Goal: Information Seeking & Learning: Learn about a topic

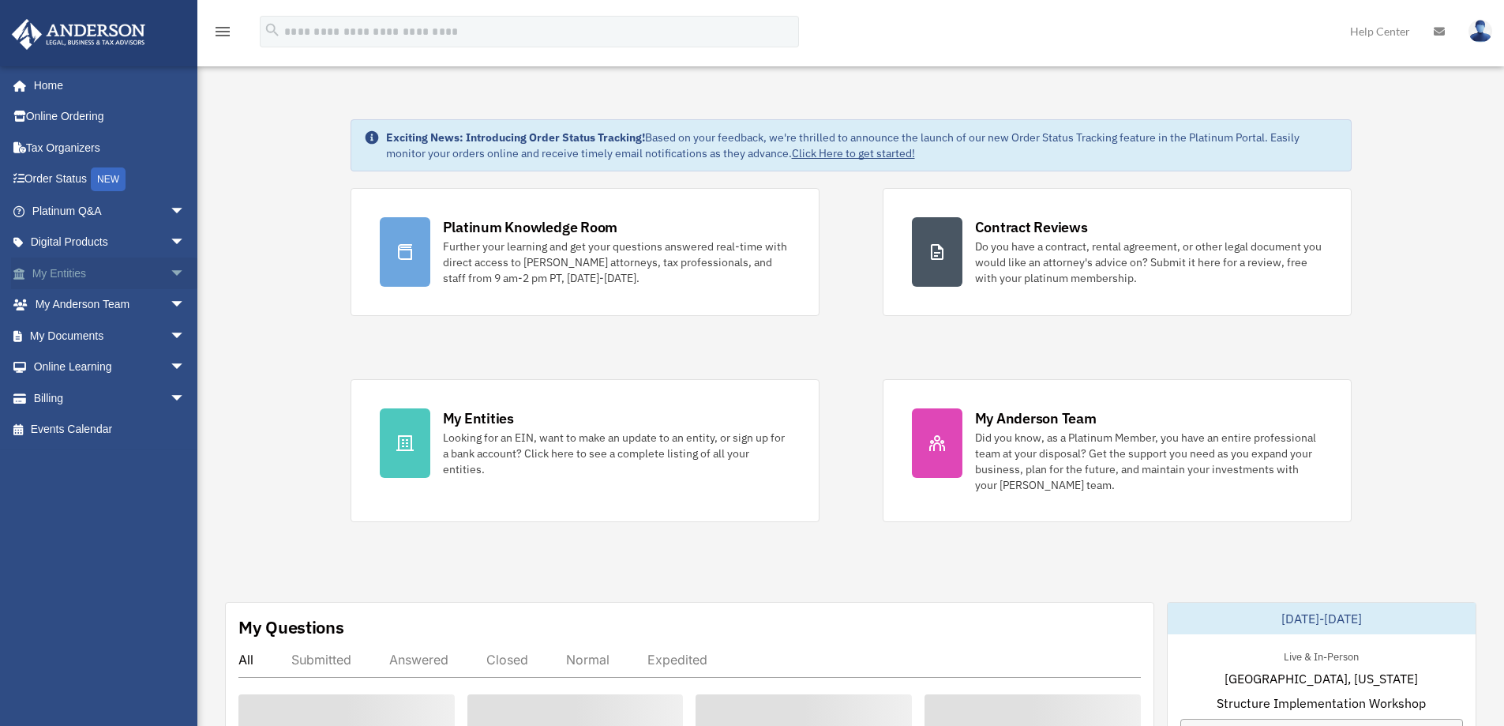
click at [170, 272] on span "arrow_drop_down" at bounding box center [186, 273] width 32 height 32
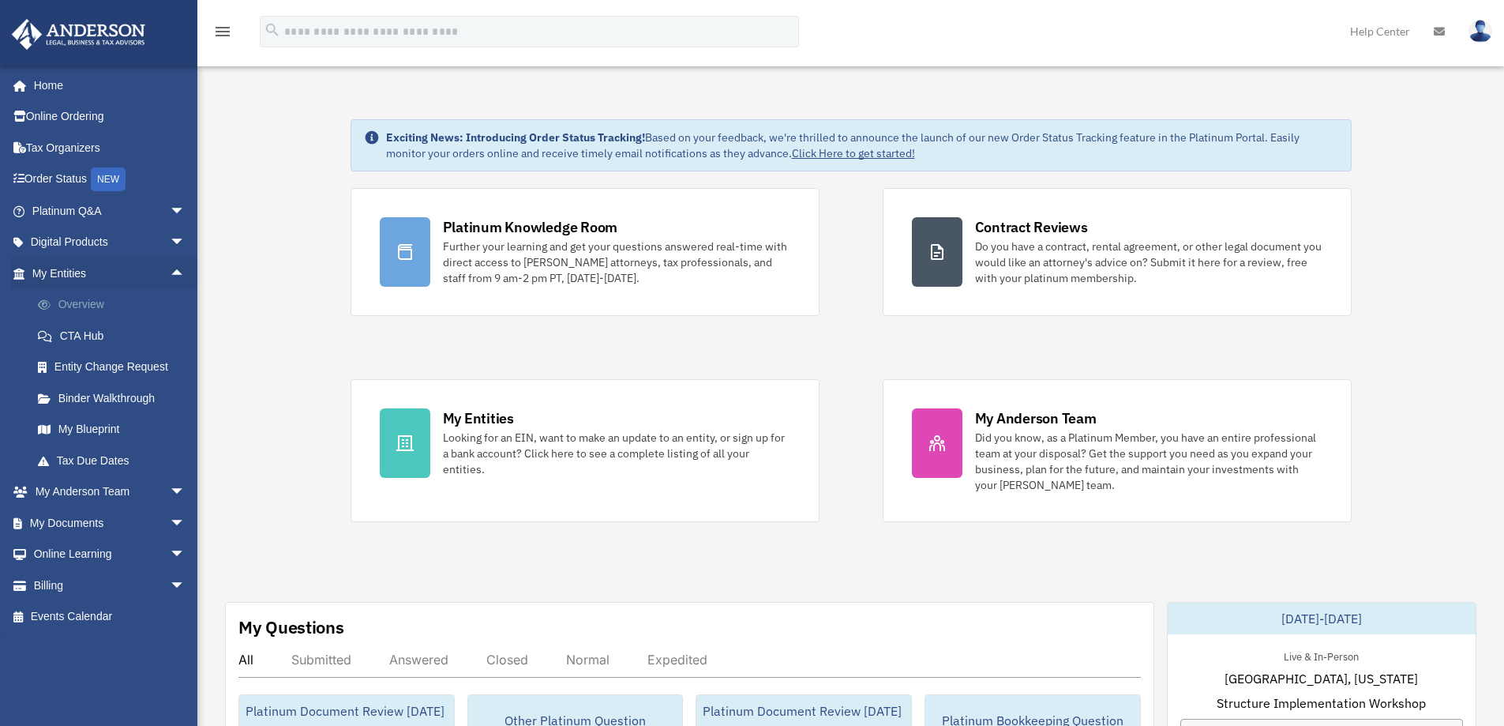
click at [82, 304] on link "Overview" at bounding box center [115, 305] width 187 height 32
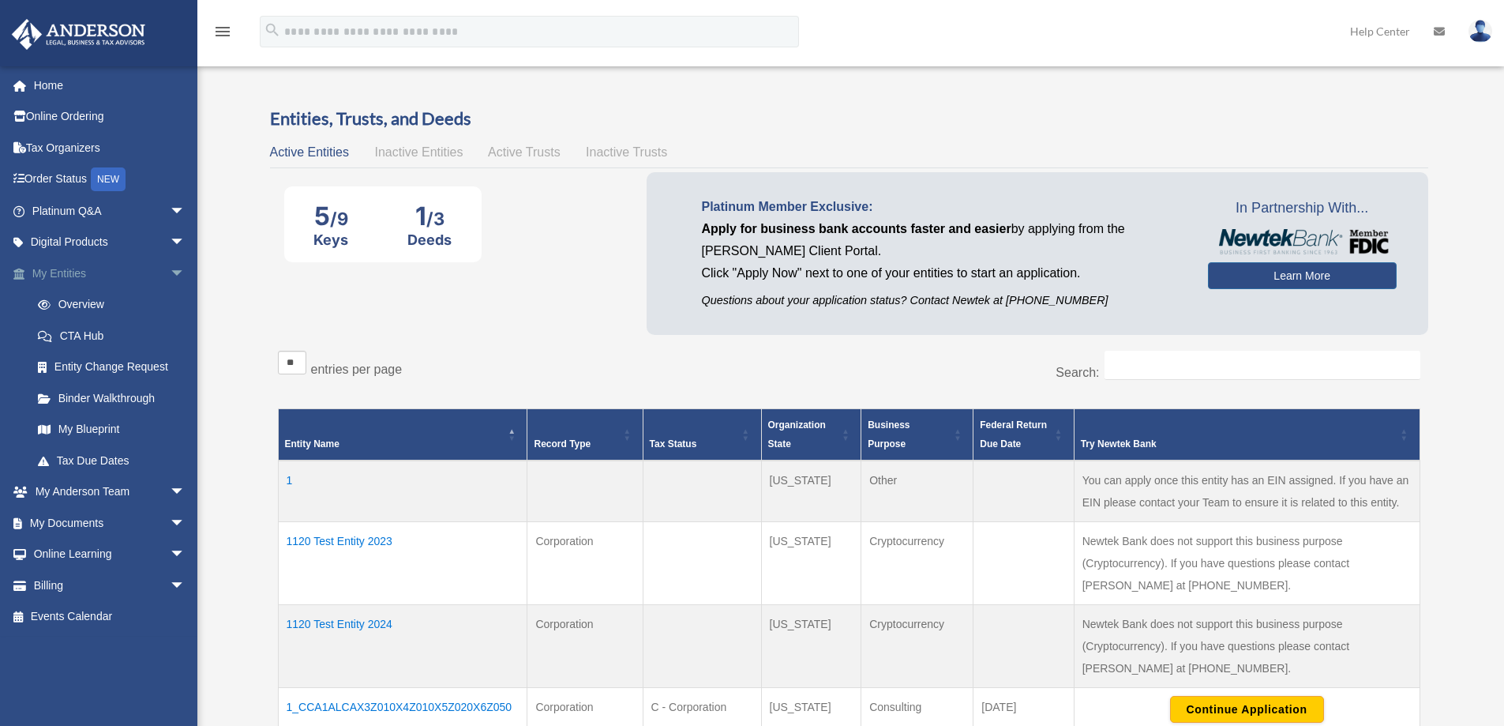
click at [170, 266] on span "arrow_drop_down" at bounding box center [186, 273] width 32 height 32
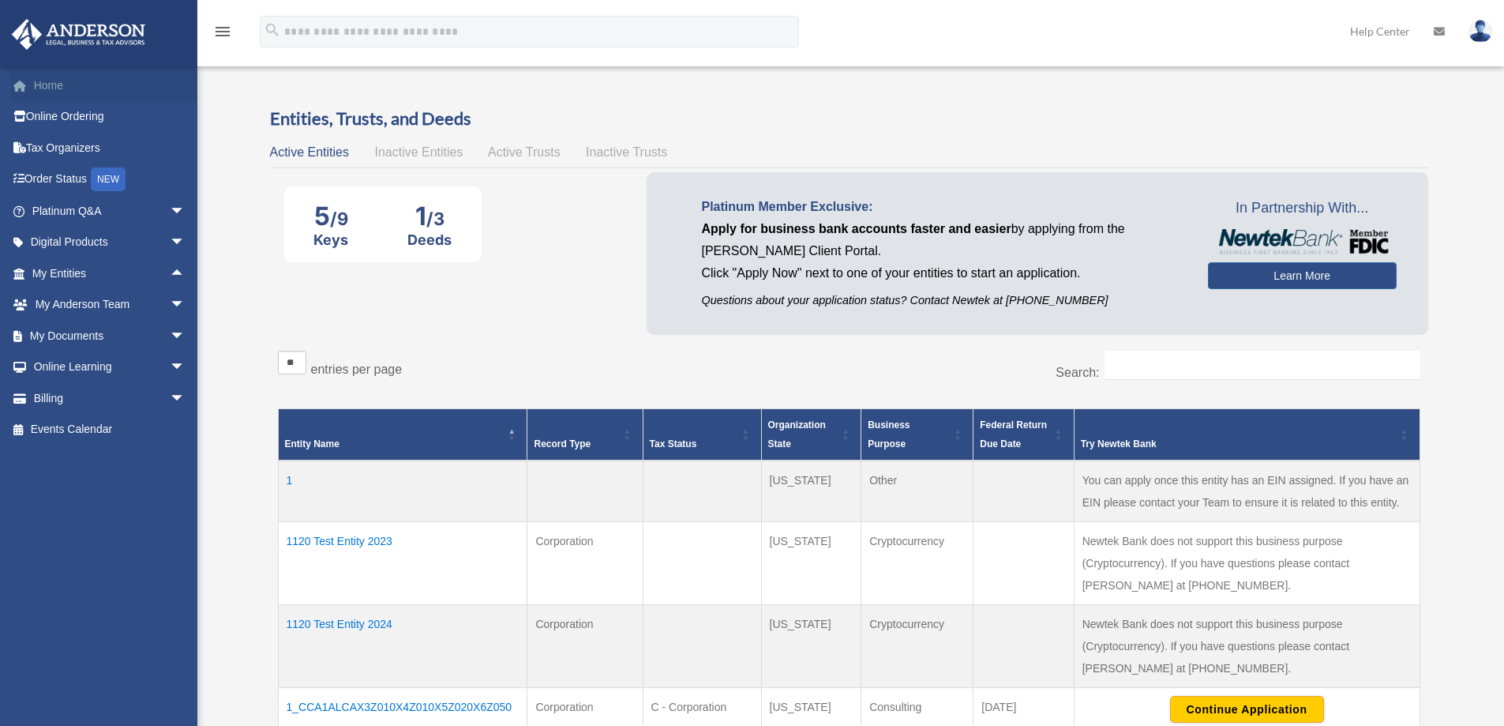
click at [55, 78] on link "Home" at bounding box center [110, 85] width 198 height 32
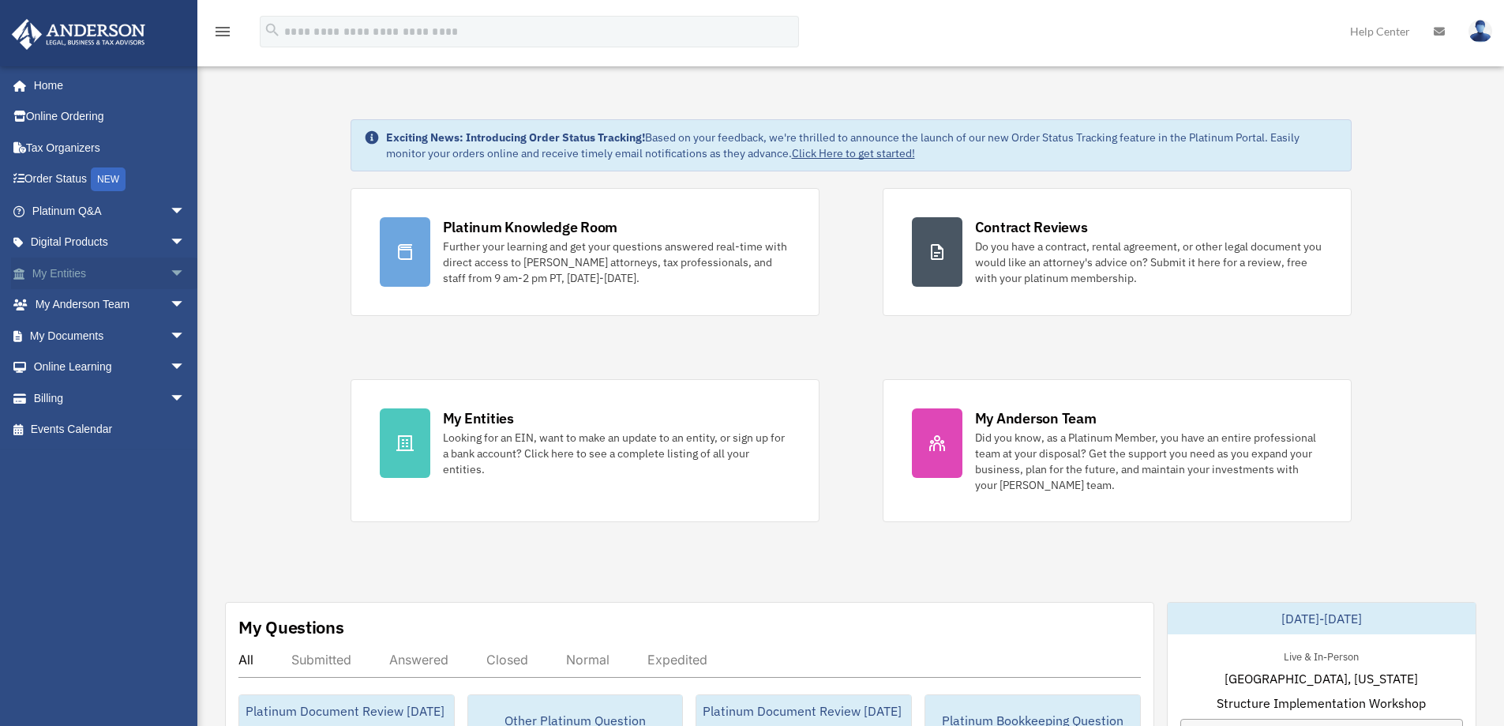
click at [48, 273] on link "My Entities arrow_drop_down" at bounding box center [110, 273] width 198 height 32
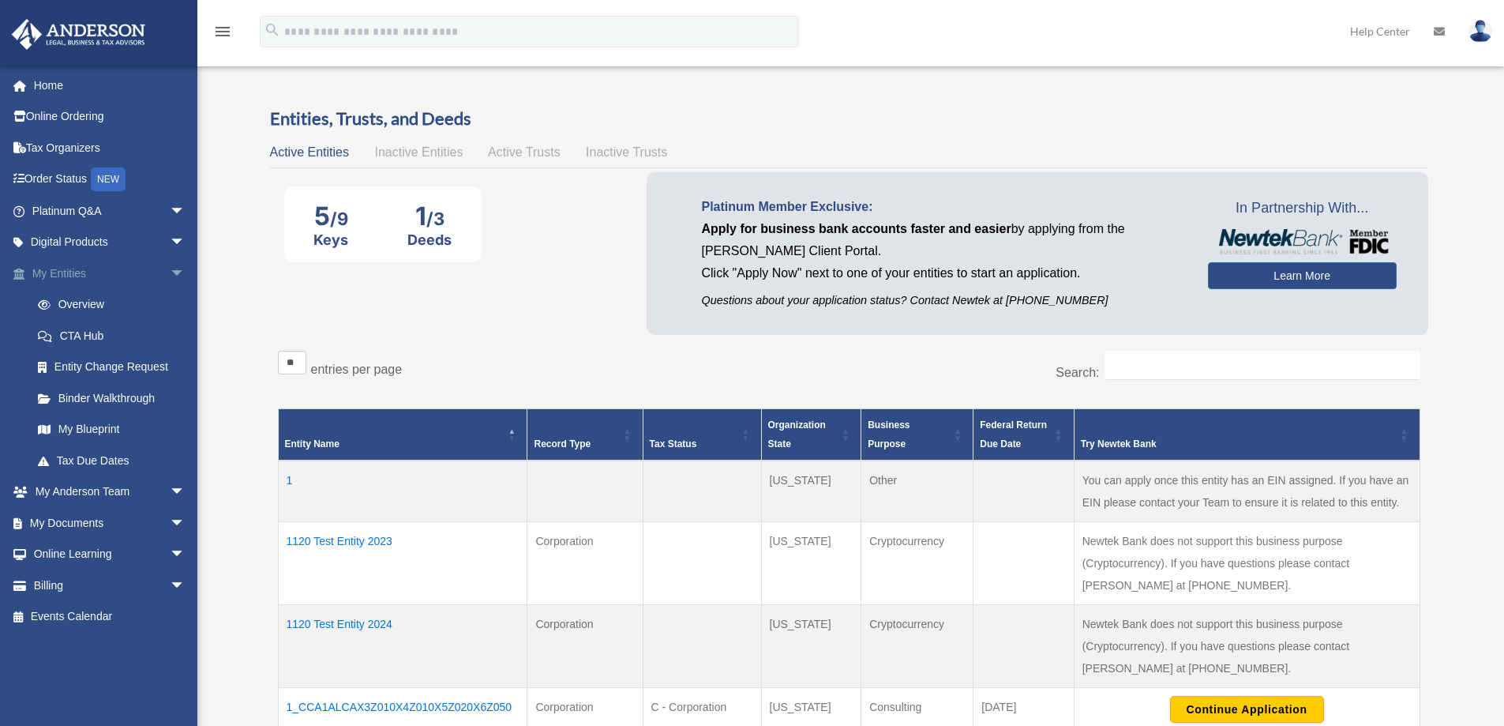
click at [170, 270] on span "arrow_drop_down" at bounding box center [186, 273] width 32 height 32
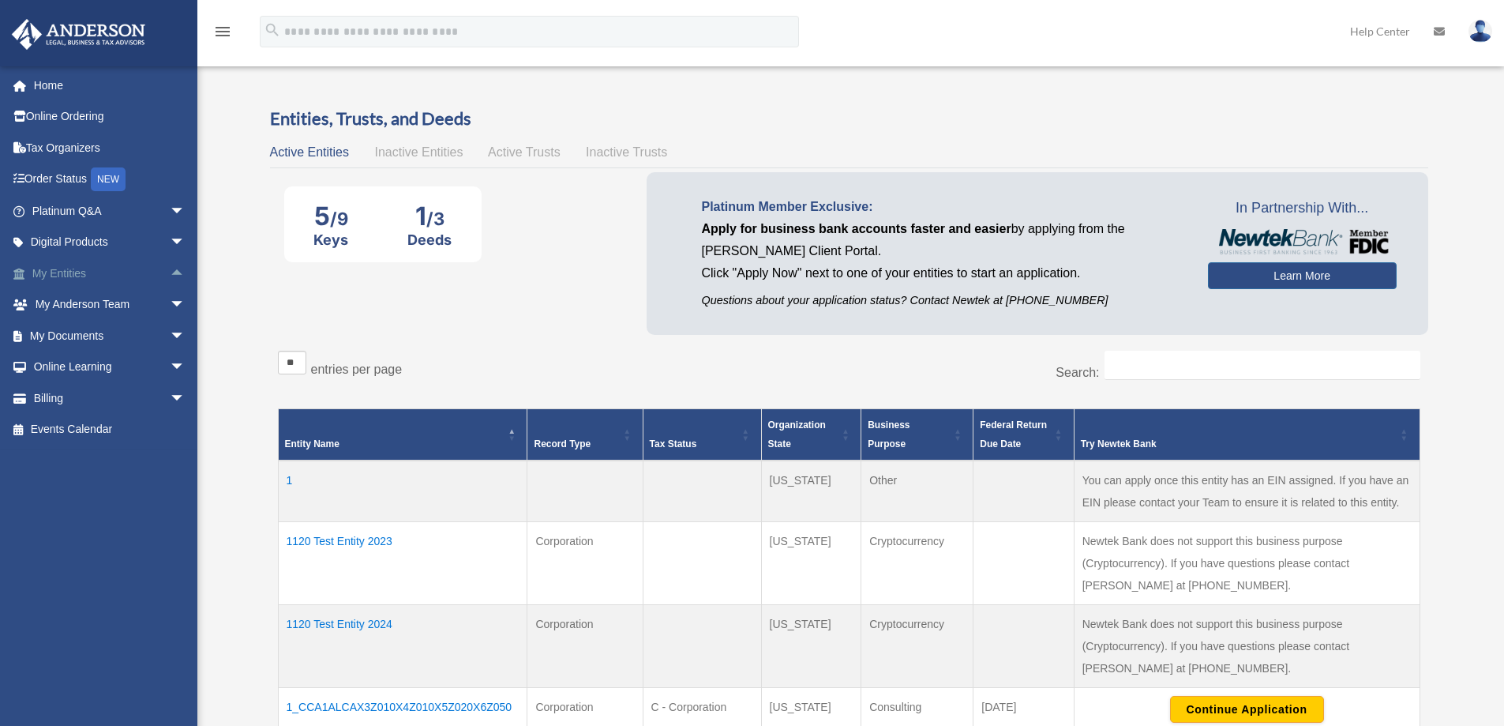
click at [170, 270] on span "arrow_drop_up" at bounding box center [186, 273] width 32 height 32
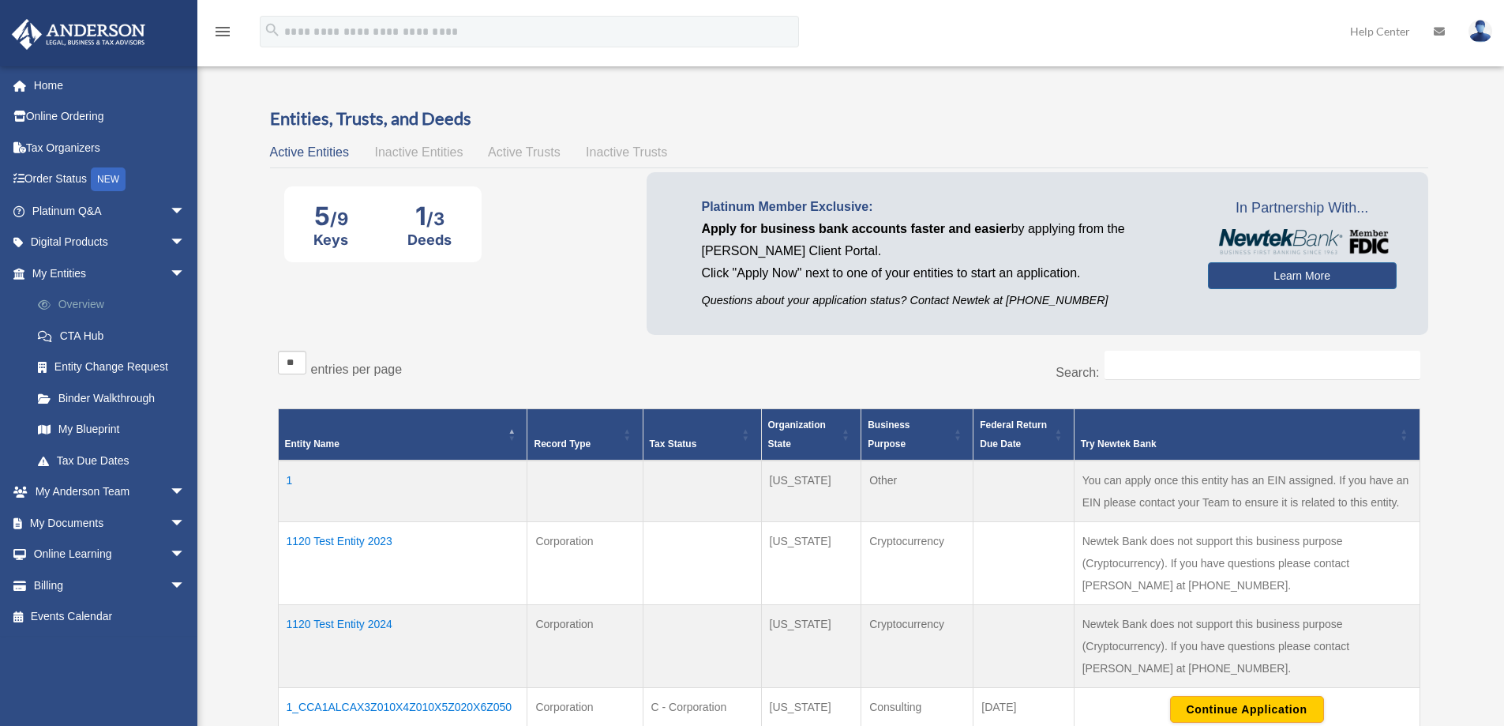
click at [81, 302] on link "Overview" at bounding box center [115, 305] width 187 height 32
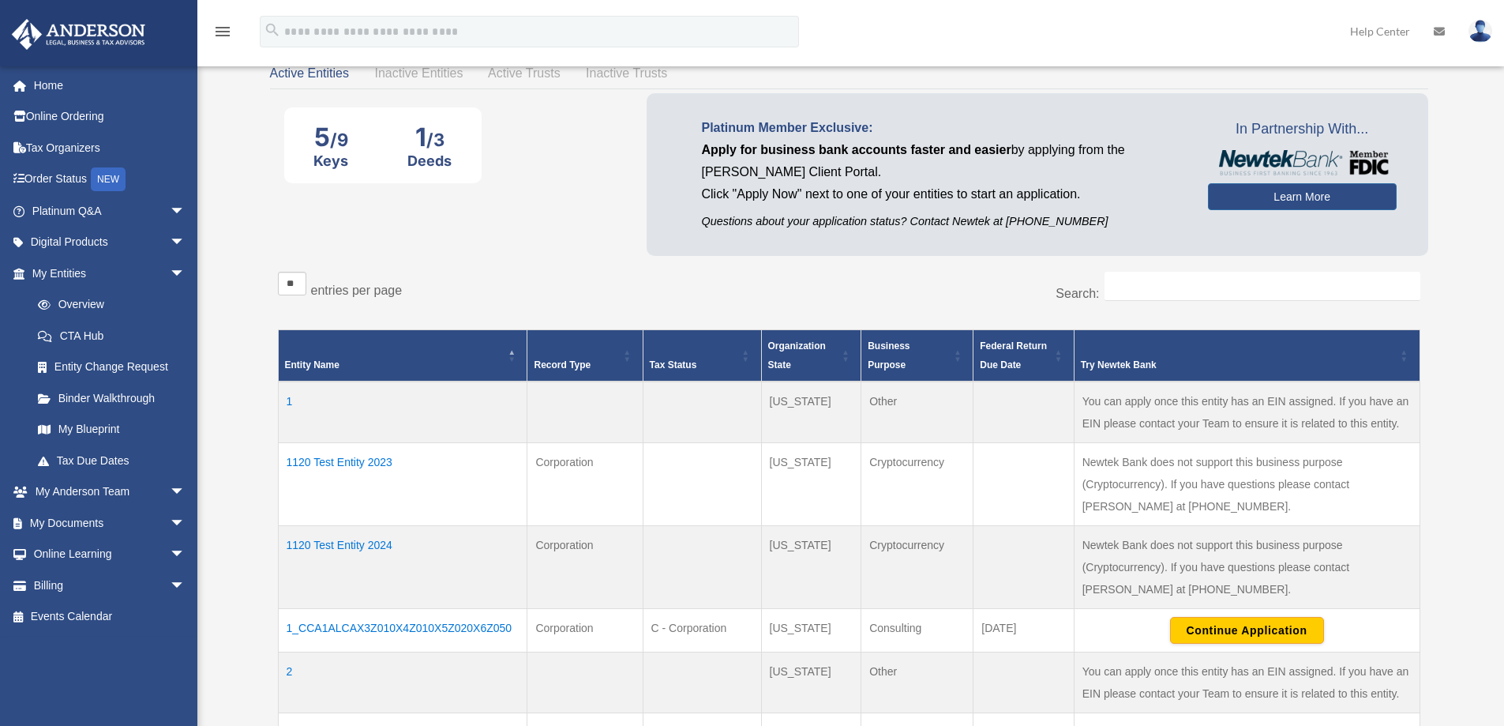
click at [347, 463] on td "1120 Test Entity 2023" at bounding box center [403, 484] width 250 height 83
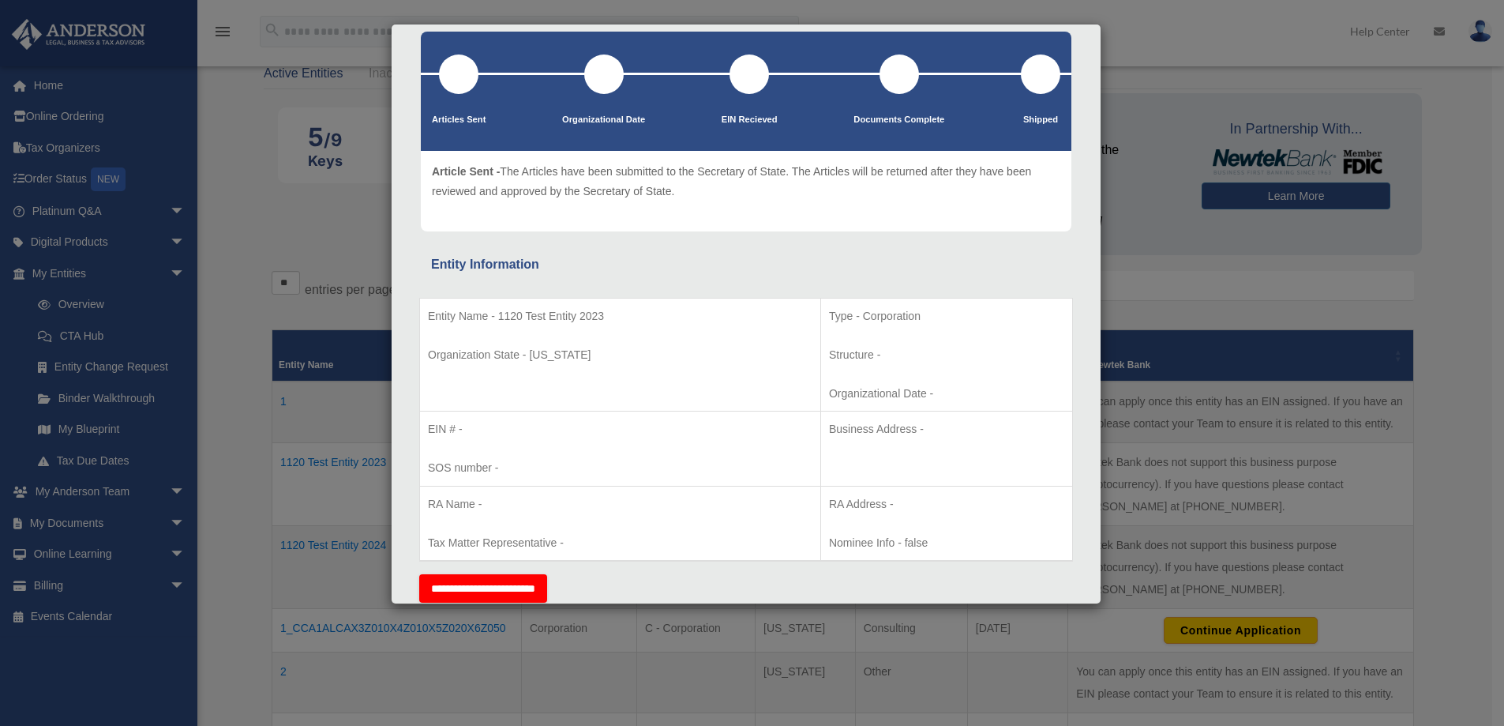
click at [1144, 316] on div "Details × Articles Sent Organizational Date" at bounding box center [752, 363] width 1504 height 726
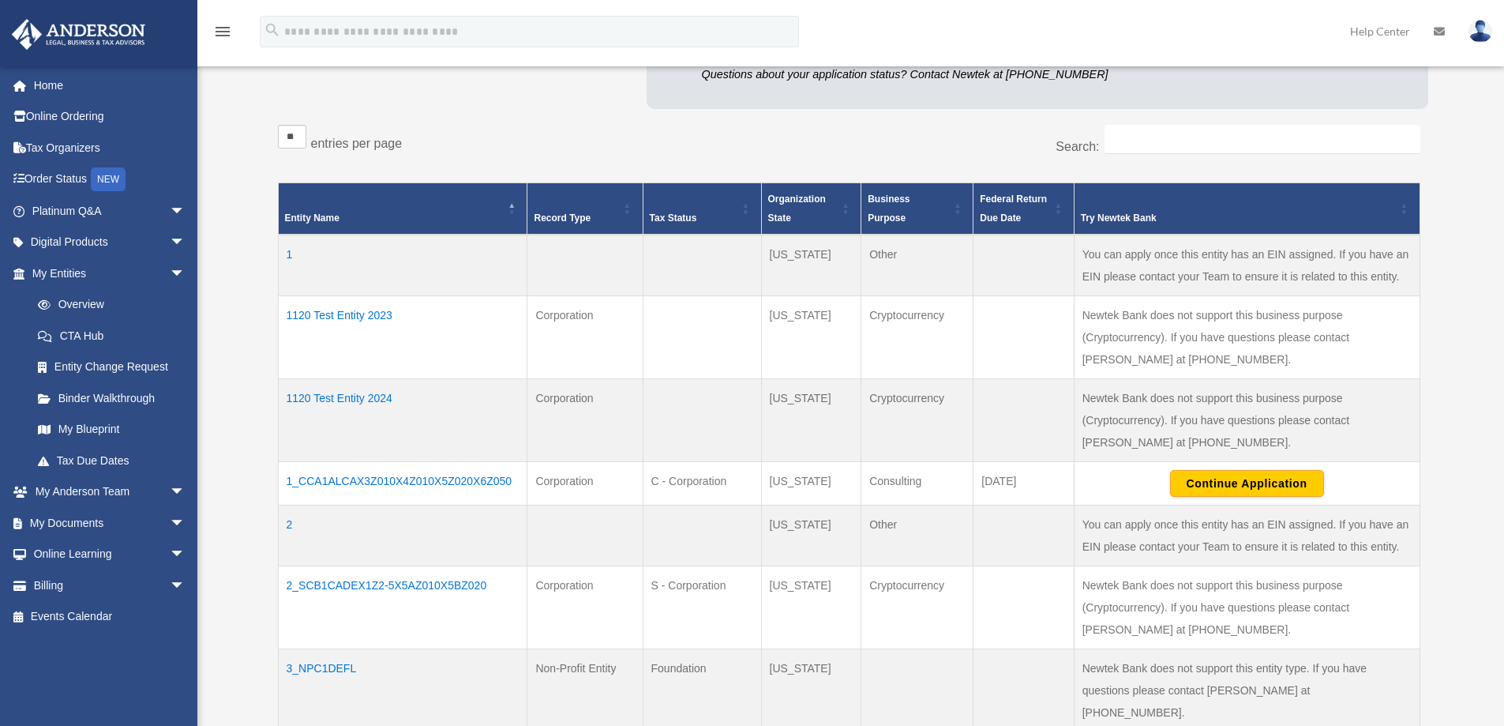
scroll to position [237, 0]
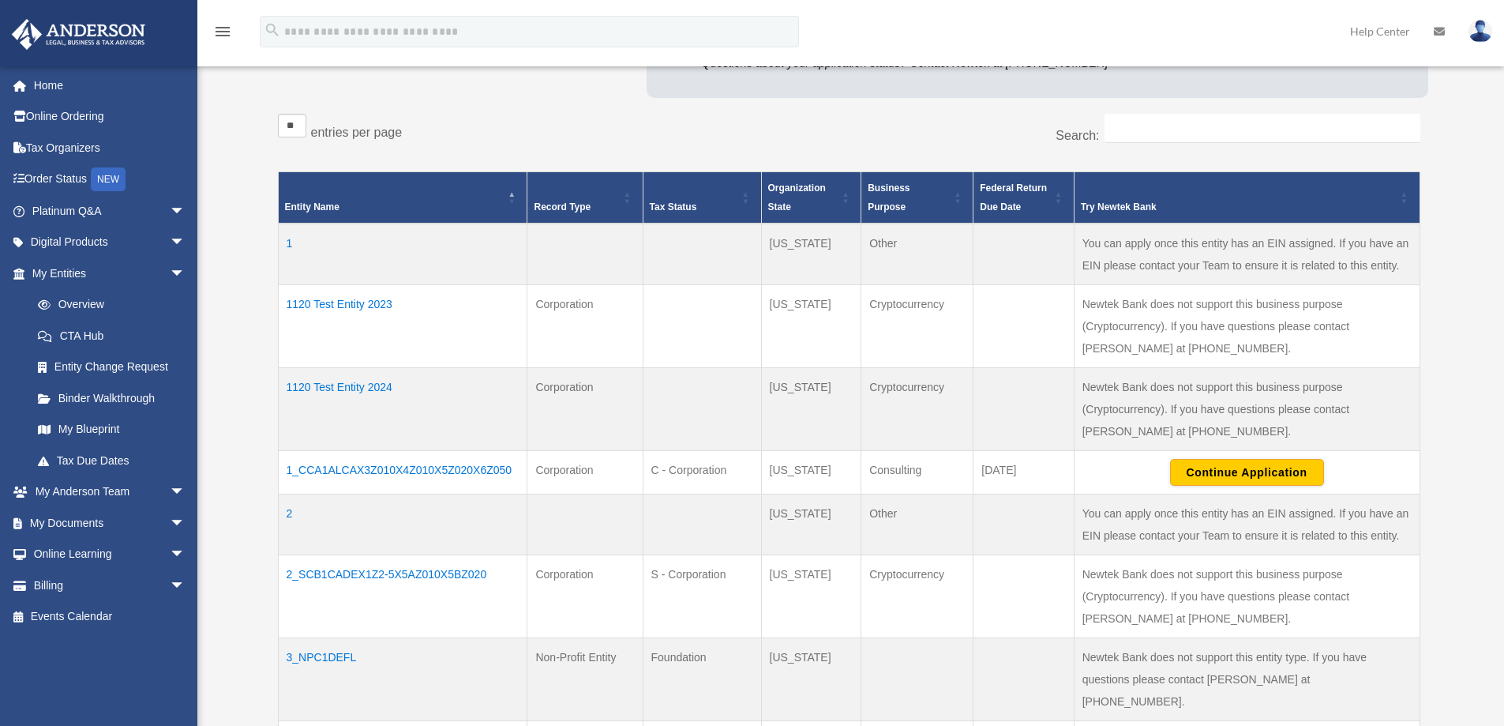
click at [362, 302] on td "1120 Test Entity 2023" at bounding box center [403, 326] width 250 height 83
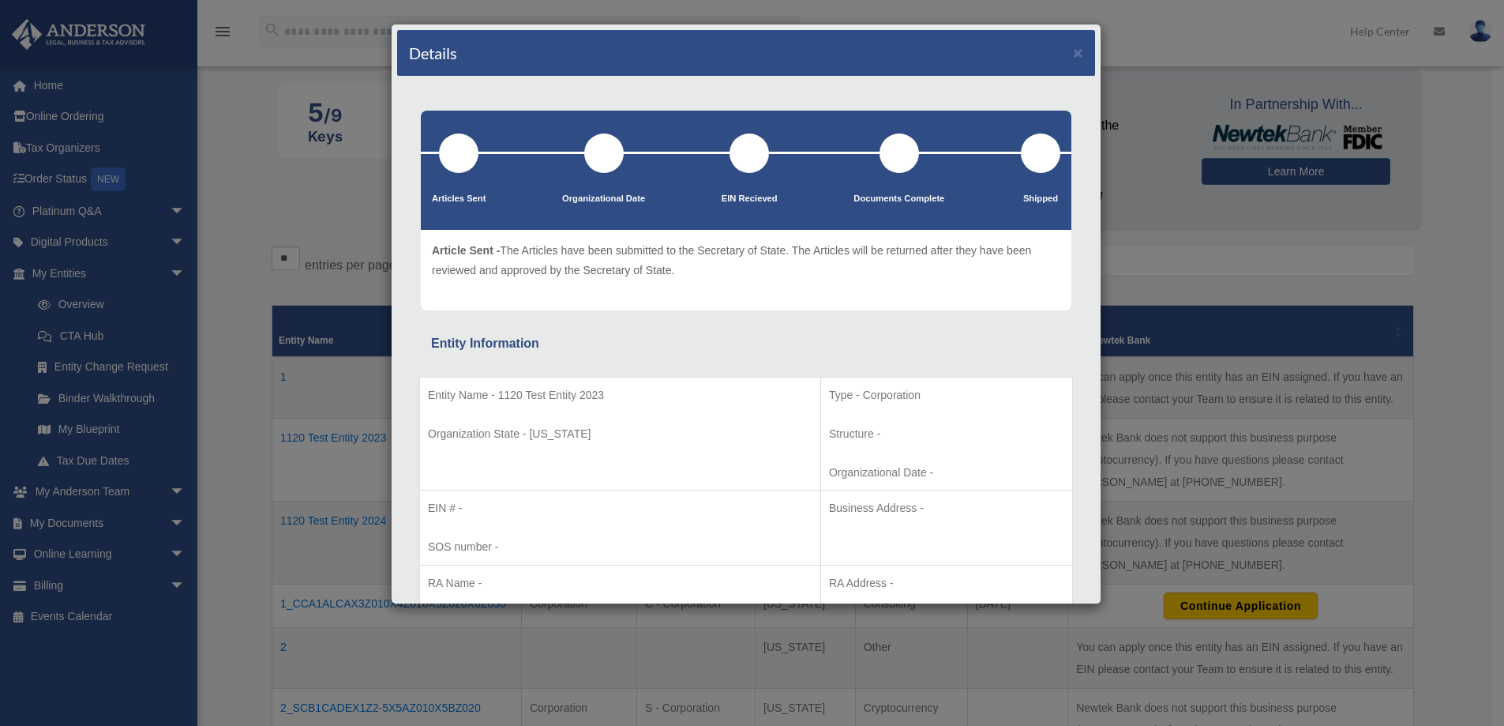
scroll to position [0, 0]
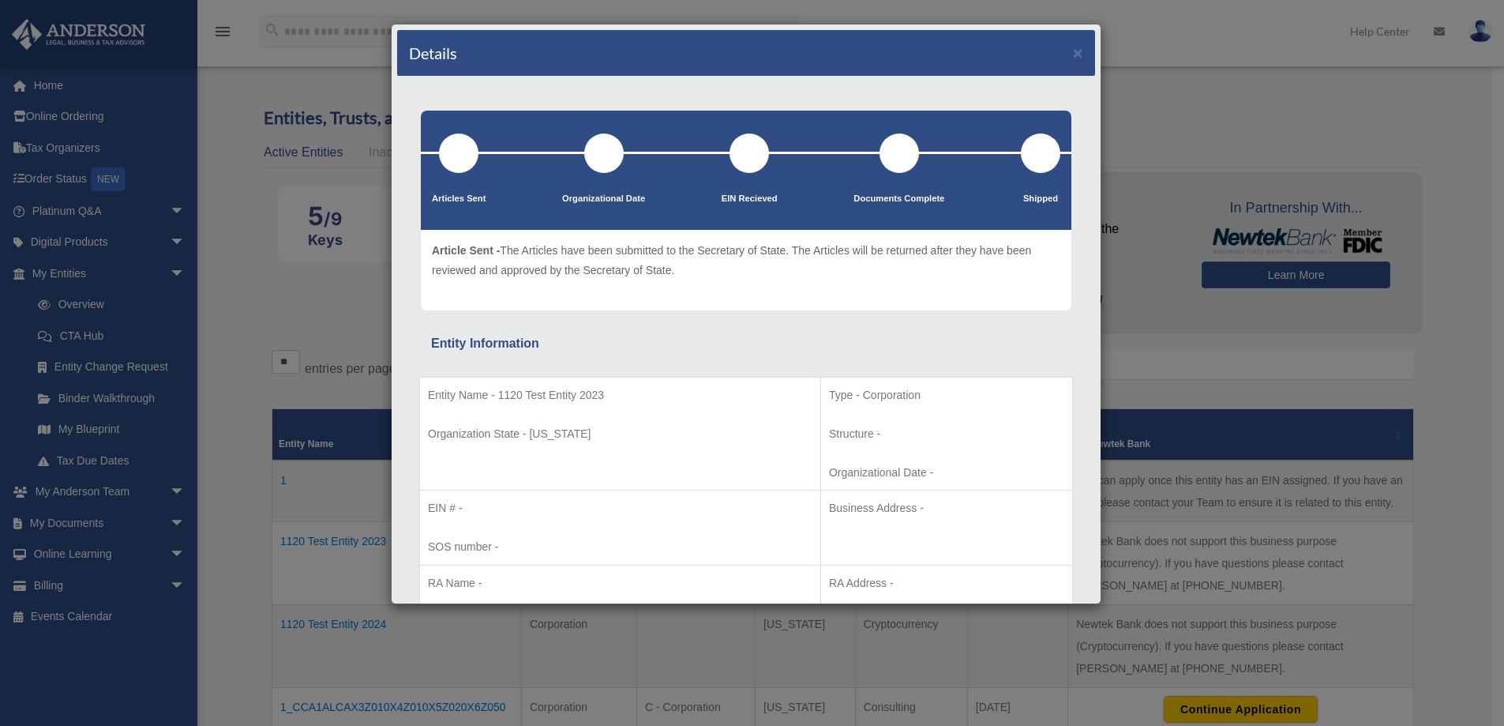
click at [1224, 115] on div "Details × Articles Sent Organizational Date" at bounding box center [752, 363] width 1504 height 726
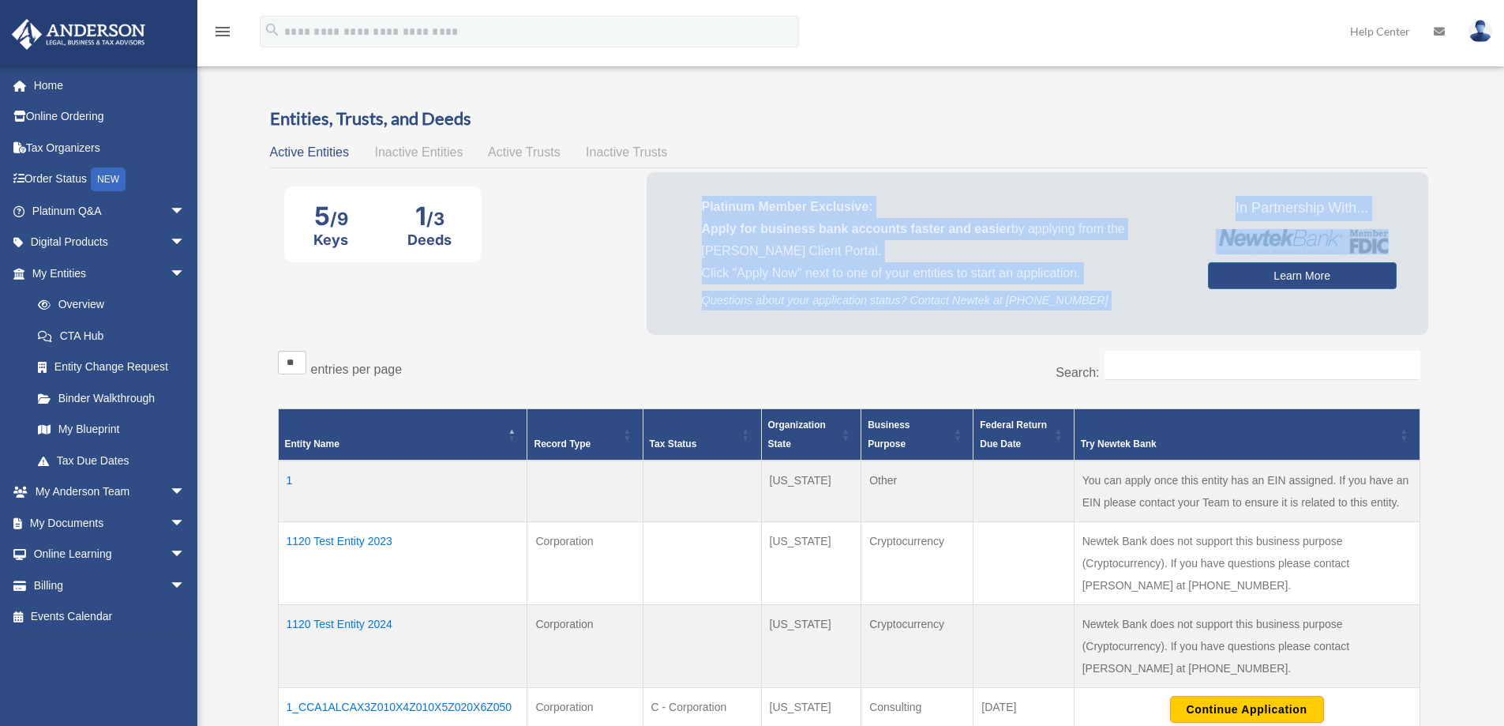
drag, startPoint x: 705, startPoint y: 206, endPoint x: 1429, endPoint y: 305, distance: 730.1
click at [1429, 305] on div "Entities, Trusts, and Deeds Active Entities Inactive Entities Active Trusts Ina…" at bounding box center [849, 659] width 1181 height 1104
click at [1427, 308] on div "Platinum Member Exclusive: Apply for business bank accounts faster and easier b…" at bounding box center [1038, 253] width 782 height 162
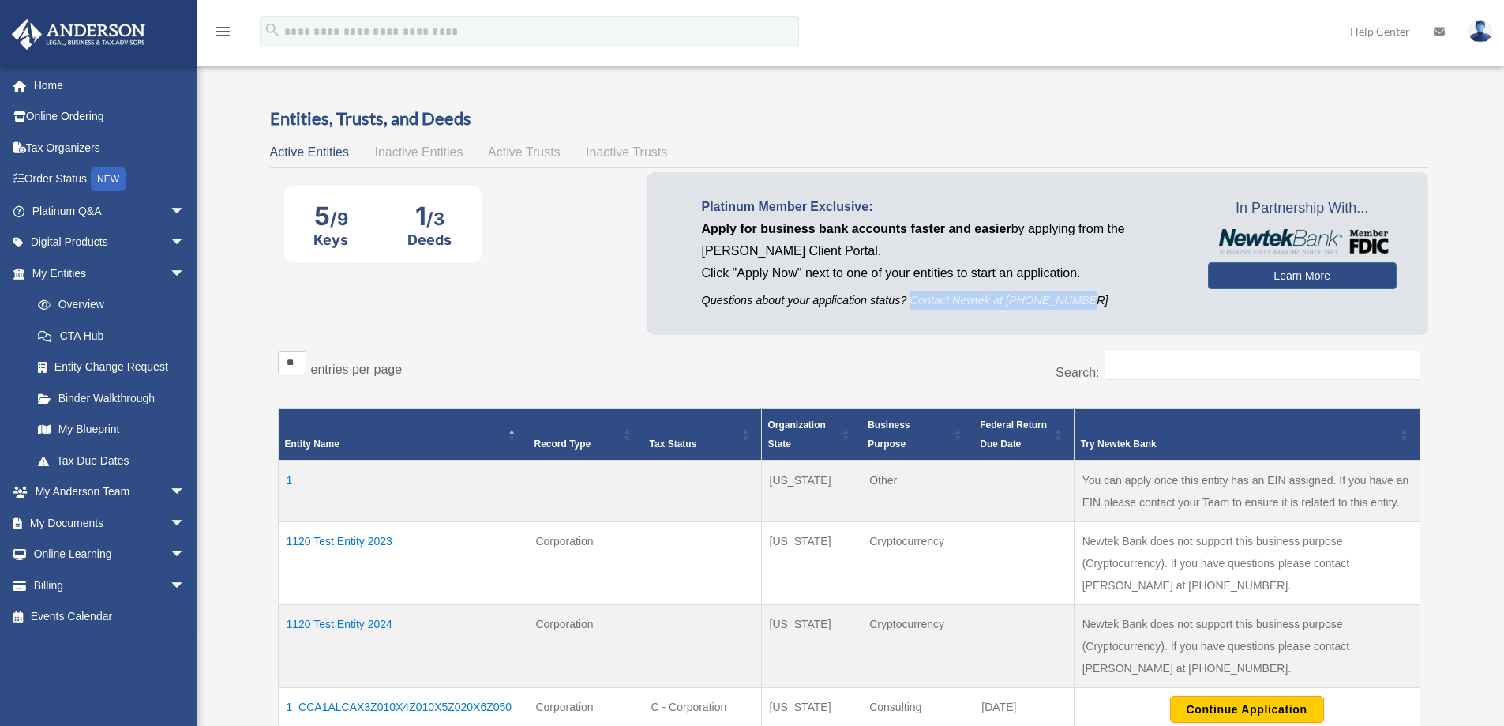
drag, startPoint x: 911, startPoint y: 304, endPoint x: 1013, endPoint y: 348, distance: 111.1
click at [1101, 304] on p "Questions about your application status? Contact Newtek at 866-820-8891" at bounding box center [943, 301] width 483 height 20
click at [593, 325] on div "5 /9 Keys 1 /3 Deeds Platinum Member Exclusive: Apply for business bank account…" at bounding box center [849, 257] width 1159 height 170
drag, startPoint x: 956, startPoint y: 296, endPoint x: 1165, endPoint y: 306, distance: 209.5
click at [1165, 306] on p "Questions about your application status? Contact Newtek at 866-820-8891" at bounding box center [943, 301] width 483 height 20
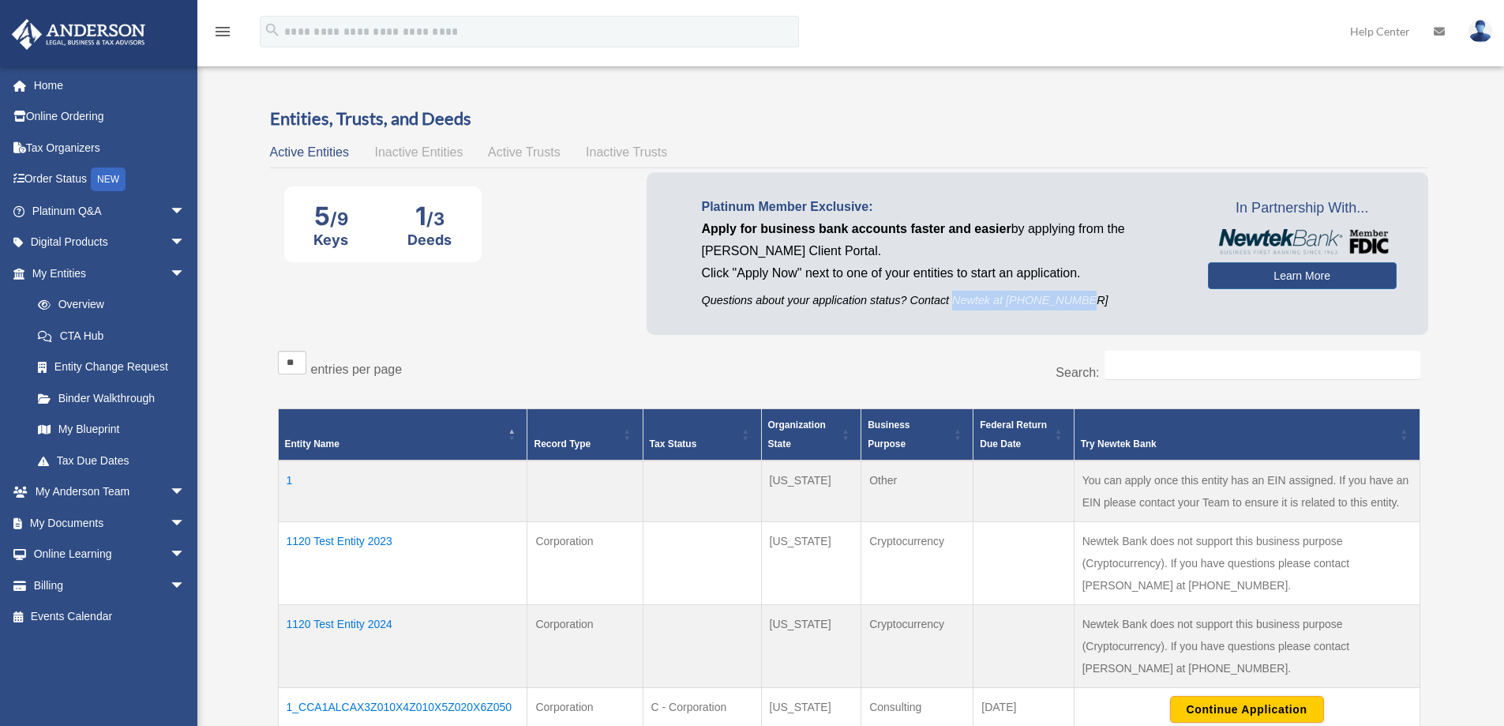
click at [1103, 306] on p "Questions about your application status? Contact Newtek at 866-820-8891" at bounding box center [943, 301] width 483 height 20
drag, startPoint x: 1069, startPoint y: 296, endPoint x: 803, endPoint y: 302, distance: 266.2
click at [885, 294] on p "Questions about your application status? Contact Newtek at 866-820-8891" at bounding box center [943, 301] width 483 height 20
click at [803, 302] on p "Questions about your application status? Contact Newtek at 866-820-8891" at bounding box center [943, 301] width 483 height 20
drag, startPoint x: 994, startPoint y: 299, endPoint x: 1135, endPoint y: 304, distance: 140.7
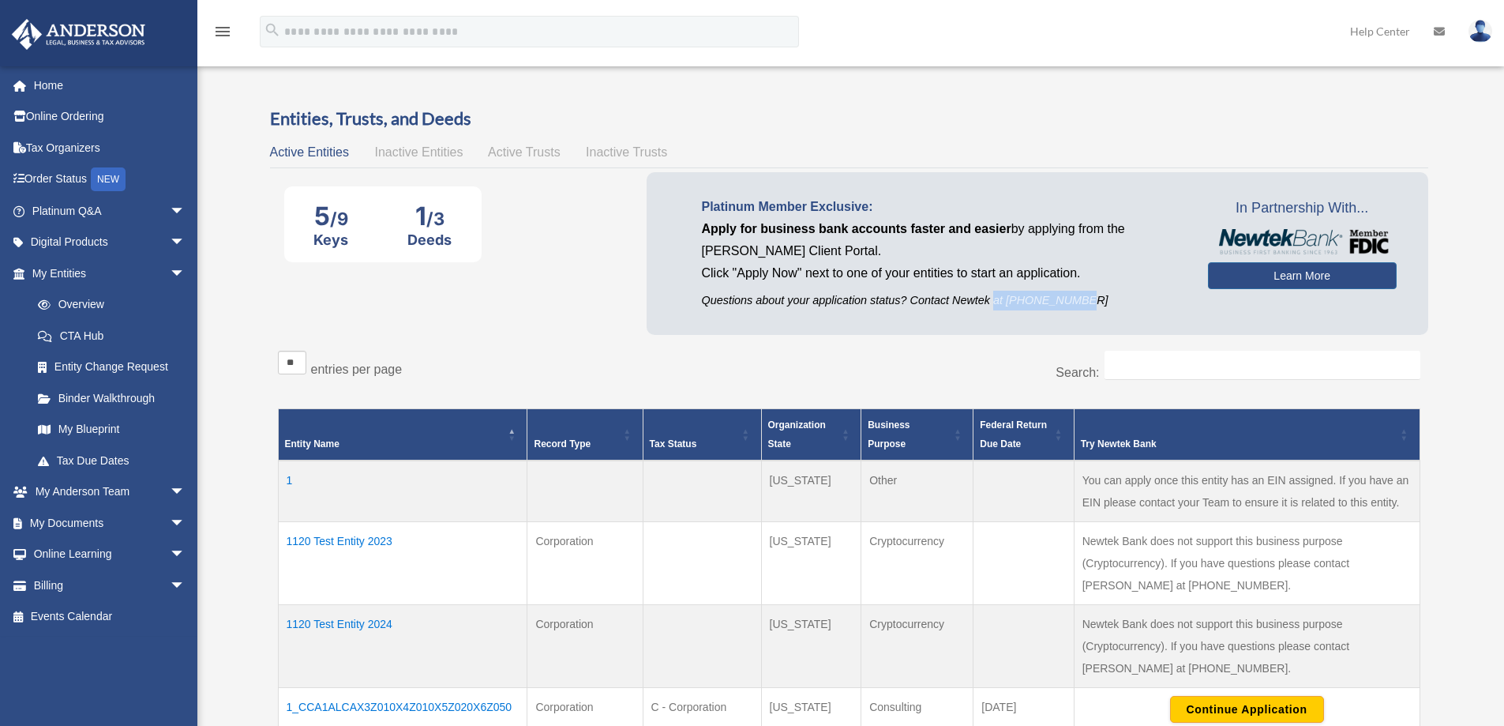
click at [1135, 304] on p "Questions about your application status? Contact Newtek at 866-820-8891" at bounding box center [943, 301] width 483 height 20
click at [1088, 297] on p "Questions about your application status? Contact Newtek at 866-820-8891" at bounding box center [943, 301] width 483 height 20
drag, startPoint x: 996, startPoint y: 298, endPoint x: 1095, endPoint y: 297, distance: 99.5
click at [1095, 297] on p "Questions about your application status? Contact Newtek at 866-820-8891" at bounding box center [943, 301] width 483 height 20
click at [1095, 299] on p "Questions about your application status? Contact Newtek at 866-820-8891" at bounding box center [943, 301] width 483 height 20
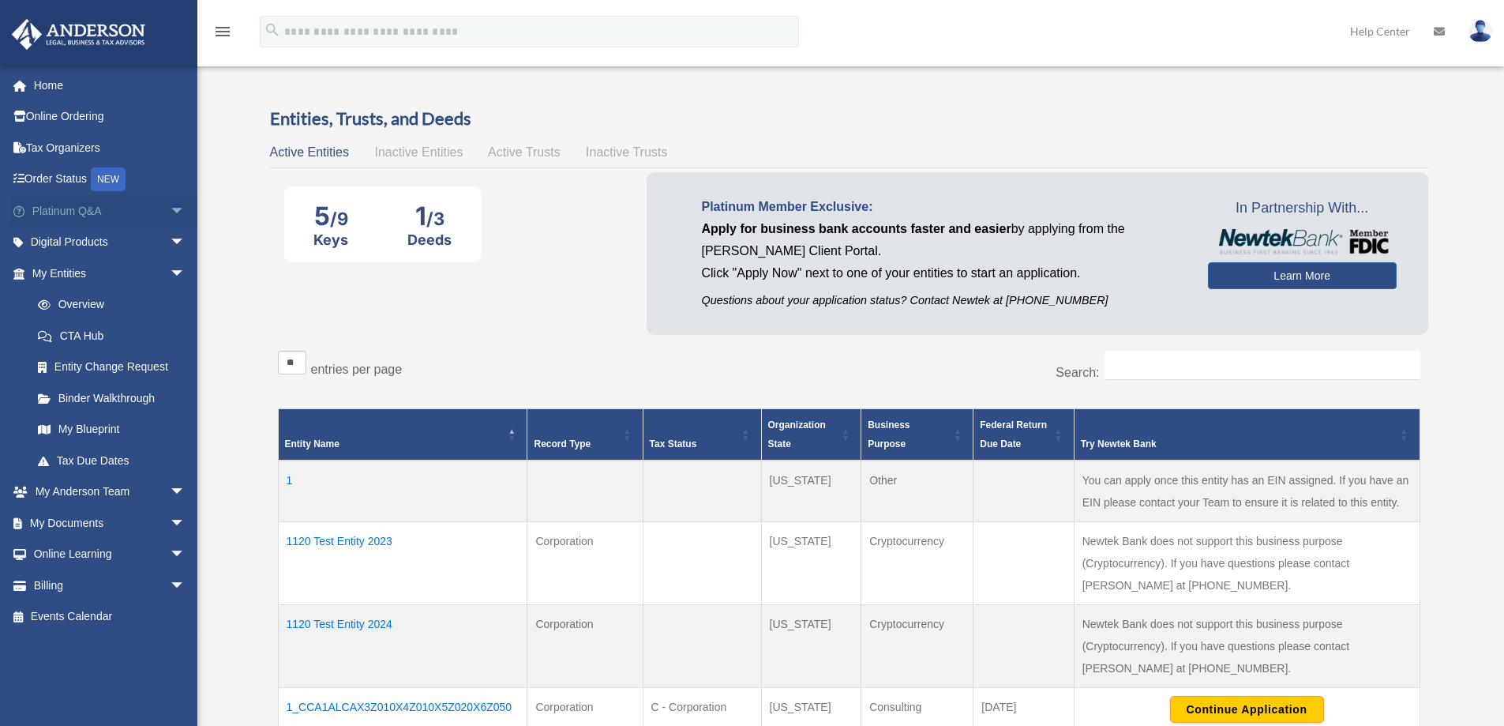
click at [170, 206] on span "arrow_drop_down" at bounding box center [186, 211] width 32 height 32
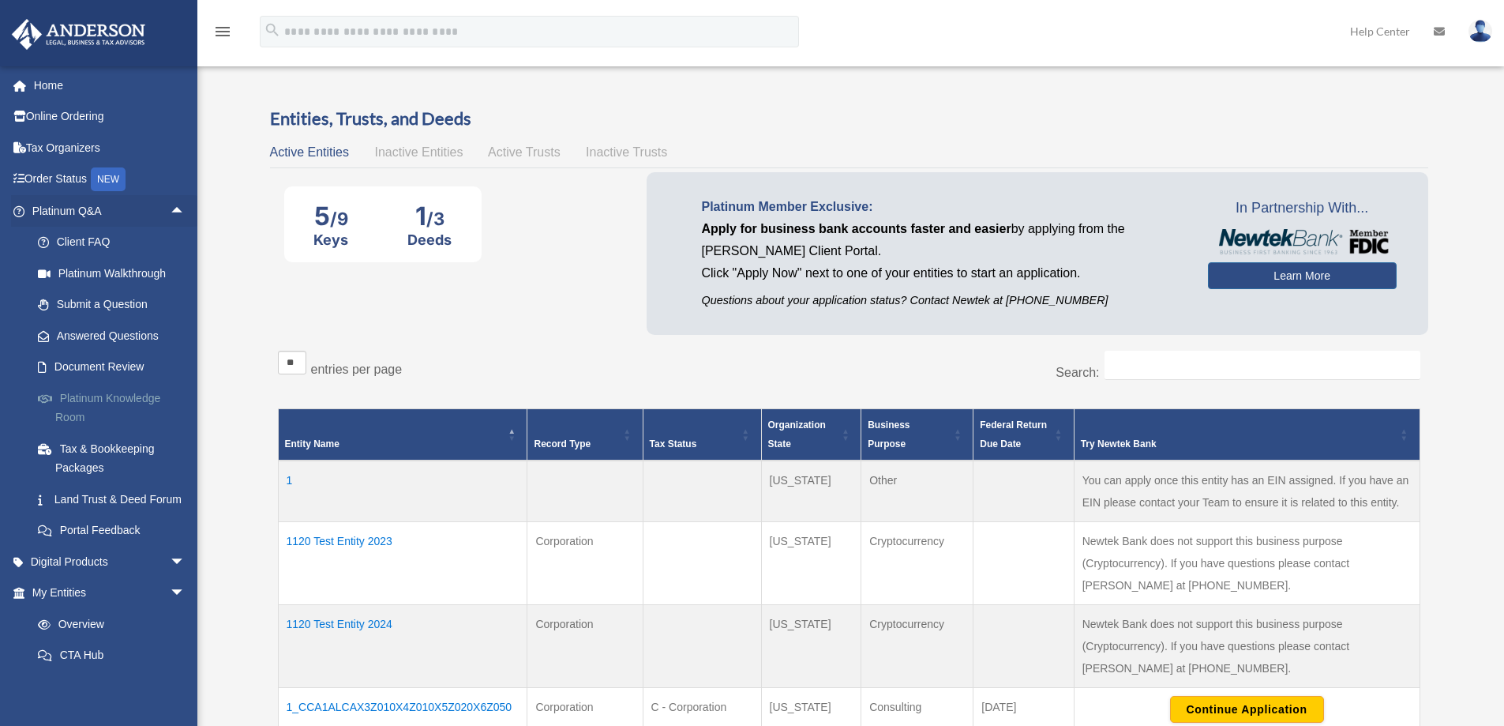
click at [108, 402] on link "Platinum Knowledge Room" at bounding box center [115, 407] width 187 height 51
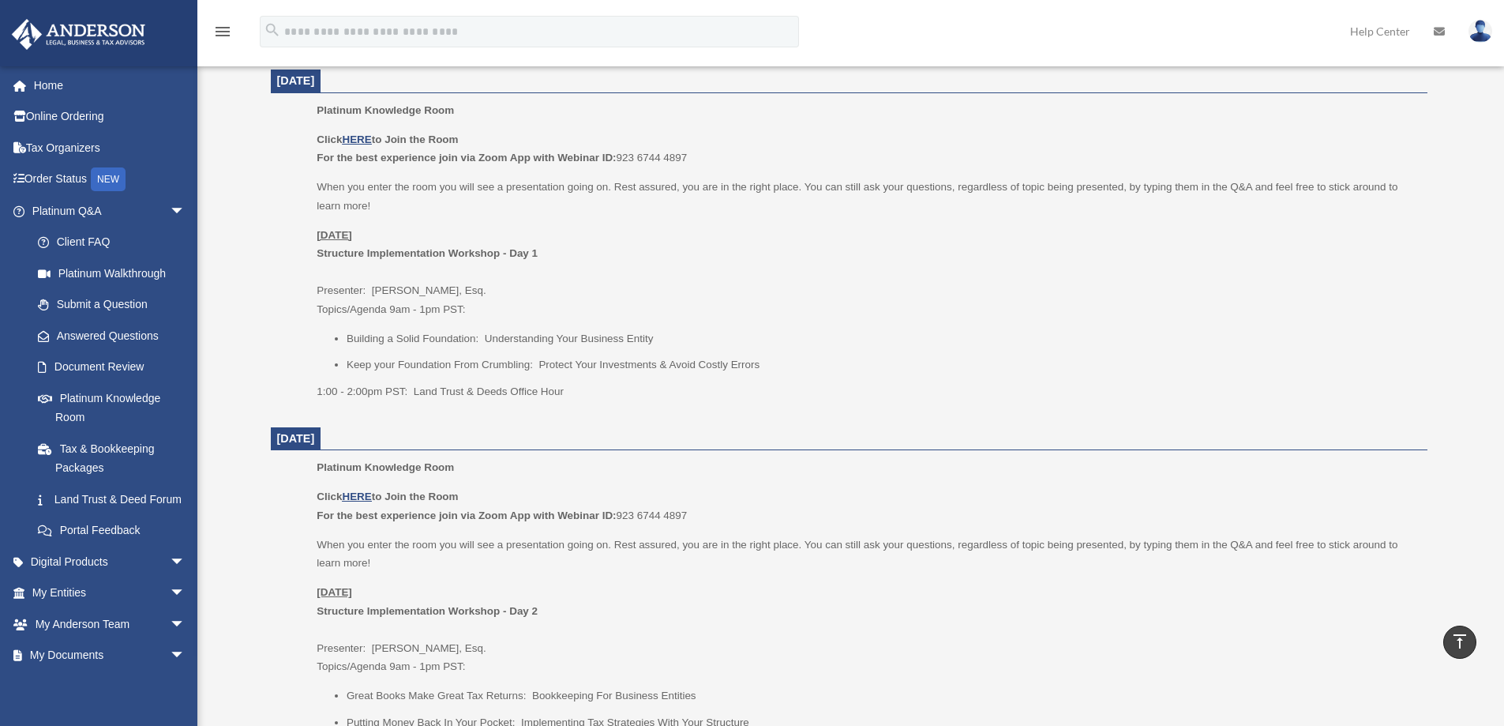
scroll to position [553, 0]
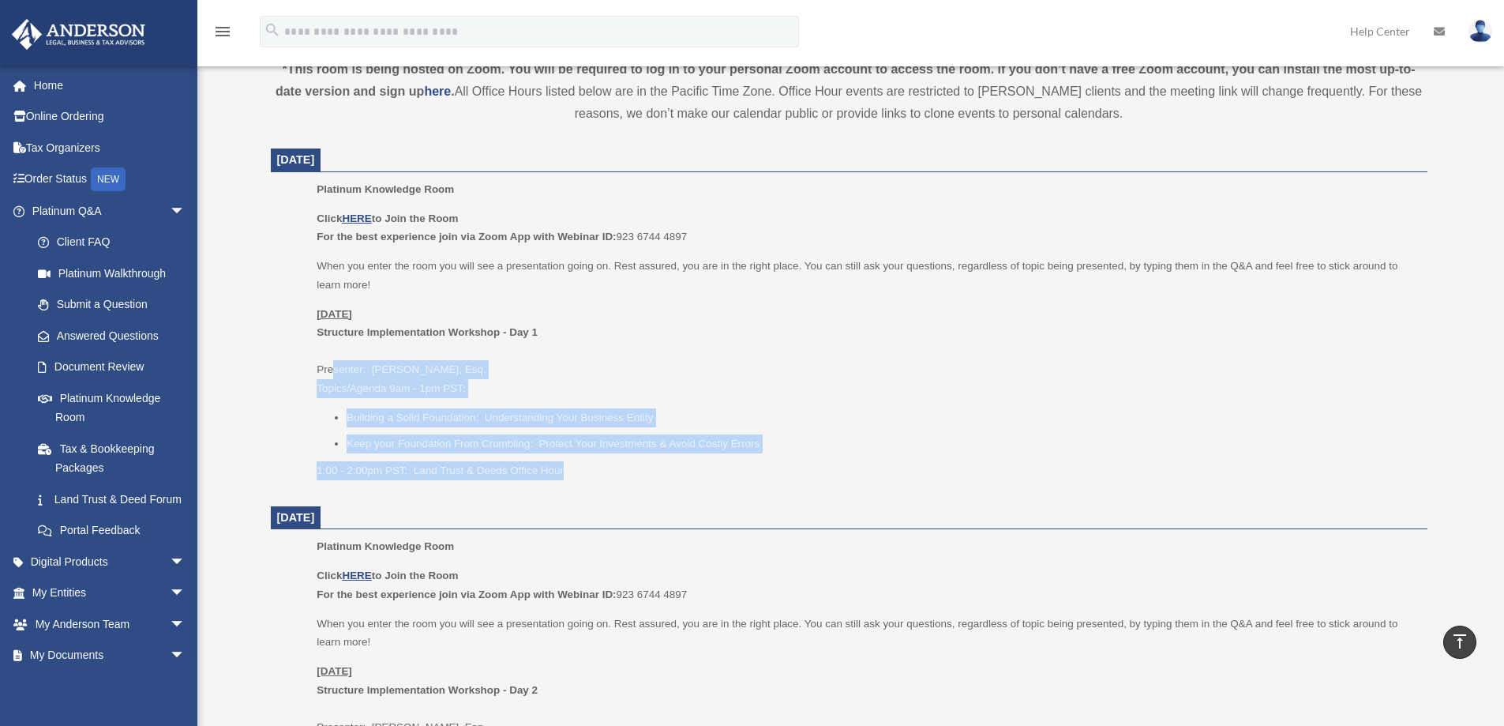
drag, startPoint x: 423, startPoint y: 388, endPoint x: 612, endPoint y: 460, distance: 203.0
click at [612, 460] on div "Click HERE to Join the Room For the best experience join via Zoom App with Webi…" at bounding box center [866, 344] width 1099 height 271
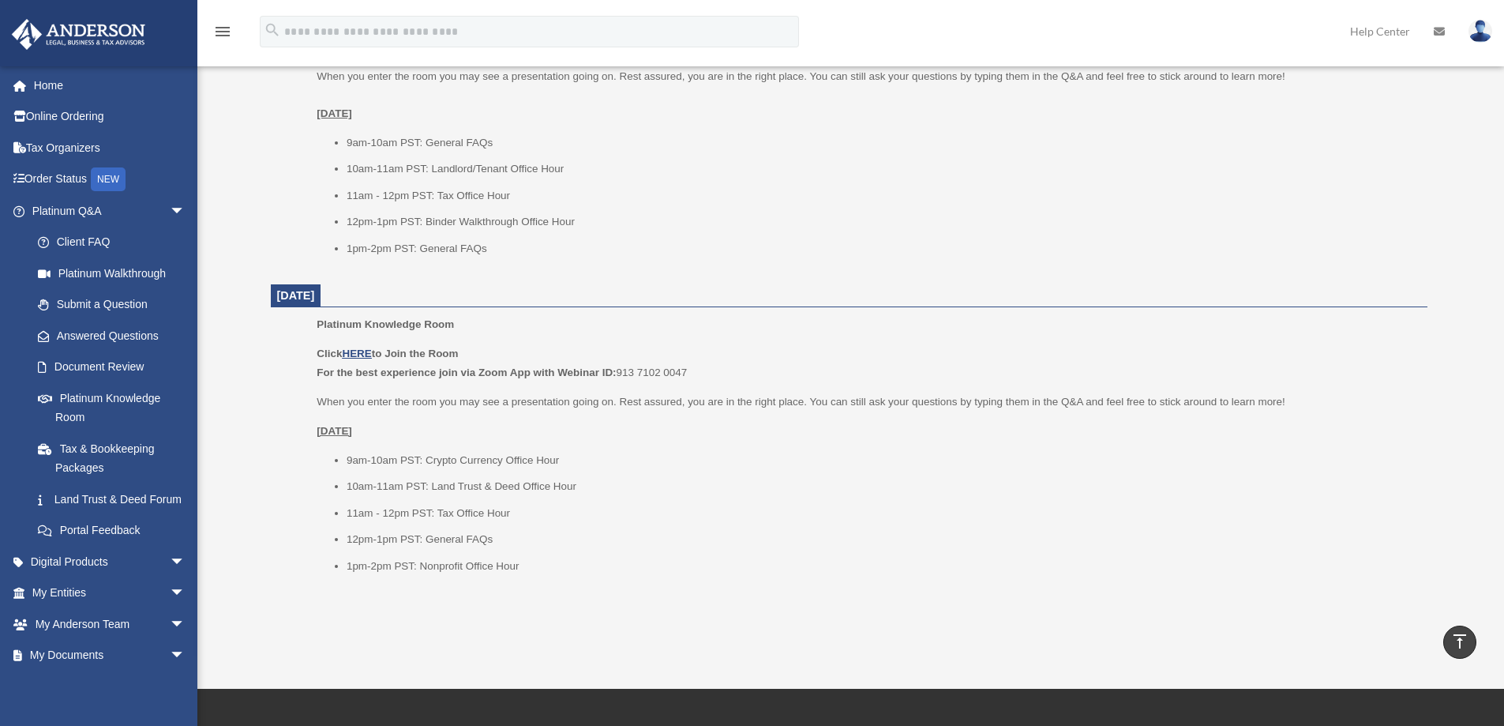
scroll to position [1816, 0]
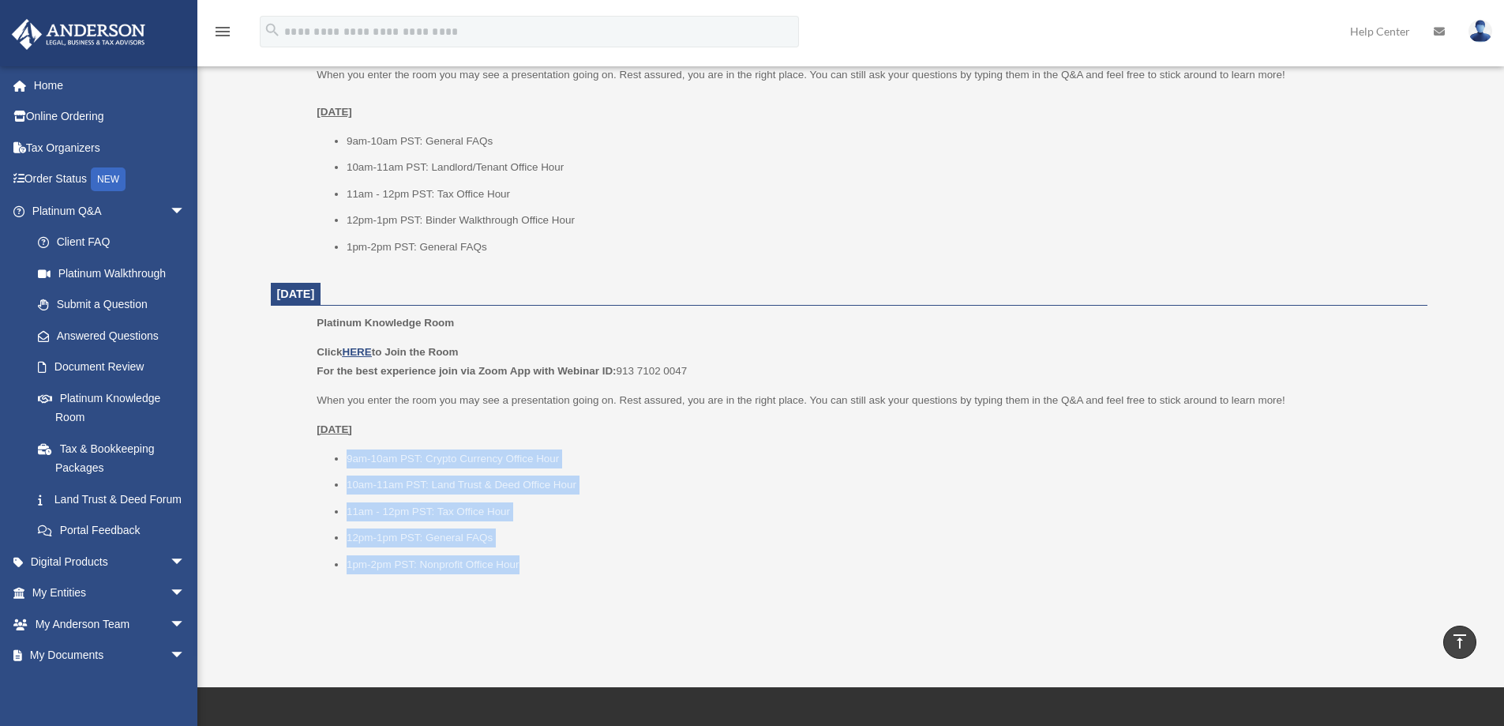
drag, startPoint x: 526, startPoint y: 558, endPoint x: 517, endPoint y: 486, distance: 71.7
click at [336, 455] on ul "9am-10am PST: Crypto Currency Office Hour 10am-11am PST: Land Trust & Deed Offi…" at bounding box center [866, 511] width 1099 height 125
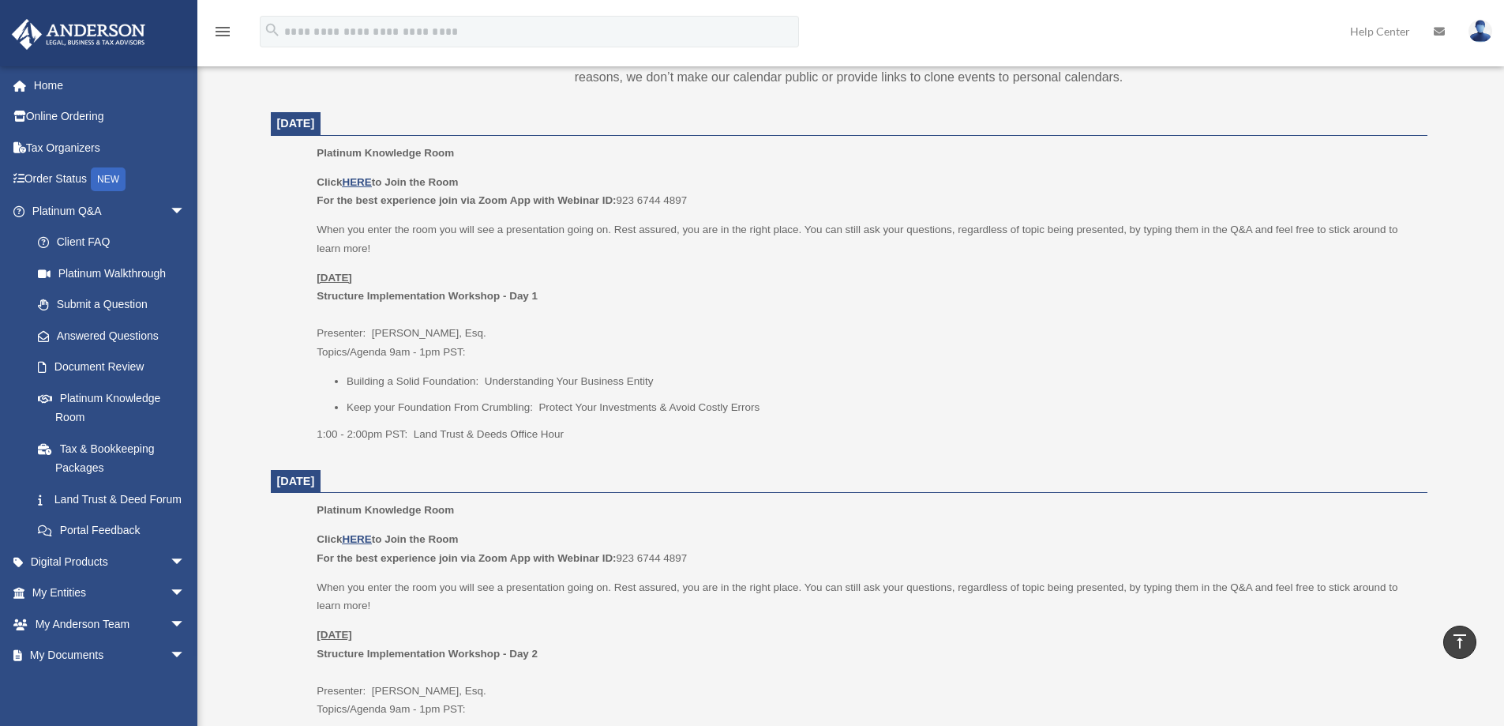
scroll to position [553, 0]
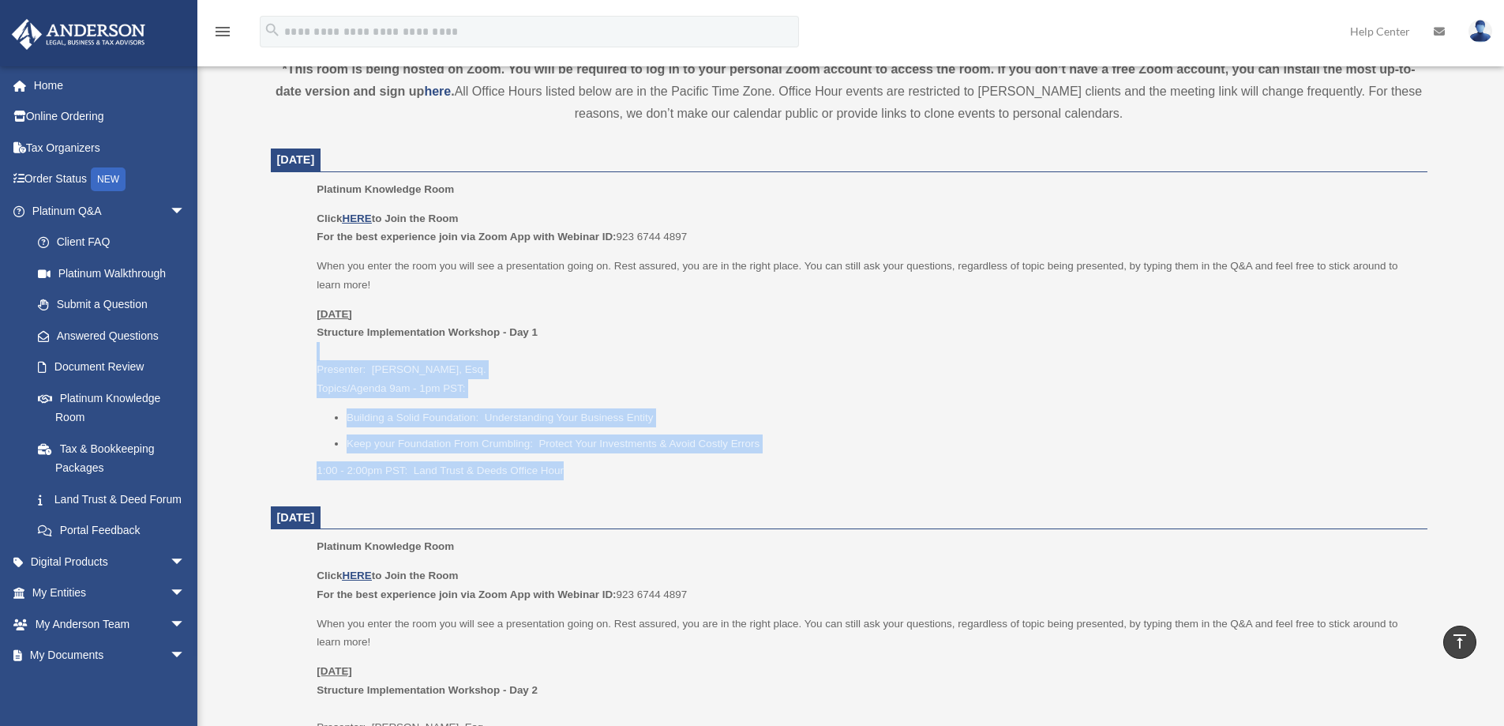
drag, startPoint x: 572, startPoint y: 473, endPoint x: 279, endPoint y: 351, distance: 317.2
click at [279, 351] on dd "Platinum Knowledge Room Click HERE to Join the Room For the best experience joi…" at bounding box center [849, 335] width 1157 height 310
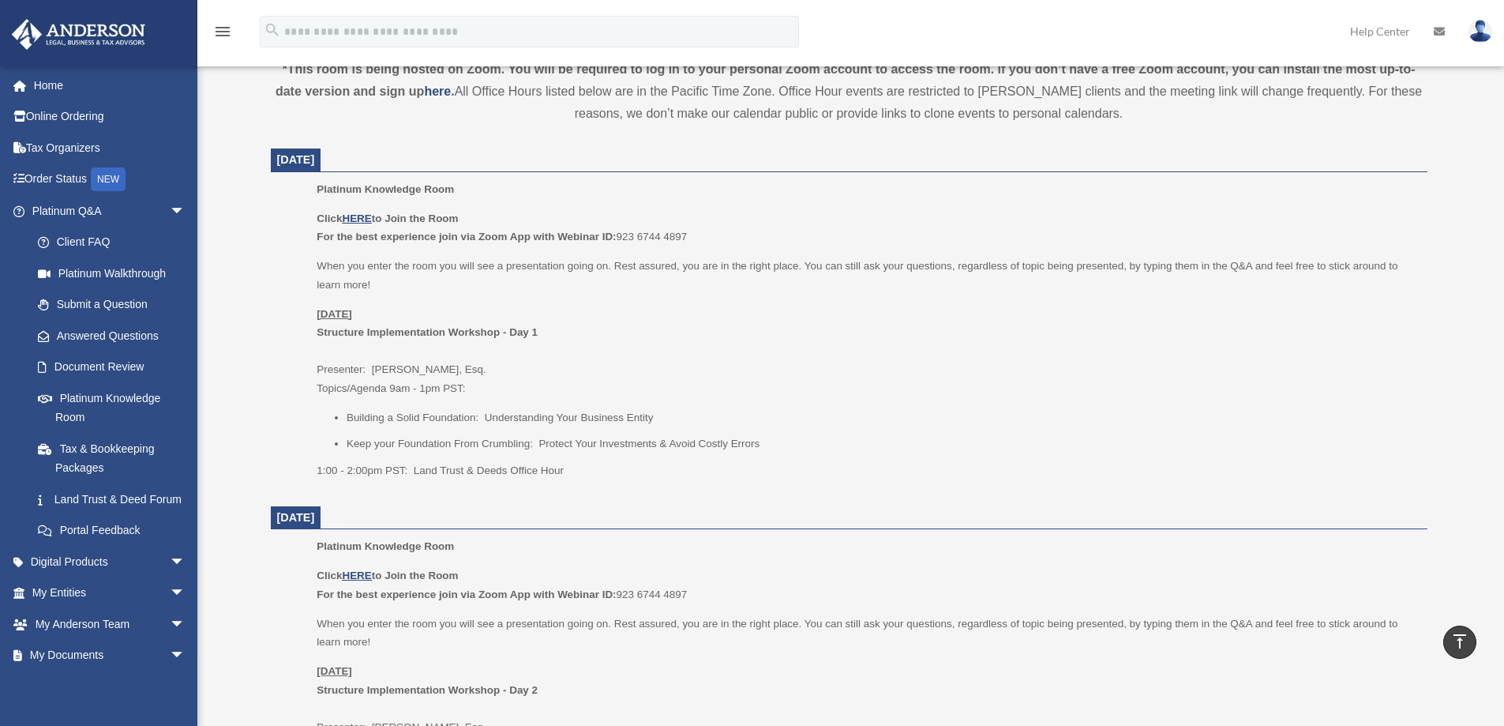
click at [737, 317] on p "Thursday, August 21 Structure Implementation Workshop - Day 1 Presenter: Jason …" at bounding box center [866, 351] width 1099 height 93
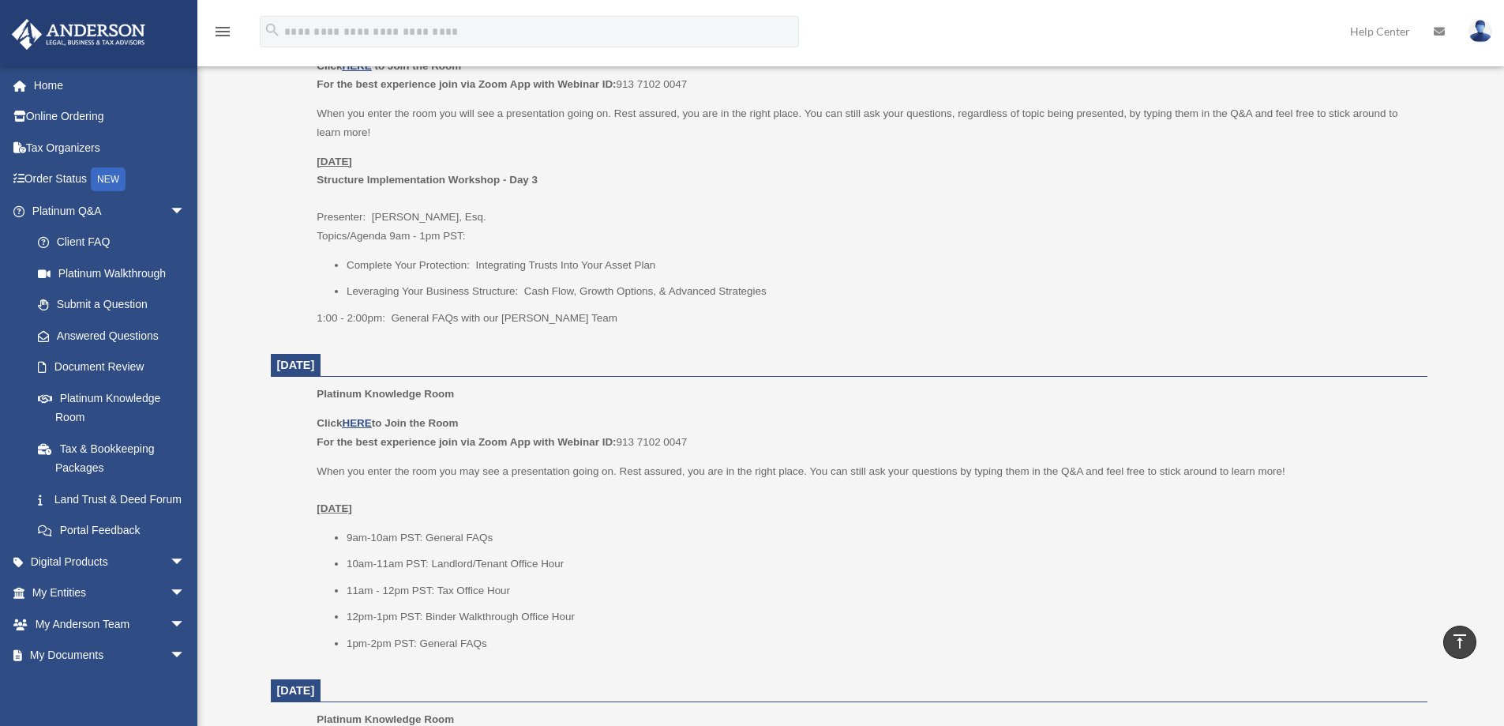
scroll to position [1580, 0]
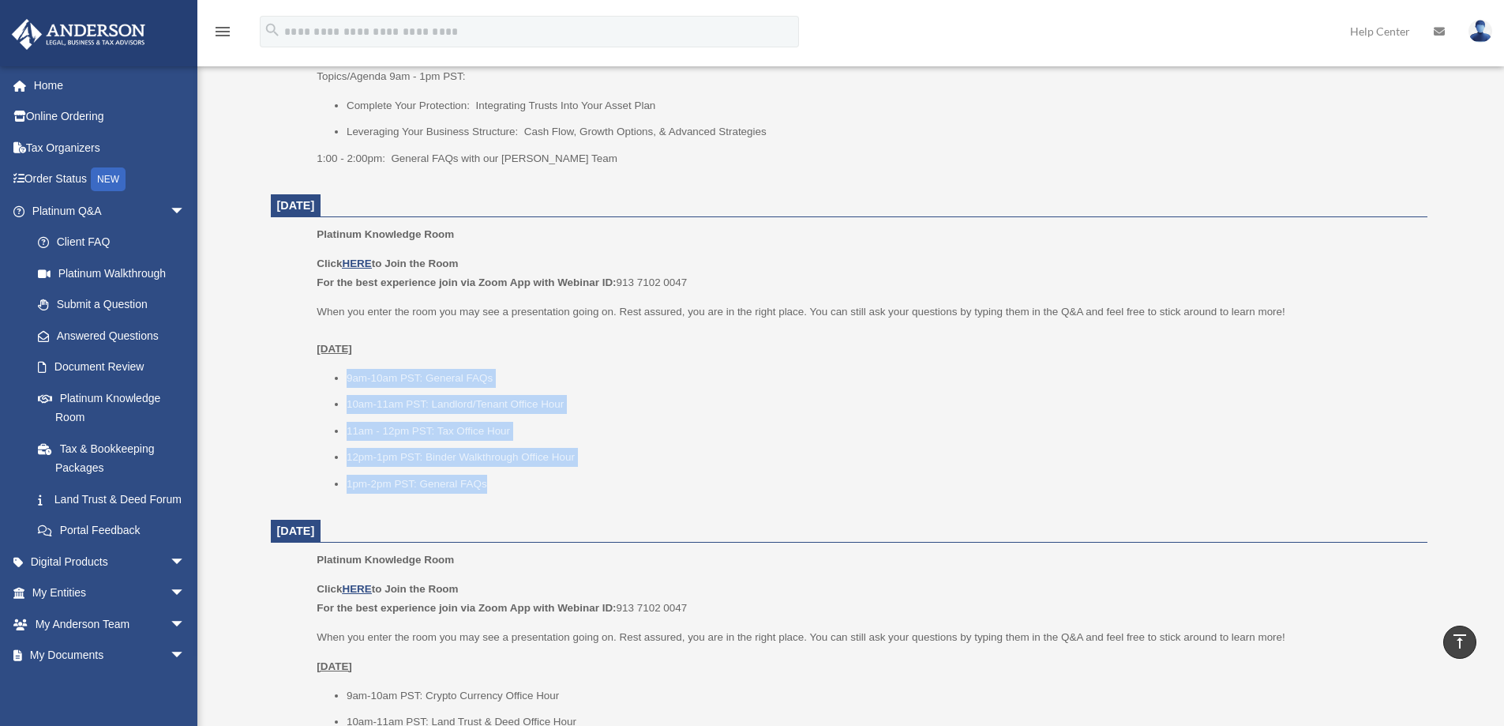
drag, startPoint x: 494, startPoint y: 488, endPoint x: 340, endPoint y: 362, distance: 199.2
click at [340, 362] on div "Click HERE to Join the Room For the best experience join via Zoom App with Webi…" at bounding box center [866, 373] width 1099 height 239
click at [712, 468] on ul "9am-10am PST: General FAQs 10am-11am PST: Landlord/Tenant Office Hour 11am - 12…" at bounding box center [866, 431] width 1099 height 125
drag, startPoint x: 505, startPoint y: 483, endPoint x: 332, endPoint y: 375, distance: 203.3
click at [332, 375] on ul "9am-10am PST: General FAQs 10am-11am PST: Landlord/Tenant Office Hour 11am - 12…" at bounding box center [866, 431] width 1099 height 125
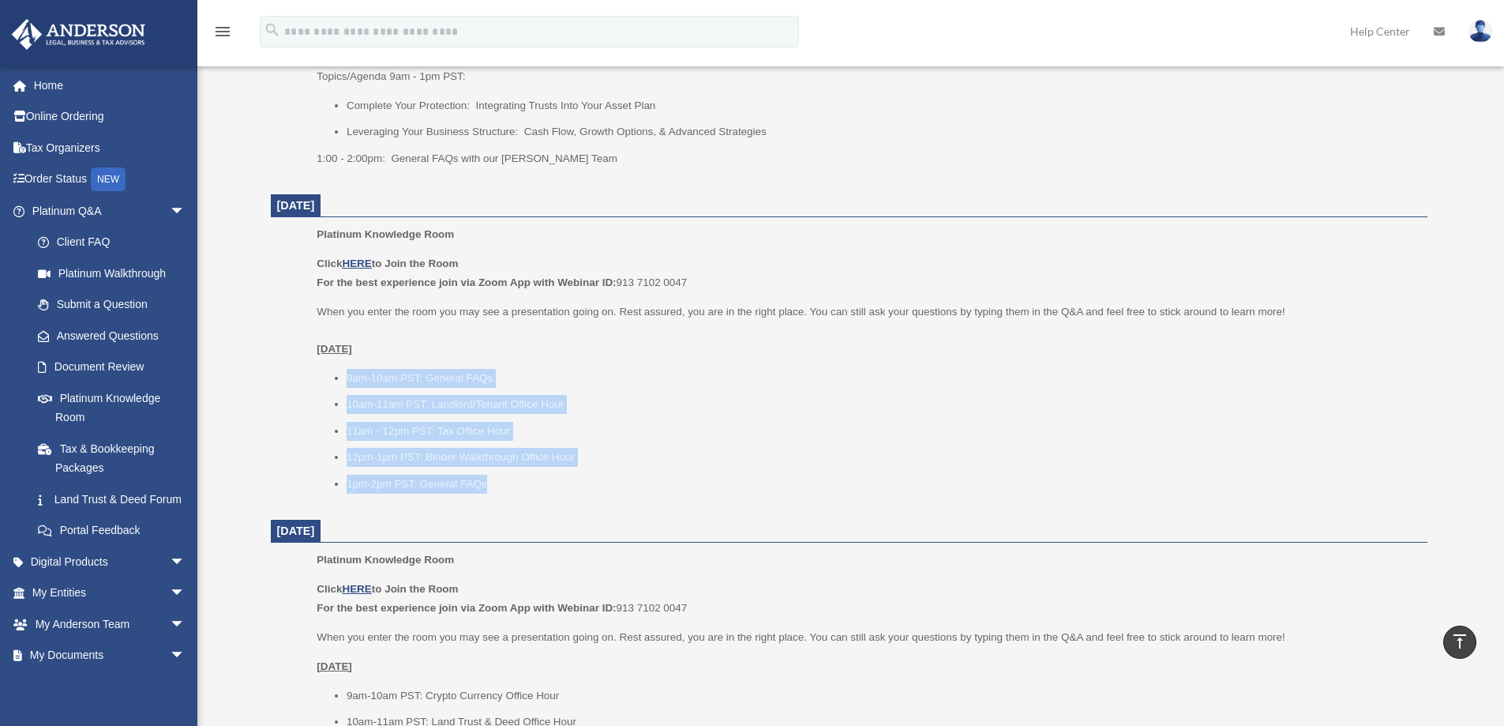
click at [610, 484] on li "1pm-2pm PST: General FAQs" at bounding box center [882, 484] width 1070 height 19
drag, startPoint x: 498, startPoint y: 475, endPoint x: 344, endPoint y: 381, distance: 179.3
click at [344, 381] on ul "9am-10am PST: General FAQs 10am-11am PST: Landlord/Tenant Office Hour 11am - 12…" at bounding box center [866, 431] width 1099 height 125
click at [542, 479] on li "1pm-2pm PST: General FAQs" at bounding box center [882, 484] width 1070 height 19
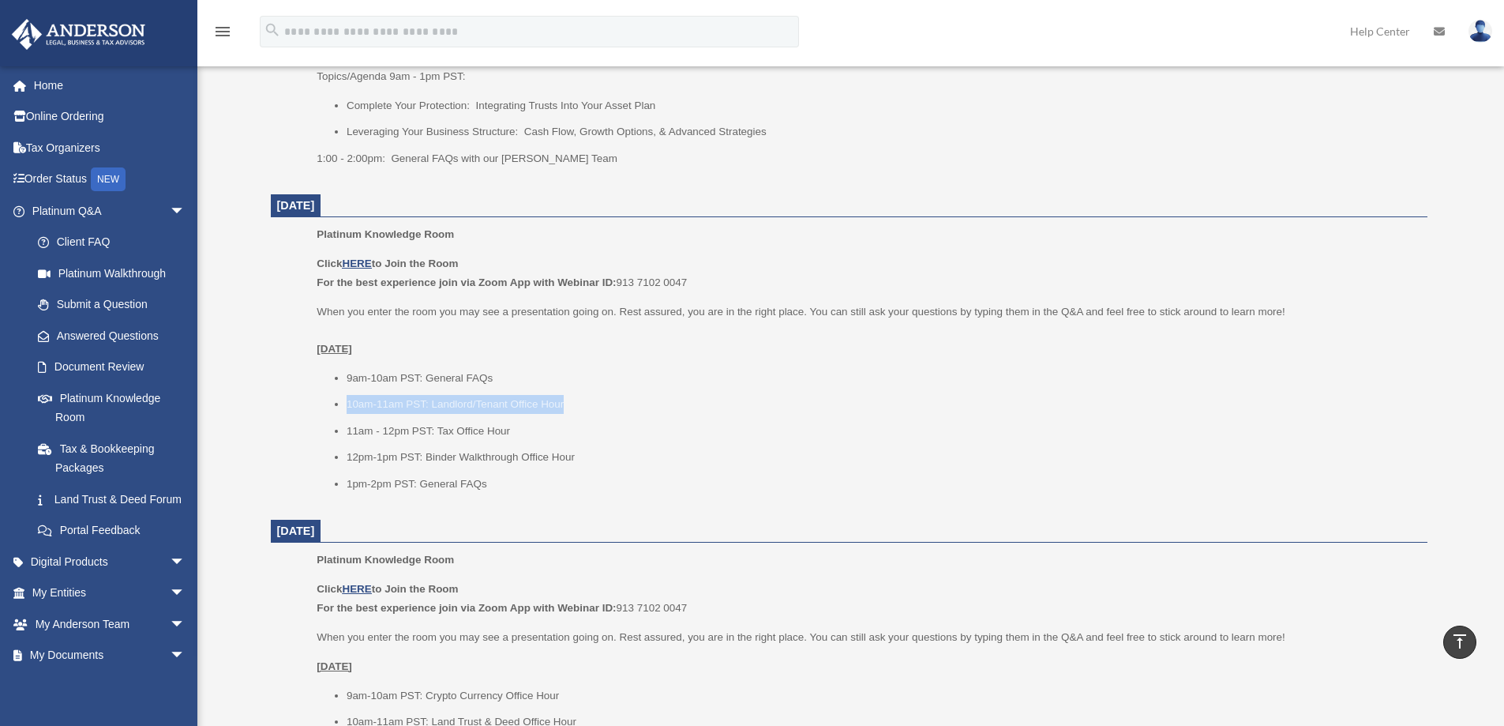
drag, startPoint x: 348, startPoint y: 402, endPoint x: 595, endPoint y: 393, distance: 246.6
click at [593, 393] on ul "9am-10am PST: General FAQs 10am-11am PST: Landlord/Tenant Office Hour 11am - 12…" at bounding box center [866, 431] width 1099 height 125
click at [632, 415] on ul "9am-10am PST: General FAQs 10am-11am PST: Landlord/Tenant Office Hour 11am - 12…" at bounding box center [866, 431] width 1099 height 125
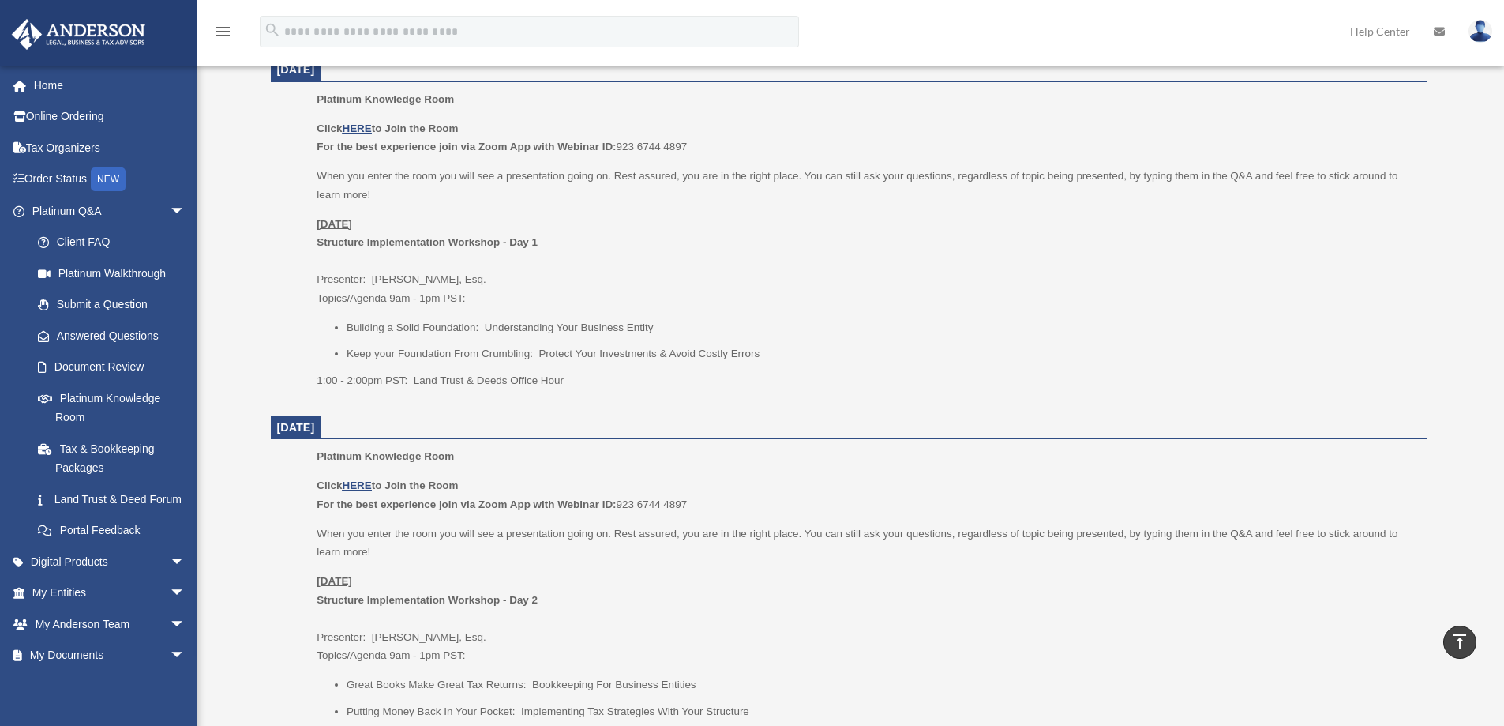
scroll to position [632, 0]
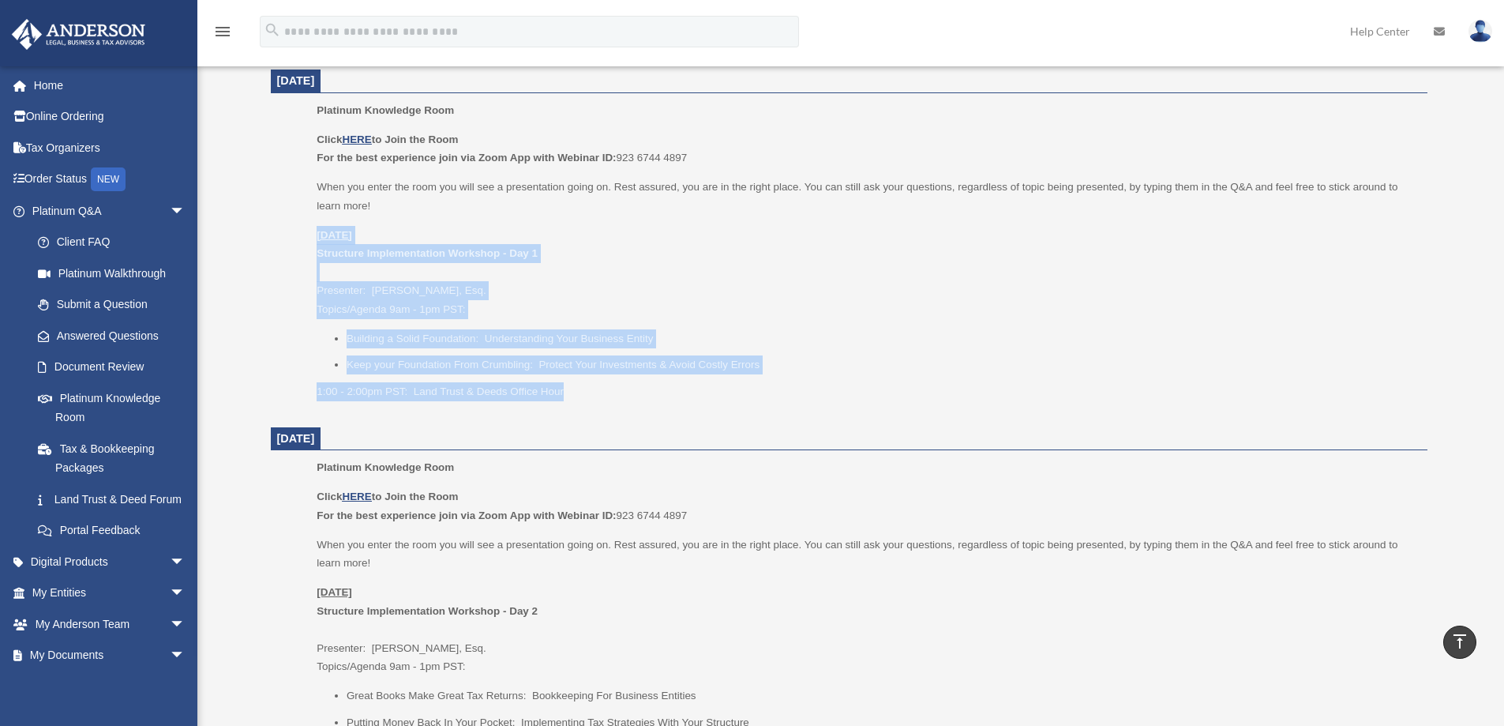
drag, startPoint x: 575, startPoint y: 398, endPoint x: 301, endPoint y: 231, distance: 320.7
click at [301, 231] on ul "Platinum Knowledge Room Click HERE to Join the Room For the best experience joi…" at bounding box center [849, 256] width 1135 height 310
click at [279, 236] on dd "Platinum Knowledge Room Click HERE to Join the Room For the best experience joi…" at bounding box center [849, 256] width 1157 height 310
drag, startPoint x: 572, startPoint y: 394, endPoint x: 296, endPoint y: 224, distance: 324.1
click at [296, 224] on ul "Platinum Knowledge Room Click HERE to Join the Room For the best experience joi…" at bounding box center [849, 256] width 1135 height 310
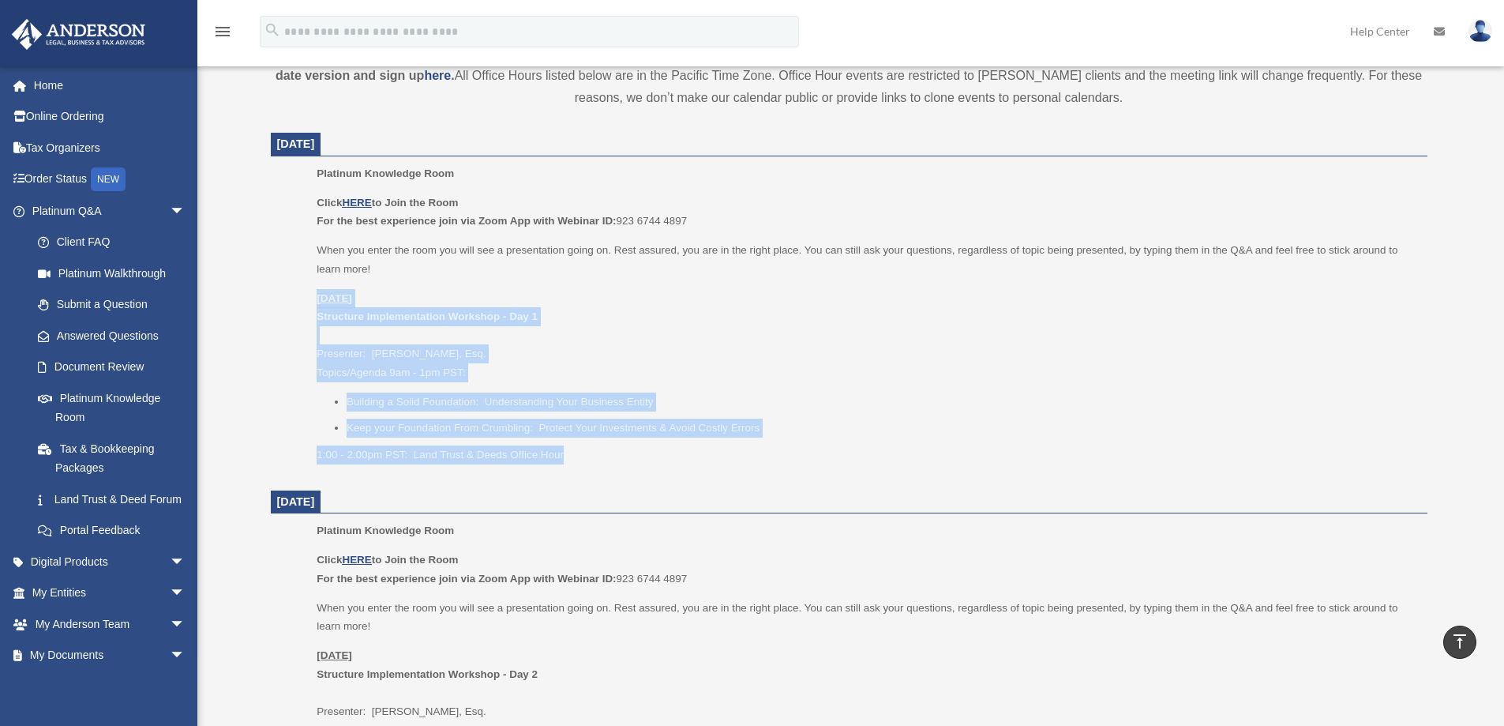
scroll to position [474, 0]
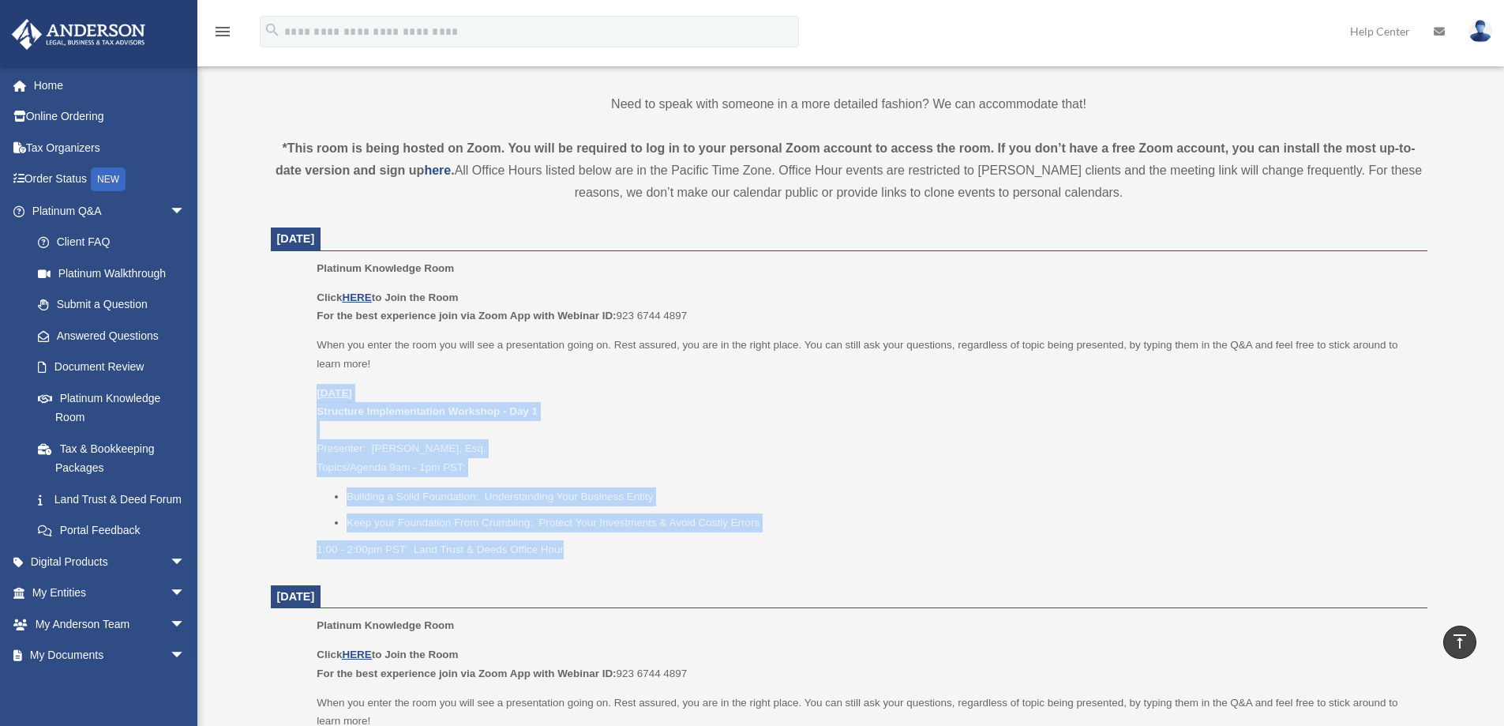
click at [293, 396] on ul "Platinum Knowledge Room Click HERE to Join the Room For the best experience joi…" at bounding box center [849, 414] width 1135 height 310
drag, startPoint x: 494, startPoint y: 535, endPoint x: 291, endPoint y: 379, distance: 256.8
click at [291, 379] on ul "Platinum Knowledge Room Click HERE to Join the Room For the best experience joi…" at bounding box center [849, 414] width 1135 height 310
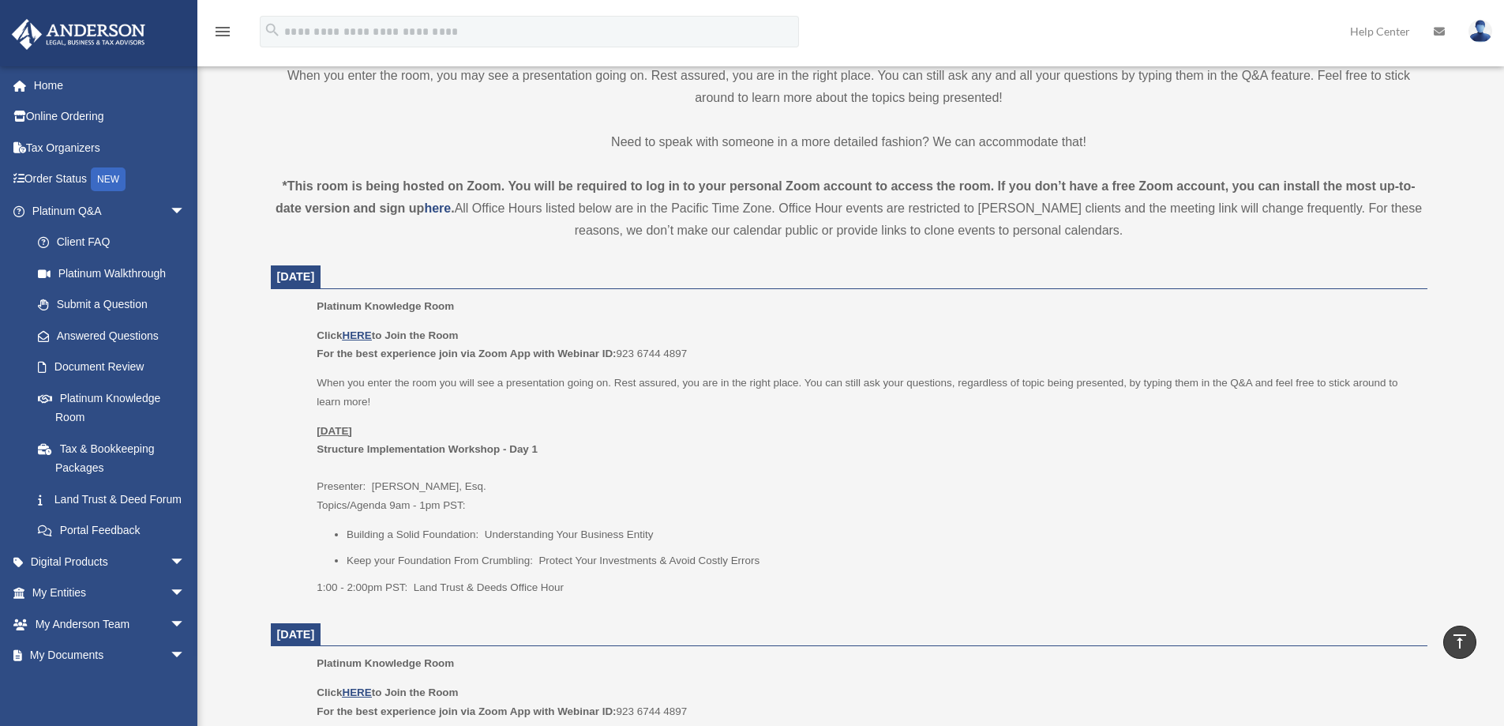
scroll to position [395, 0]
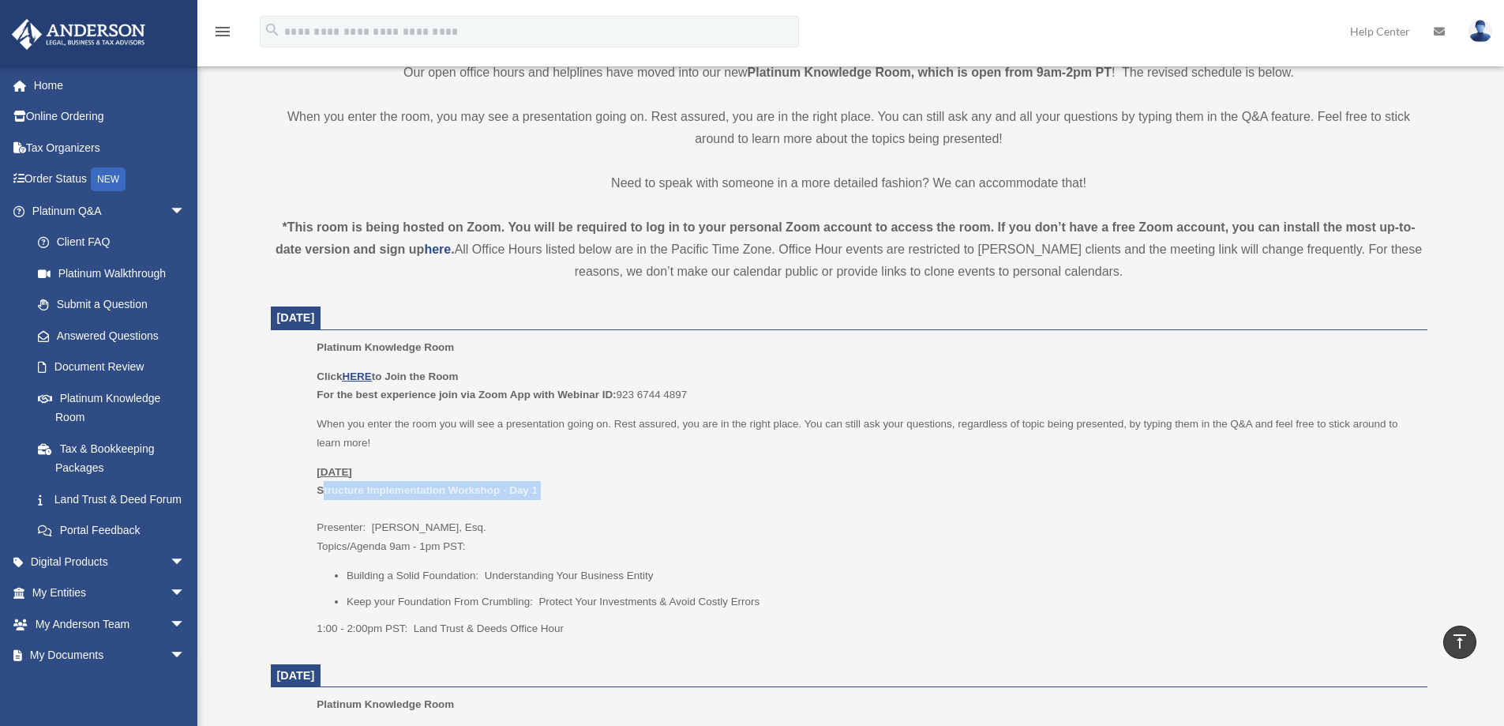
drag, startPoint x: 324, startPoint y: 490, endPoint x: 702, endPoint y: 509, distance: 378.8
click at [655, 511] on p "Thursday, August 21 Structure Implementation Workshop - Day 1 Presenter: Jason …" at bounding box center [866, 509] width 1099 height 93
click at [719, 509] on p "Thursday, August 21 Structure Implementation Workshop - Day 1 Presenter: Jason …" at bounding box center [866, 509] width 1099 height 93
drag, startPoint x: 315, startPoint y: 489, endPoint x: 661, endPoint y: 505, distance: 346.3
click at [655, 505] on ul "Platinum Knowledge Room Click HERE to Join the Room For the best experience joi…" at bounding box center [849, 493] width 1135 height 310
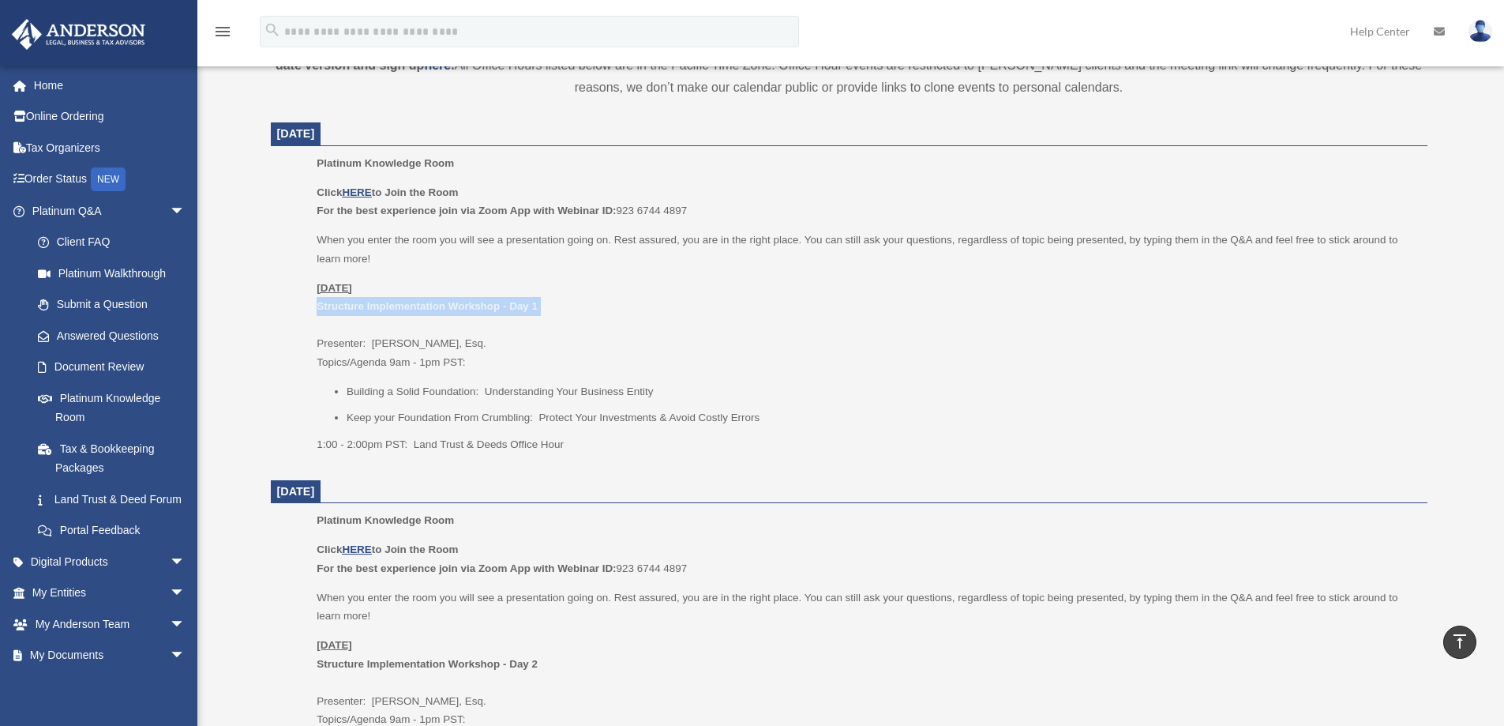
scroll to position [553, 0]
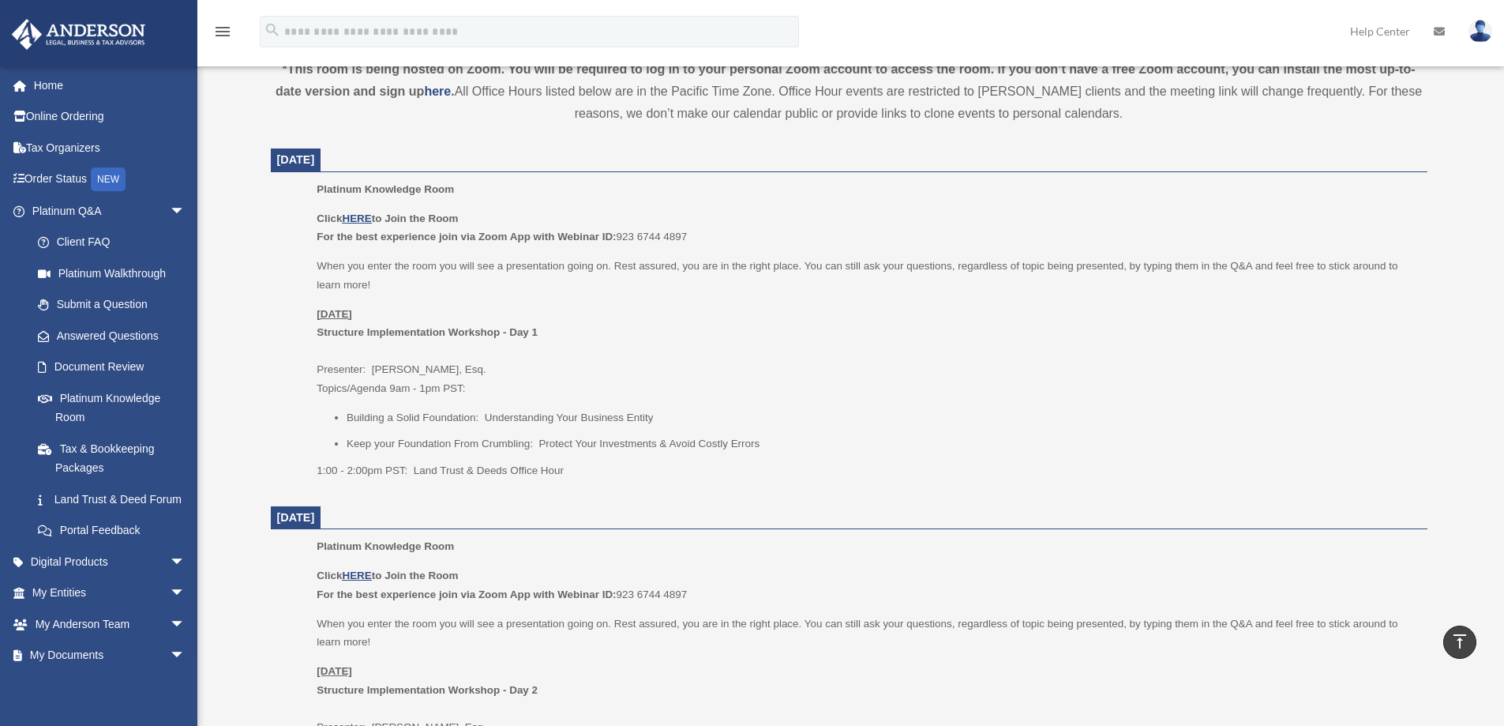
drag, startPoint x: 540, startPoint y: 419, endPoint x: 571, endPoint y: 393, distance: 40.9
click at [539, 420] on li "Building a Solid Foundation: Understanding Your Business Entity" at bounding box center [882, 417] width 1070 height 19
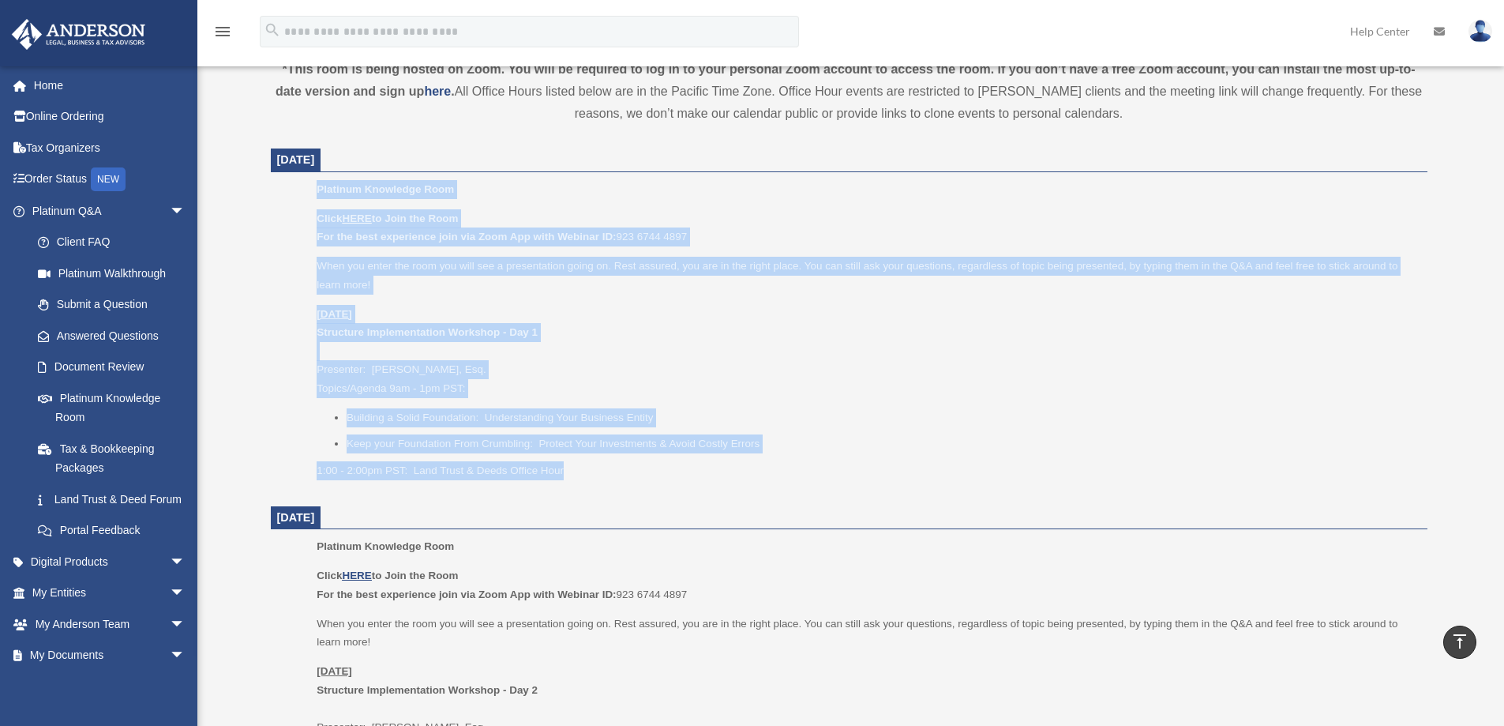
drag, startPoint x: 312, startPoint y: 190, endPoint x: 625, endPoint y: 476, distance: 424.8
click at [607, 486] on ul "Platinum Knowledge Room Click HERE to Join the Room For the best experience joi…" at bounding box center [849, 335] width 1135 height 310
click at [741, 389] on p "Thursday, August 21 Structure Implementation Workshop - Day 1 Presenter: Jason …" at bounding box center [866, 351] width 1099 height 93
drag, startPoint x: 572, startPoint y: 471, endPoint x: 289, endPoint y: 190, distance: 398.7
click at [289, 190] on ul "Platinum Knowledge Room Click HERE to Join the Room For the best experience joi…" at bounding box center [849, 335] width 1135 height 310
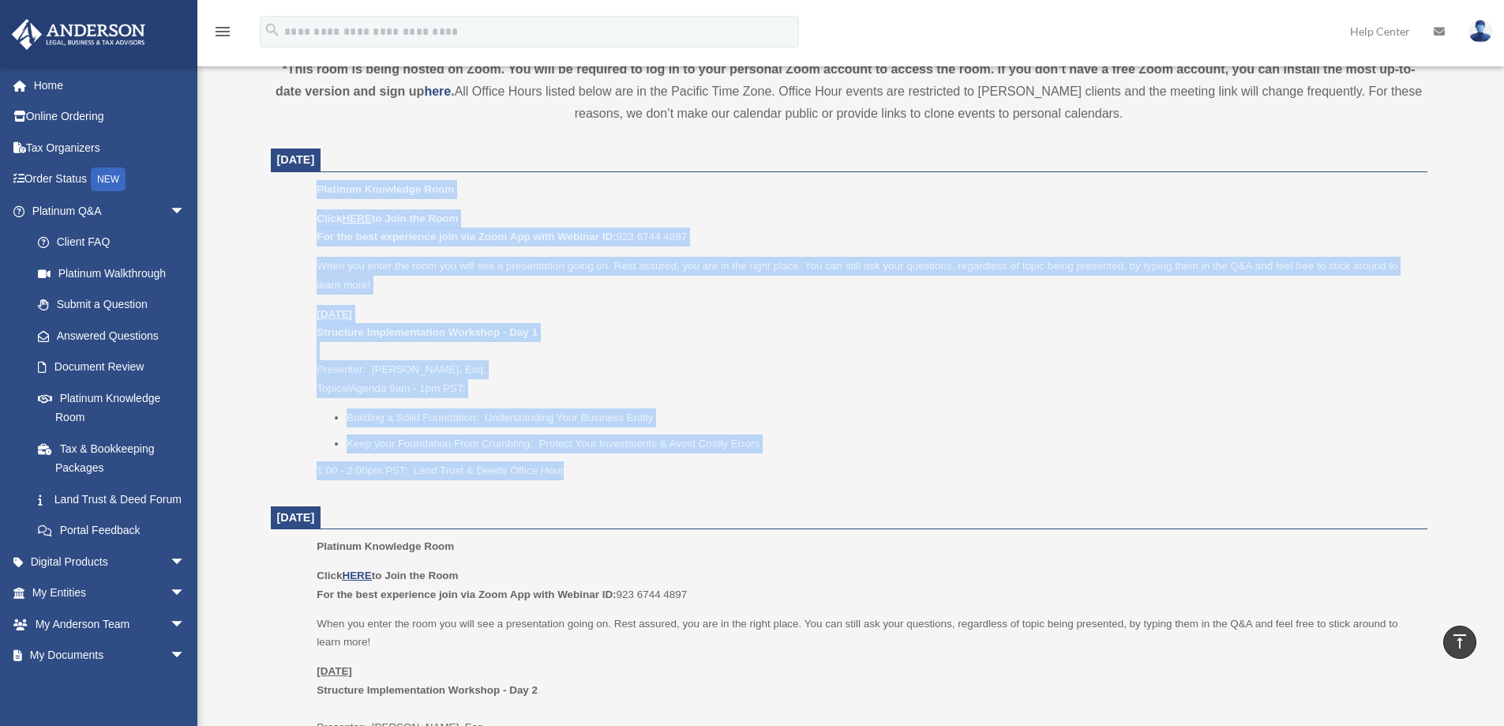
click at [677, 331] on p "Thursday, August 21 Structure Implementation Workshop - Day 1 Presenter: Jason …" at bounding box center [866, 351] width 1099 height 93
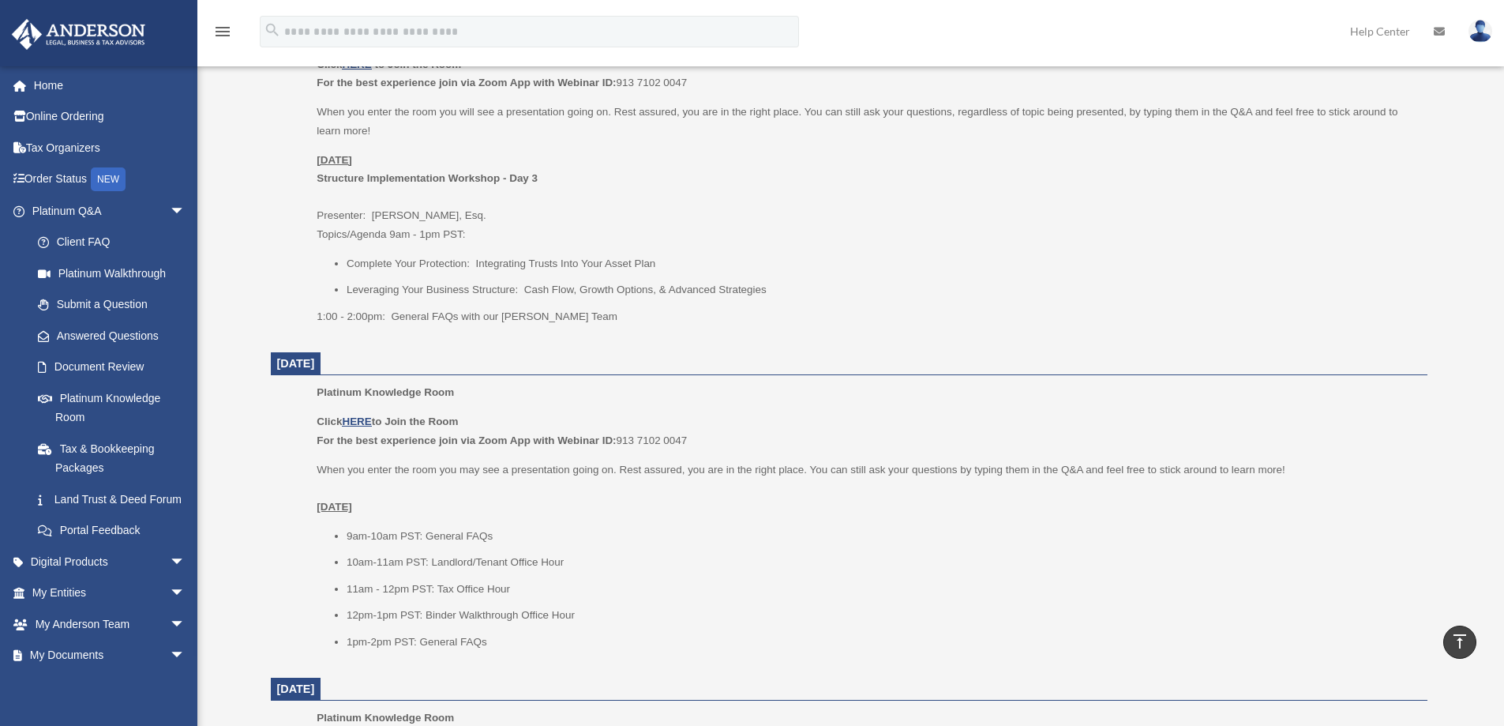
scroll to position [1659, 0]
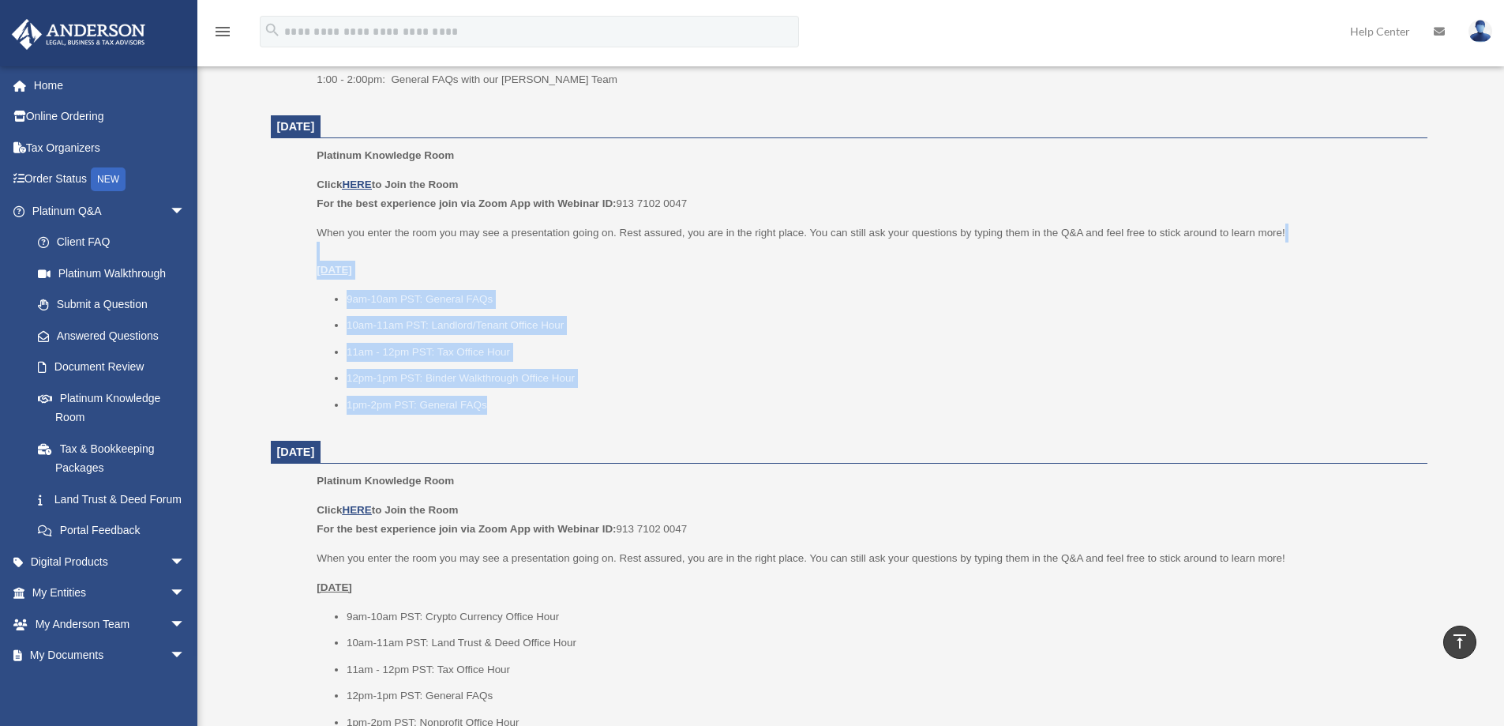
drag, startPoint x: 494, startPoint y: 404, endPoint x: 305, endPoint y: 249, distance: 244.7
click at [305, 249] on ul "Platinum Knowledge Room Click HERE to Join the Room For the best experience joi…" at bounding box center [849, 285] width 1135 height 278
click at [522, 411] on li "1pm-2pm PST: General FAQs" at bounding box center [882, 405] width 1070 height 19
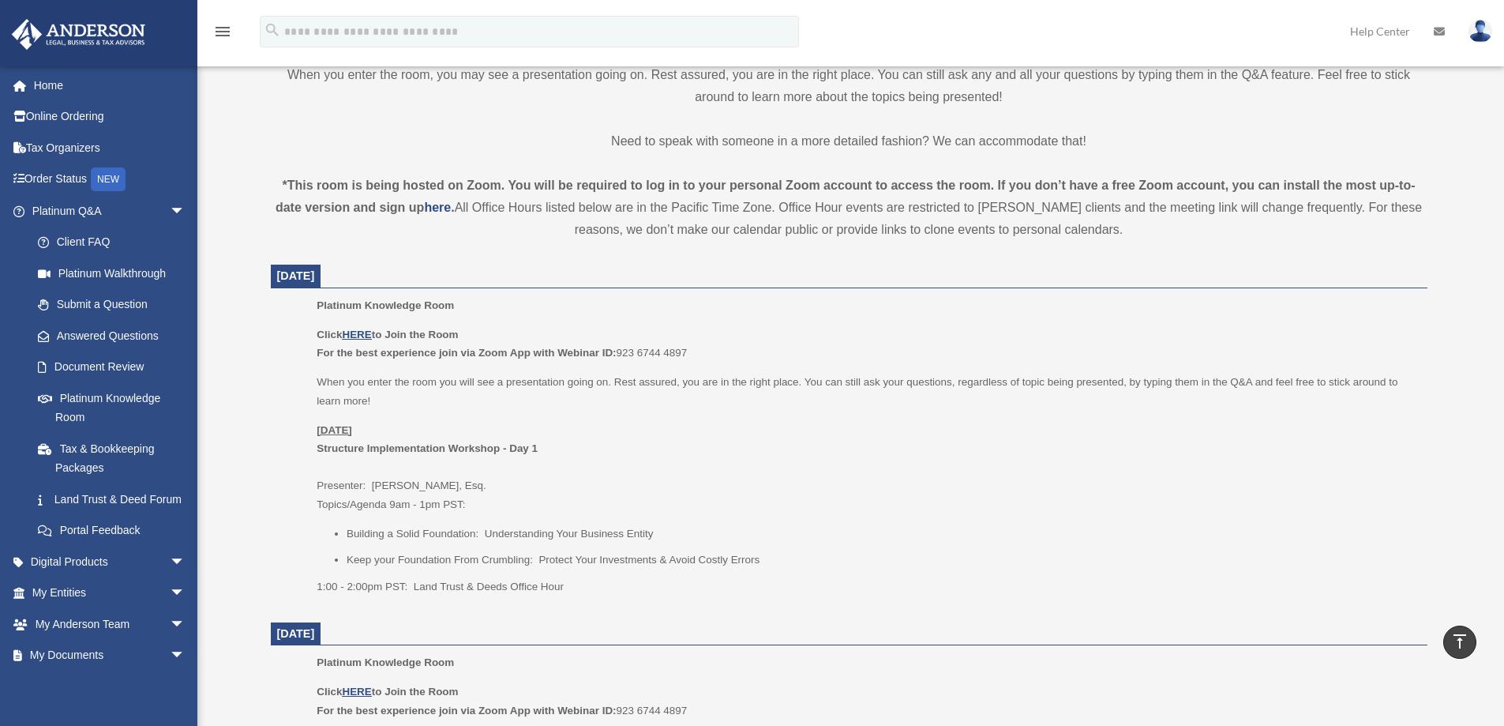
scroll to position [474, 0]
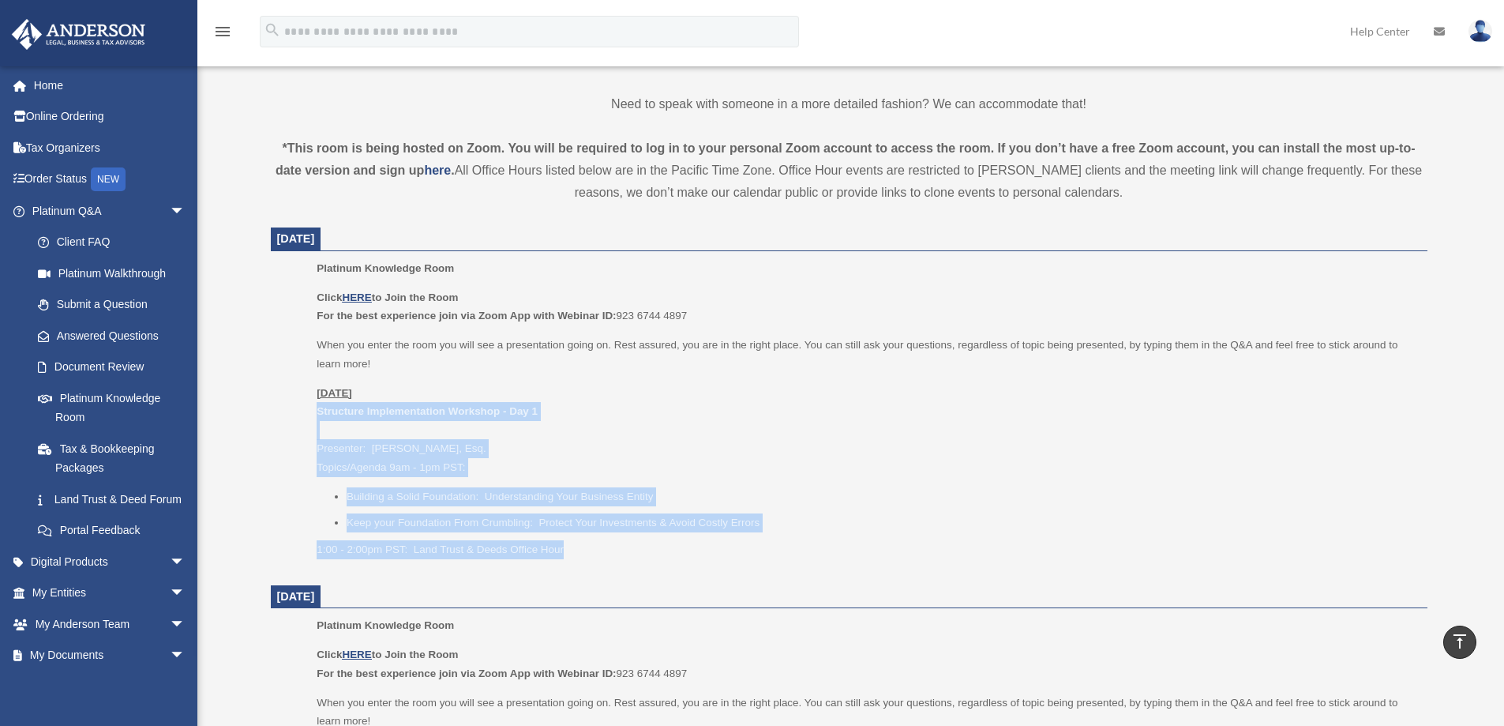
drag, startPoint x: 309, startPoint y: 411, endPoint x: 794, endPoint y: 546, distance: 503.4
click at [791, 549] on ul "Platinum Knowledge Room Click HERE to Join the Room For the best experience joi…" at bounding box center [849, 414] width 1135 height 310
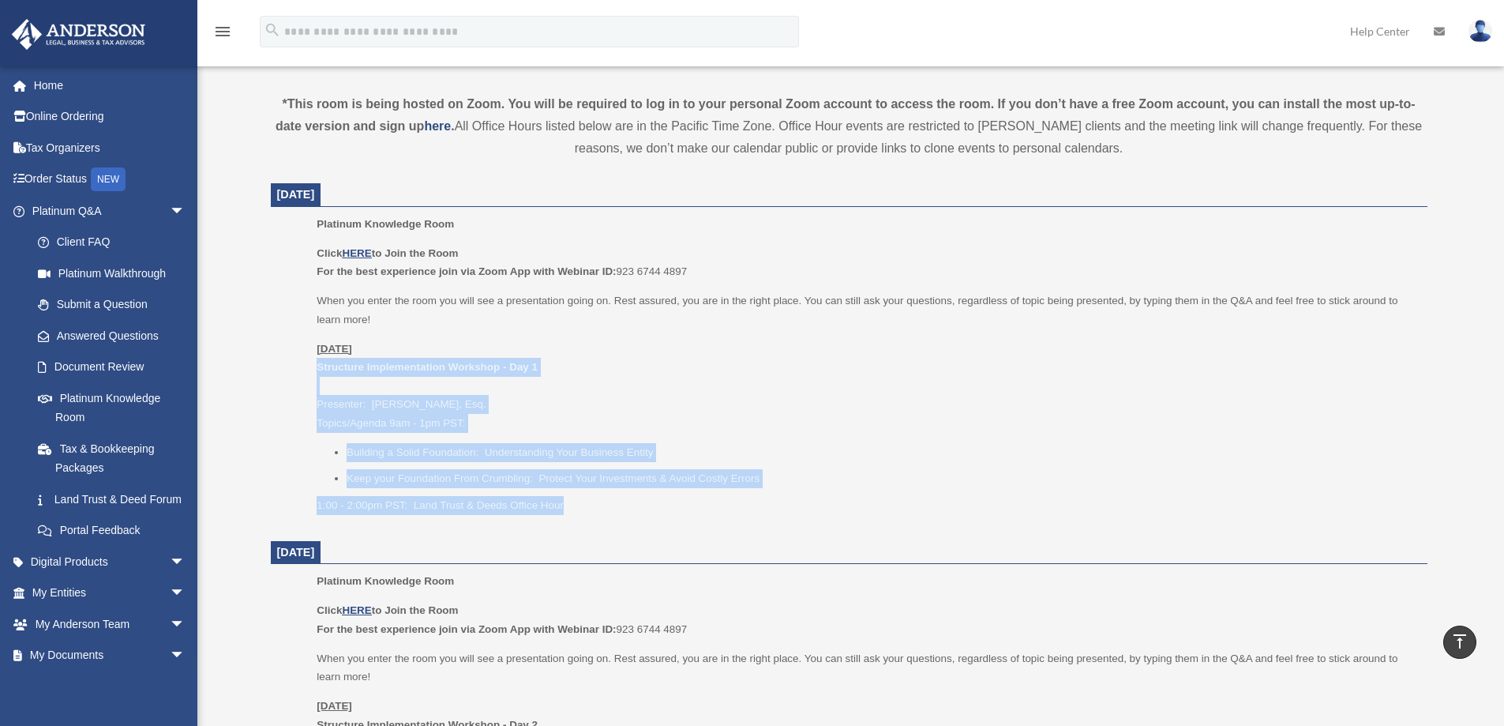
scroll to position [632, 0]
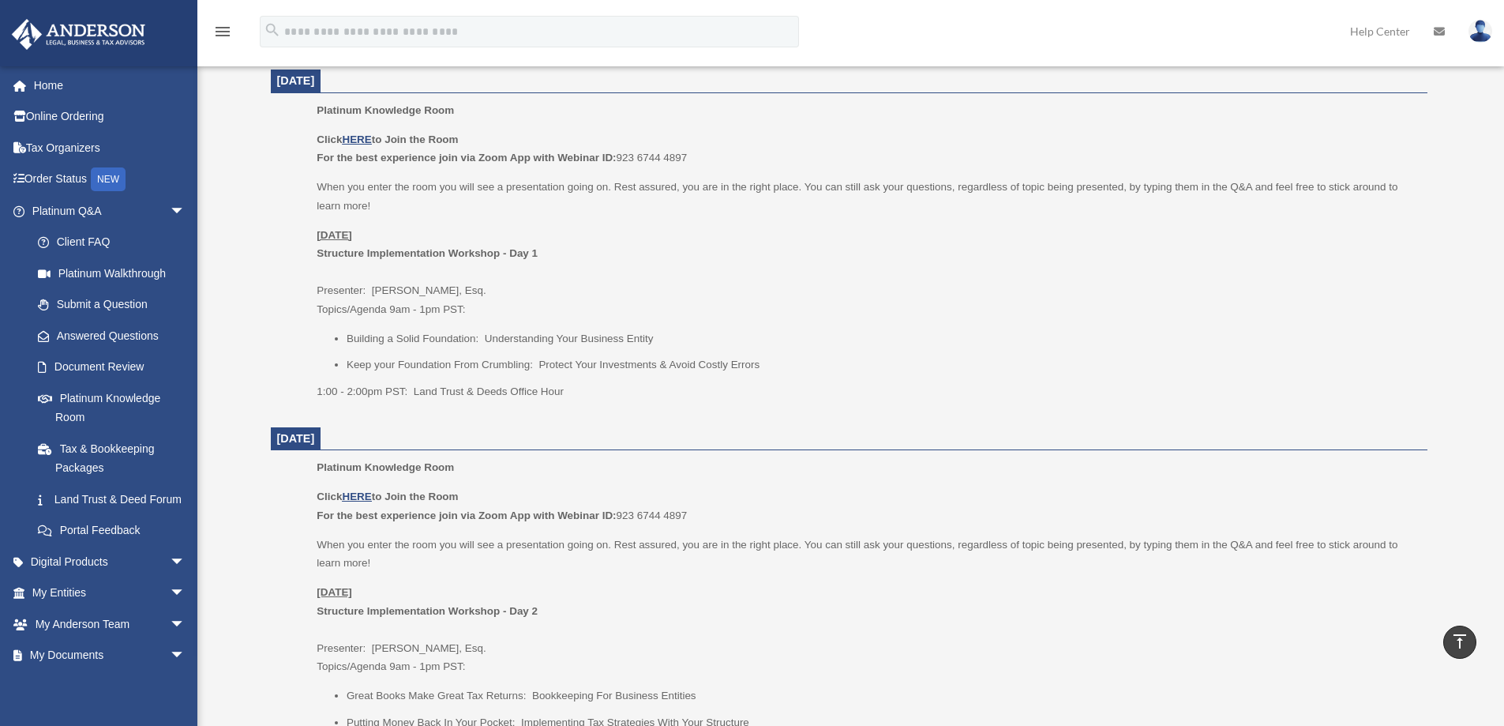
drag, startPoint x: 596, startPoint y: 412, endPoint x: 596, endPoint y: 422, distance: 9.5
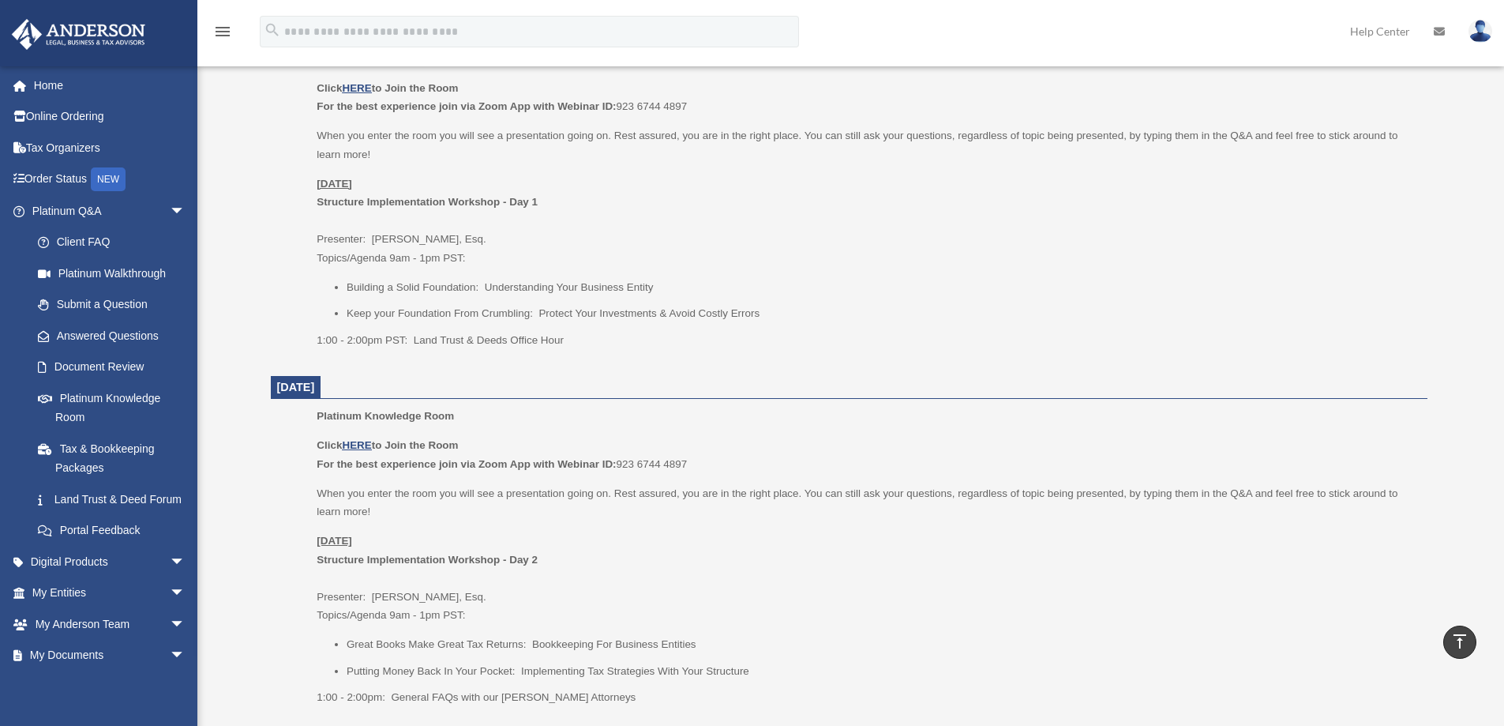
scroll to position [711, 0]
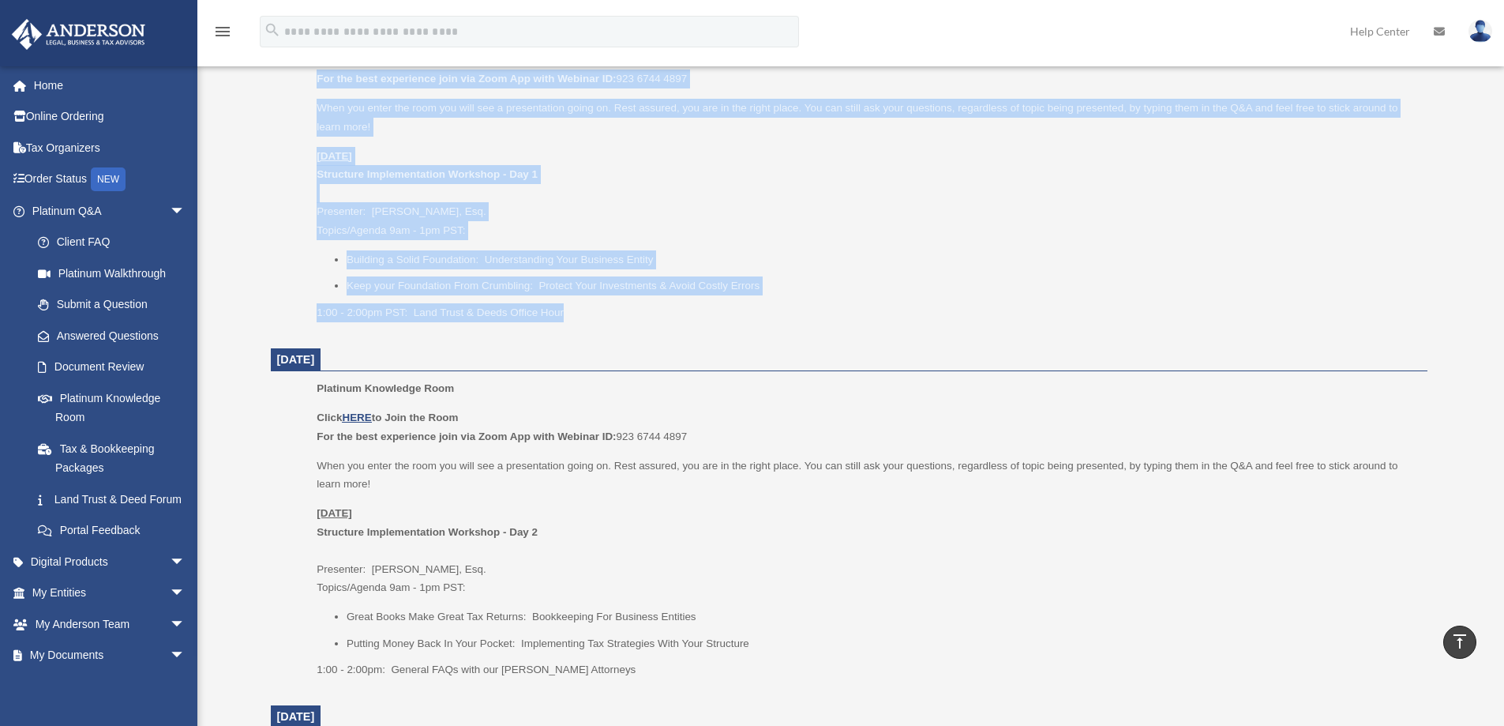
drag, startPoint x: 588, startPoint y: 331, endPoint x: 471, endPoint y: 293, distance: 122.9
click at [271, 73] on dd "Platinum Knowledge Room Click HERE to Join the Room For the best experience joi…" at bounding box center [849, 177] width 1157 height 310
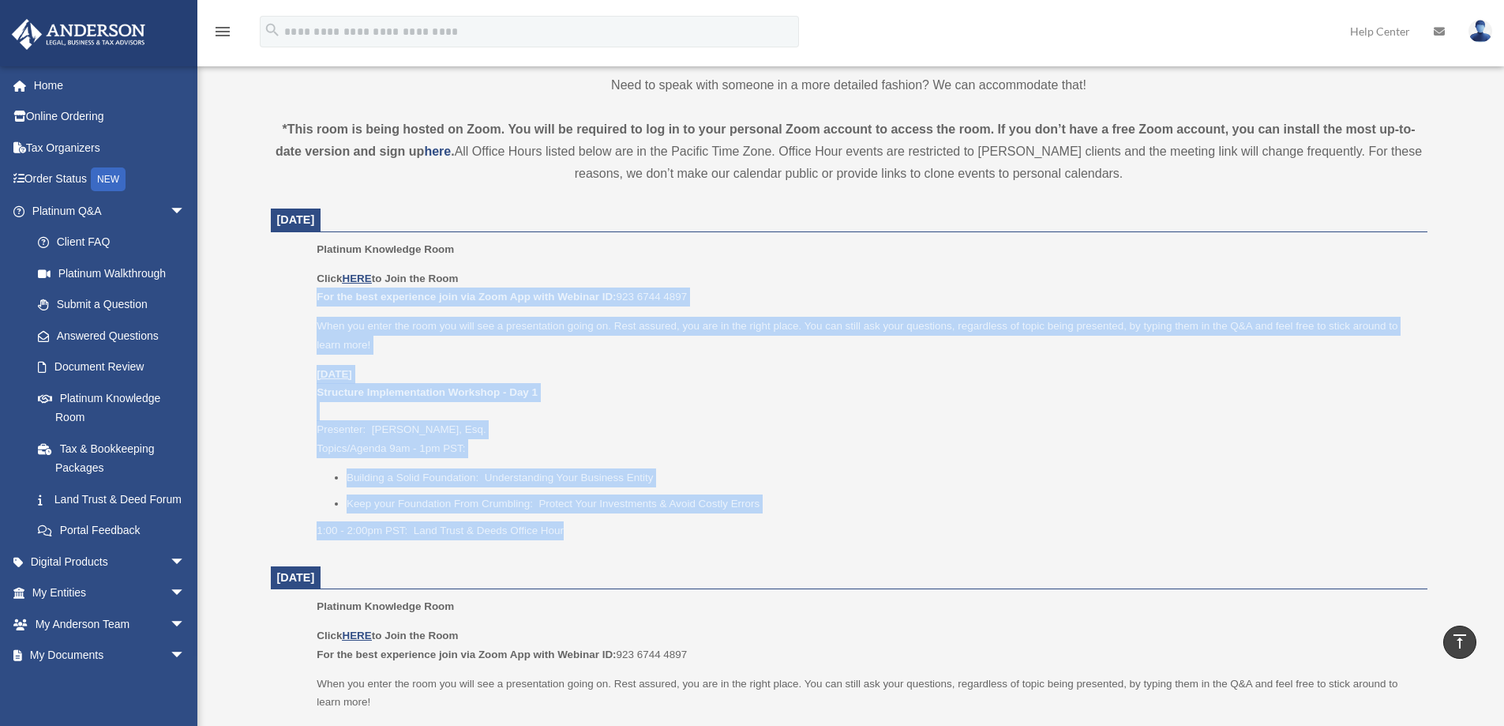
scroll to position [474, 0]
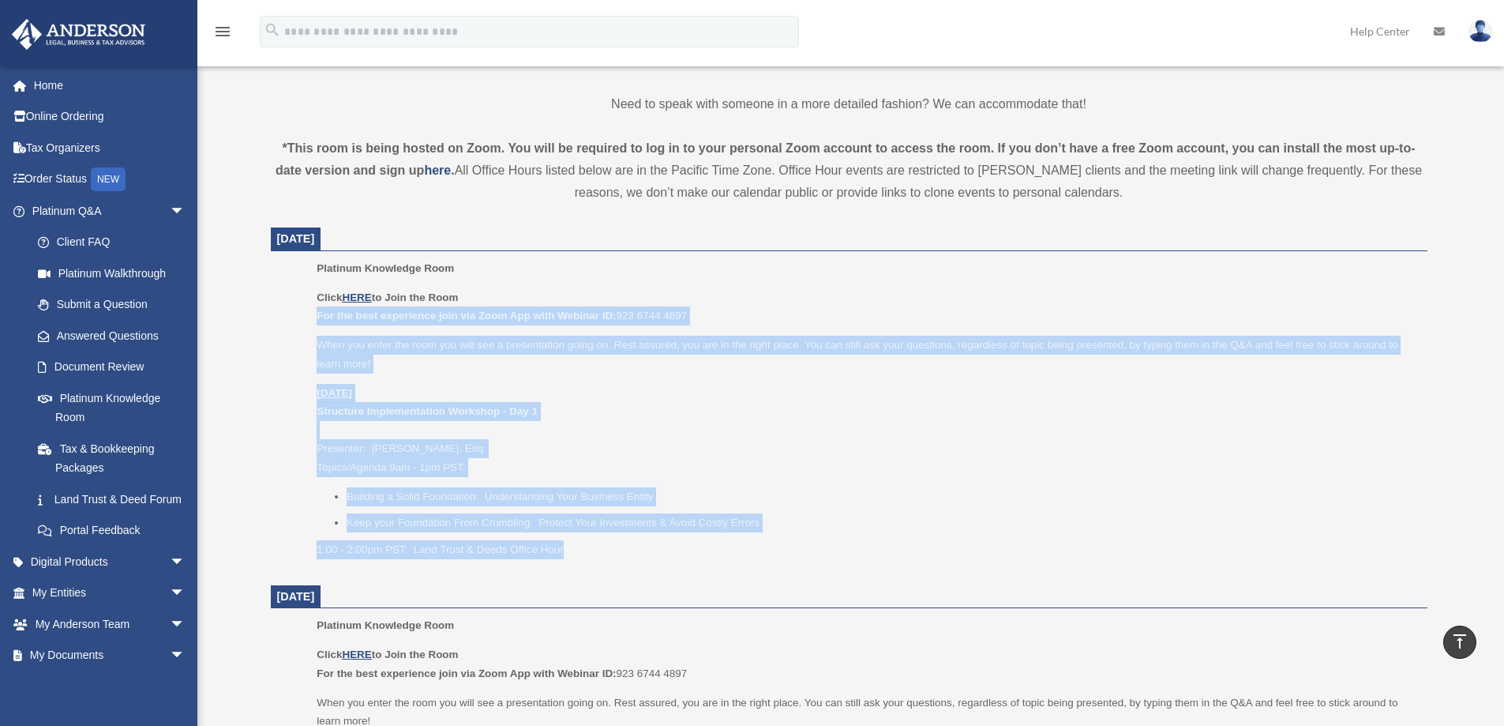
click at [615, 428] on p "Thursday, August 21 Structure Implementation Workshop - Day 1 Presenter: Jason …" at bounding box center [866, 430] width 1099 height 93
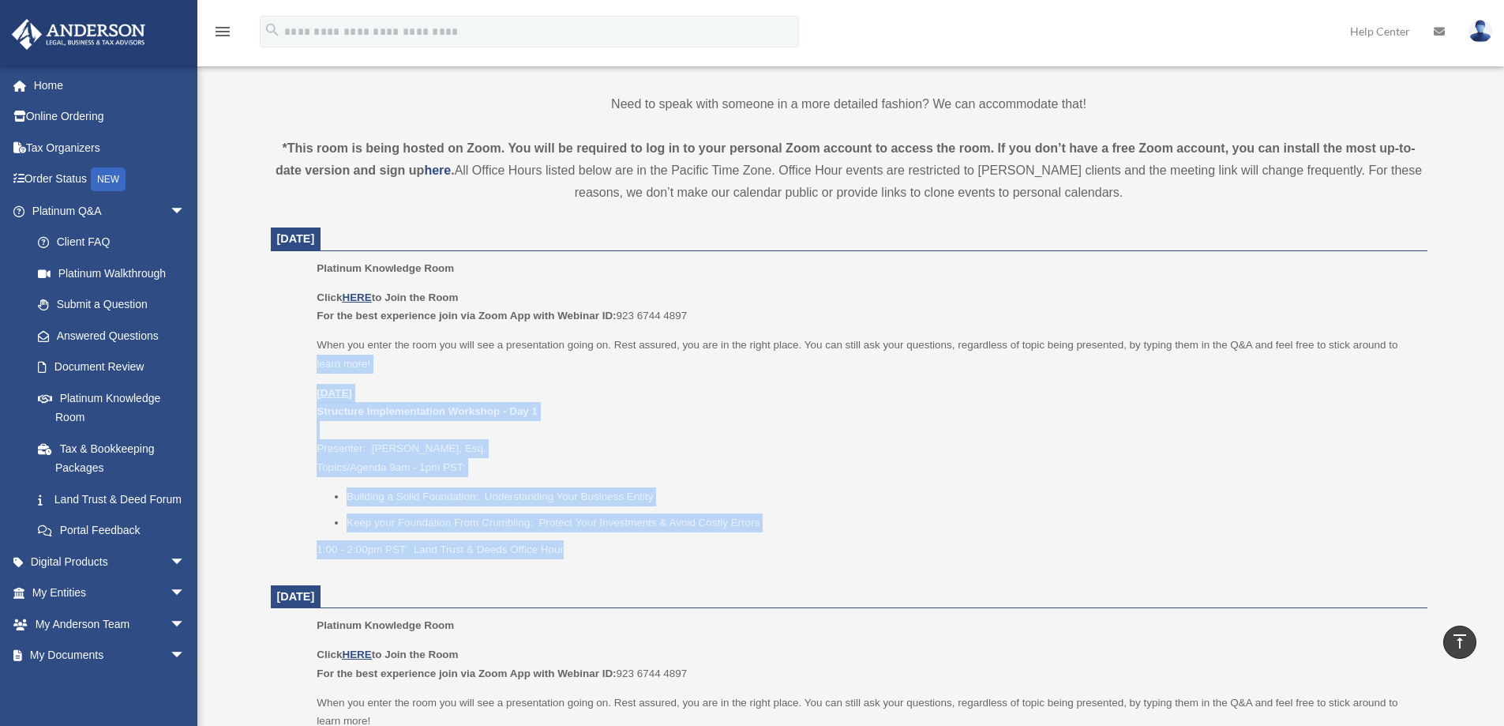
drag, startPoint x: 581, startPoint y: 553, endPoint x: 599, endPoint y: 404, distance: 149.5
click at [314, 365] on ul "Platinum Knowledge Room Click HERE to Join the Room For the best experience joi…" at bounding box center [849, 414] width 1135 height 310
click at [788, 425] on p "Thursday, August 21 Structure Implementation Workshop - Day 1 Presenter: Jason …" at bounding box center [866, 430] width 1099 height 93
drag, startPoint x: 578, startPoint y: 552, endPoint x: 744, endPoint y: 484, distance: 179.2
click at [280, 378] on dd "Platinum Knowledge Room Click HERE to Join the Room For the best experience joi…" at bounding box center [849, 414] width 1157 height 310
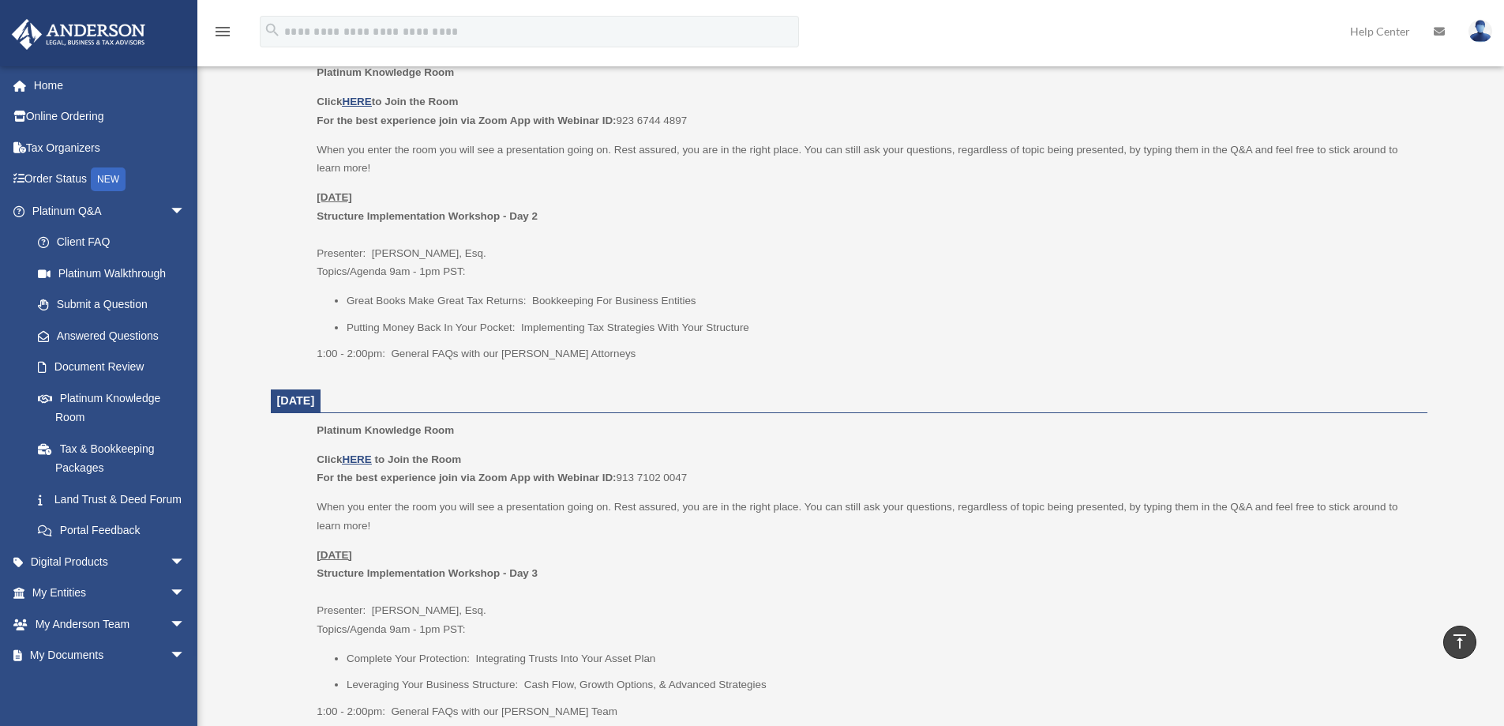
scroll to position [1501, 0]
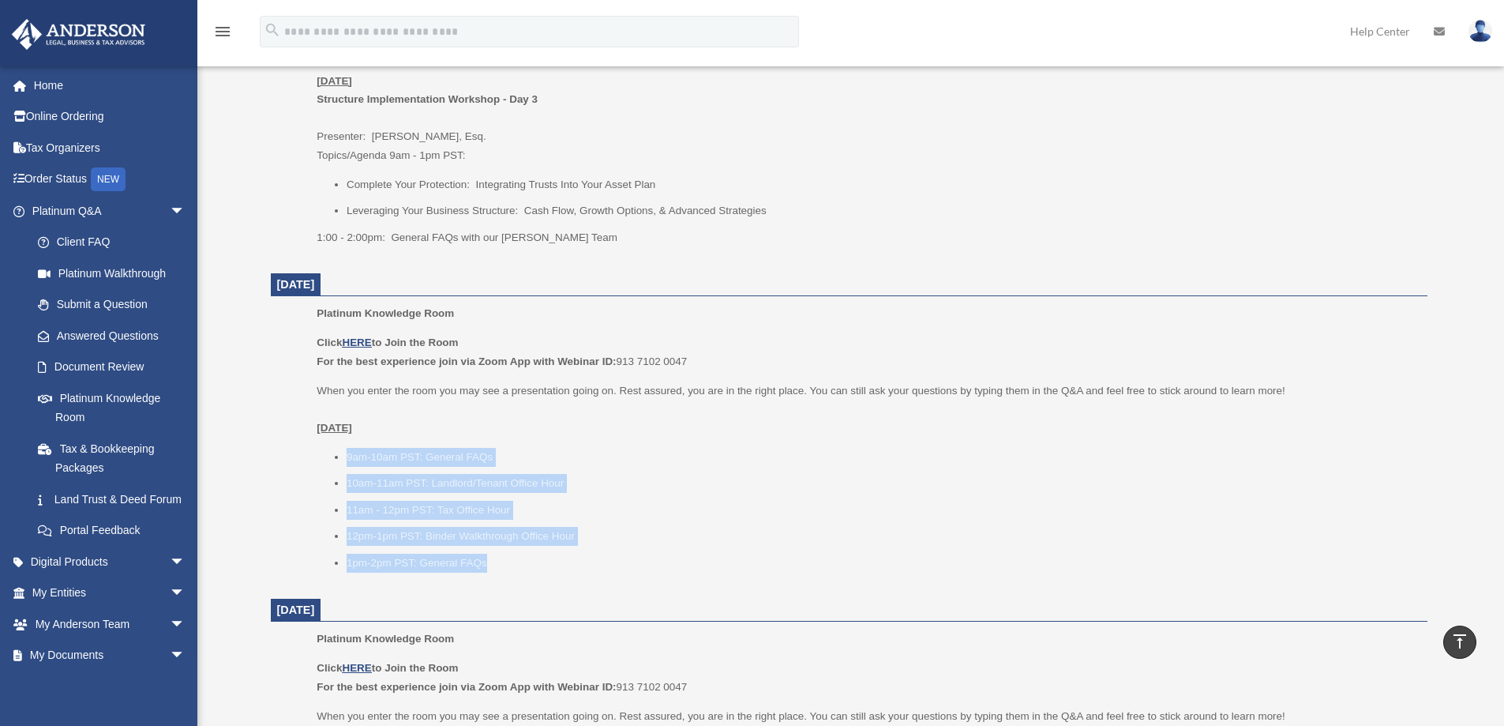
drag, startPoint x: 493, startPoint y: 563, endPoint x: 351, endPoint y: 469, distance: 169.8
click at [307, 452] on ul "Platinum Knowledge Room Click HERE to Join the Room For the best experience joi…" at bounding box center [849, 443] width 1135 height 278
click at [622, 565] on li "1pm-2pm PST: General FAQs" at bounding box center [882, 563] width 1070 height 19
drag, startPoint x: 423, startPoint y: 524, endPoint x: 612, endPoint y: 503, distance: 190.7
click at [277, 447] on dd "Platinum Knowledge Room Click HERE to Join the Room For the best experience joi…" at bounding box center [849, 443] width 1157 height 278
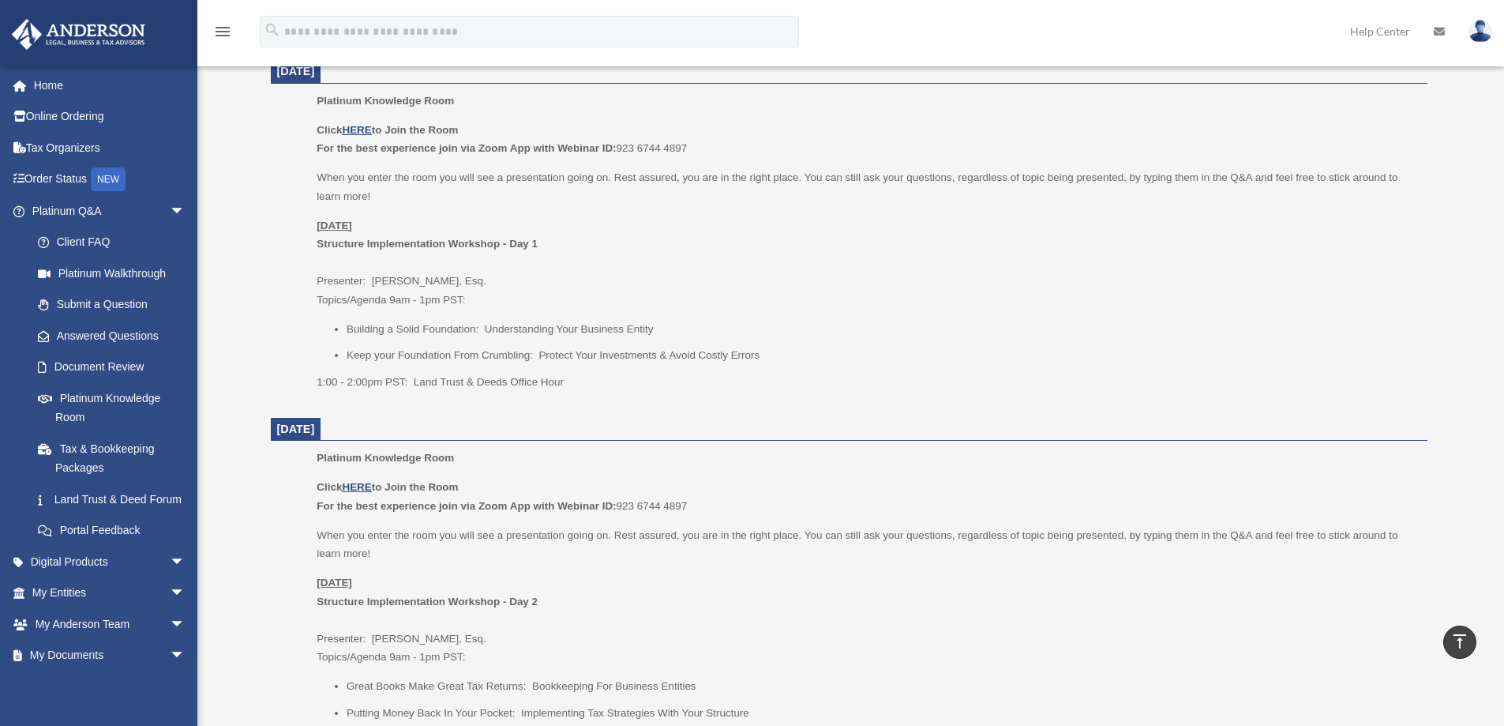
scroll to position [632, 0]
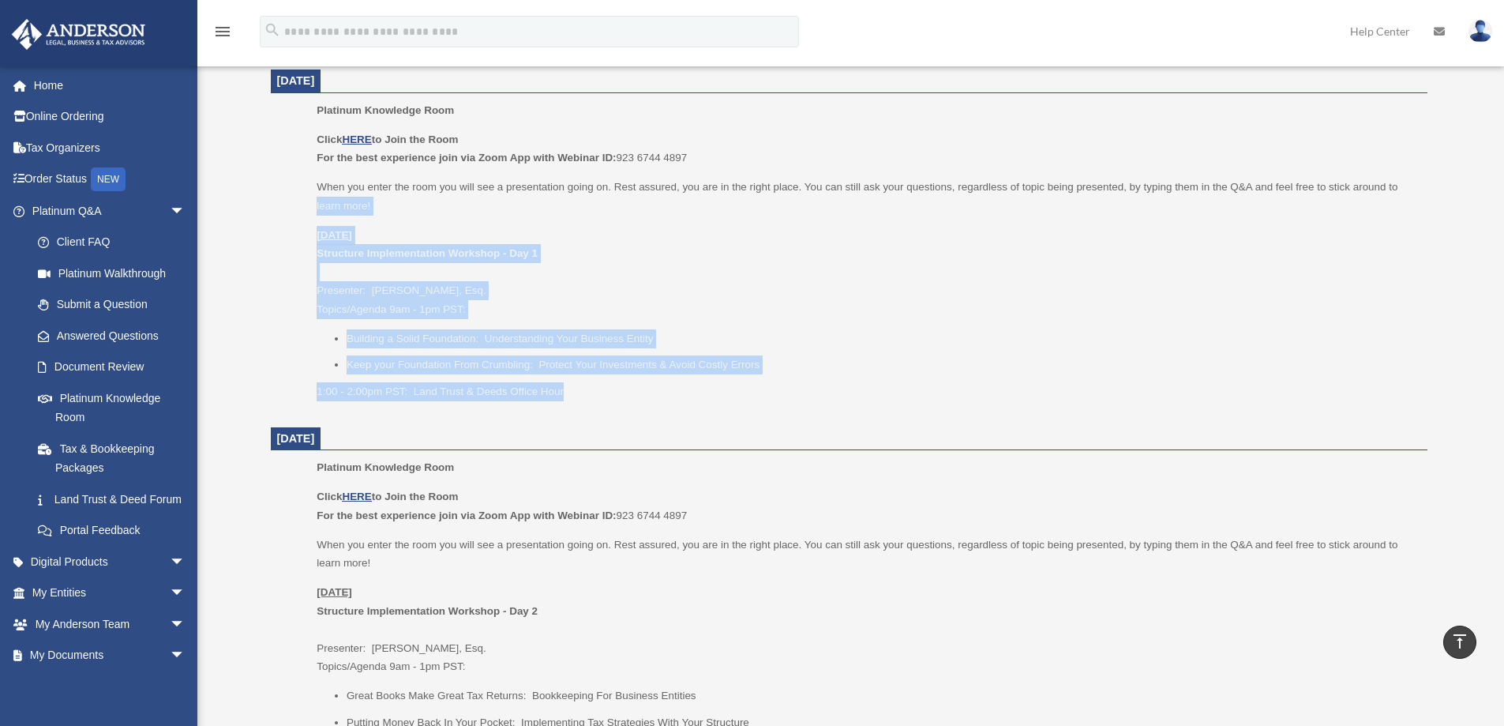
drag, startPoint x: 575, startPoint y: 391, endPoint x: 288, endPoint y: 208, distance: 340.2
click at [288, 208] on ul "Platinum Knowledge Room Click HERE to Join the Room For the best experience joi…" at bounding box center [849, 256] width 1135 height 310
click at [873, 306] on p "Thursday, August 21 Structure Implementation Workshop - Day 1 Presenter: Jason …" at bounding box center [866, 272] width 1099 height 93
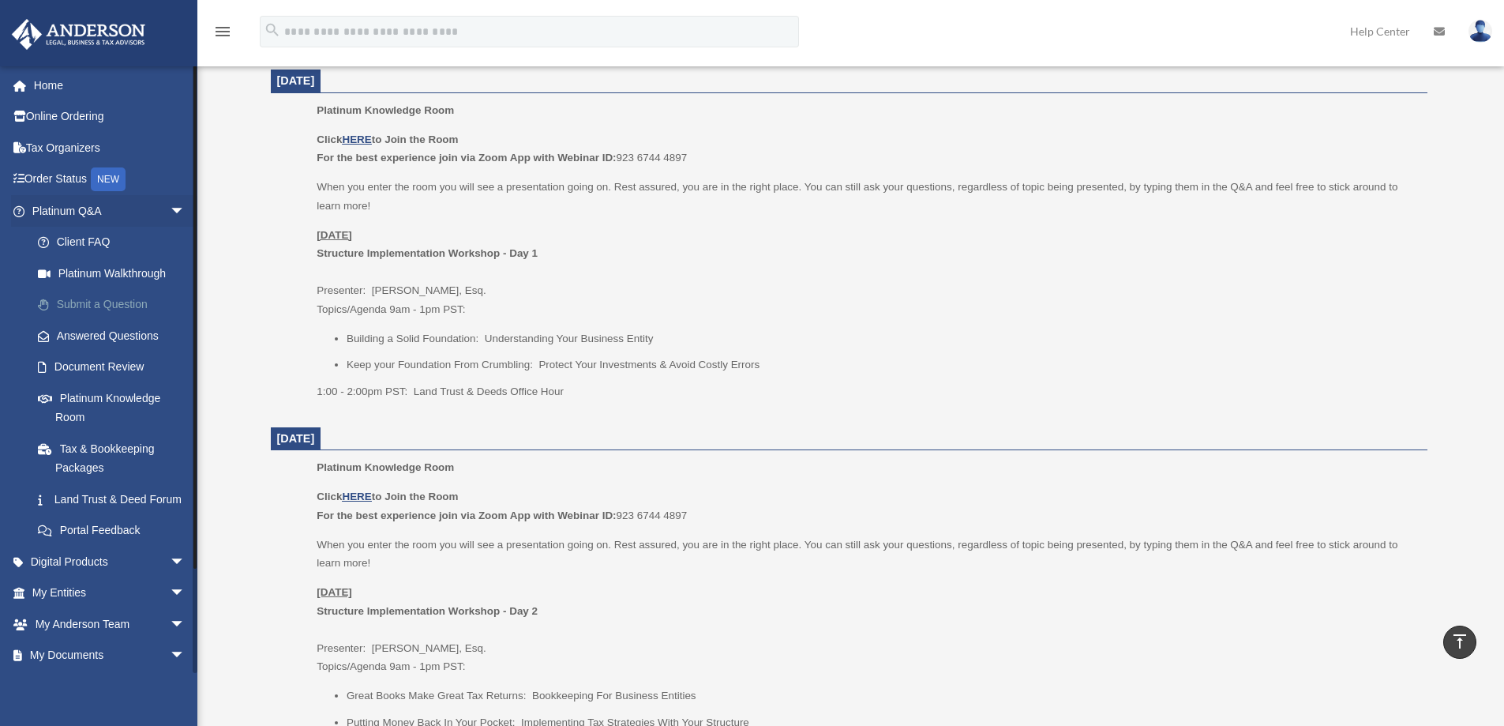
click at [103, 302] on link "Submit a Question" at bounding box center [115, 305] width 187 height 32
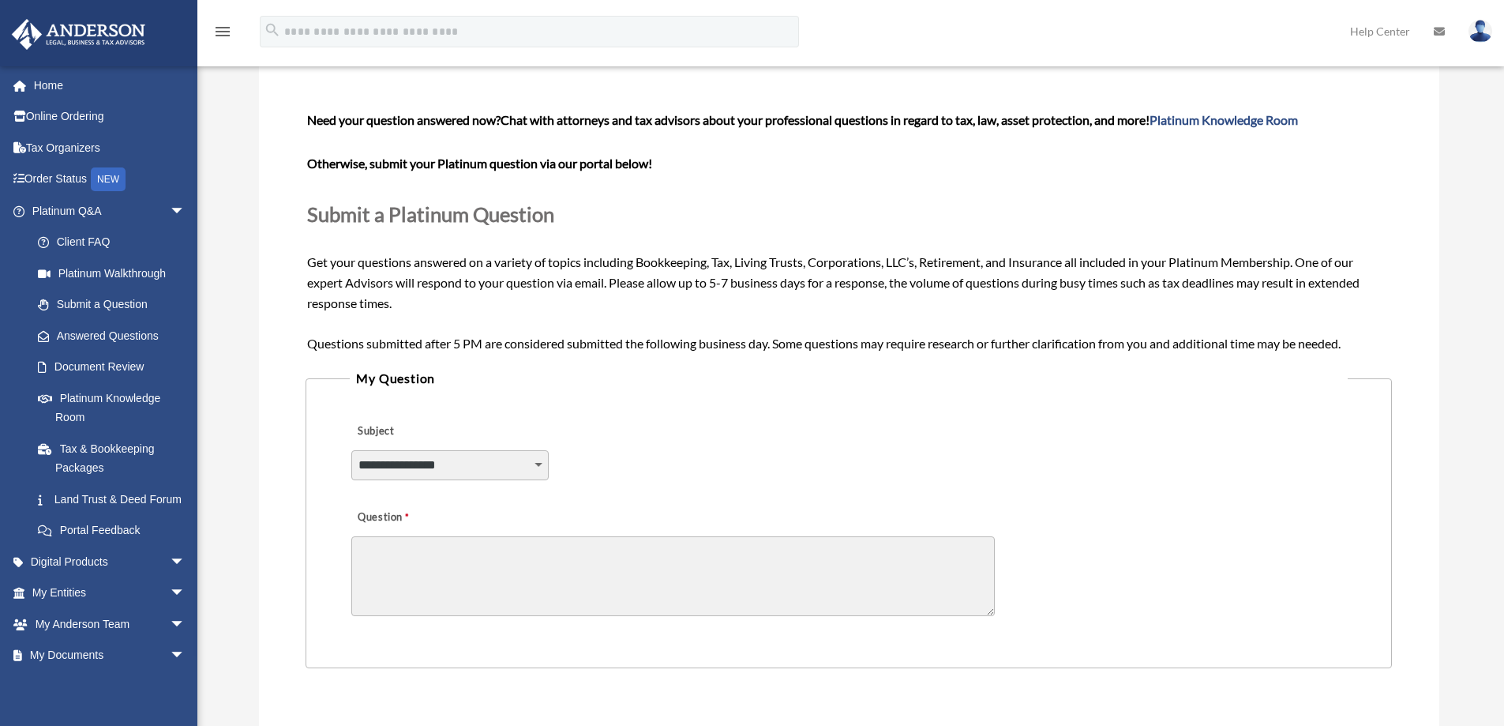
scroll to position [158, 0]
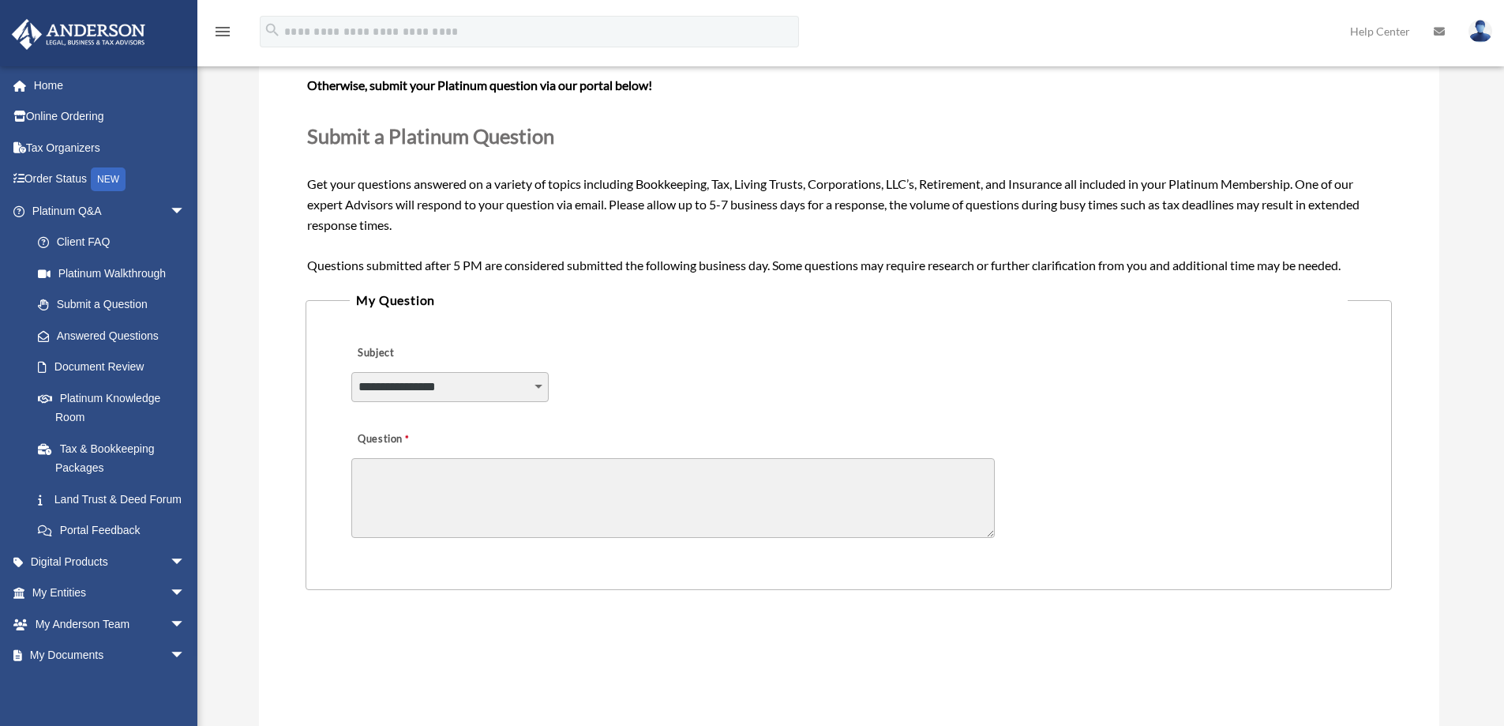
click at [500, 391] on select "**********" at bounding box center [449, 387] width 197 height 30
click at [713, 500] on textarea "Question" at bounding box center [673, 498] width 644 height 80
click at [537, 380] on select "**********" at bounding box center [449, 387] width 197 height 30
click at [729, 374] on div "**********" at bounding box center [848, 376] width 997 height 86
click at [543, 382] on select "**********" at bounding box center [449, 387] width 197 height 30
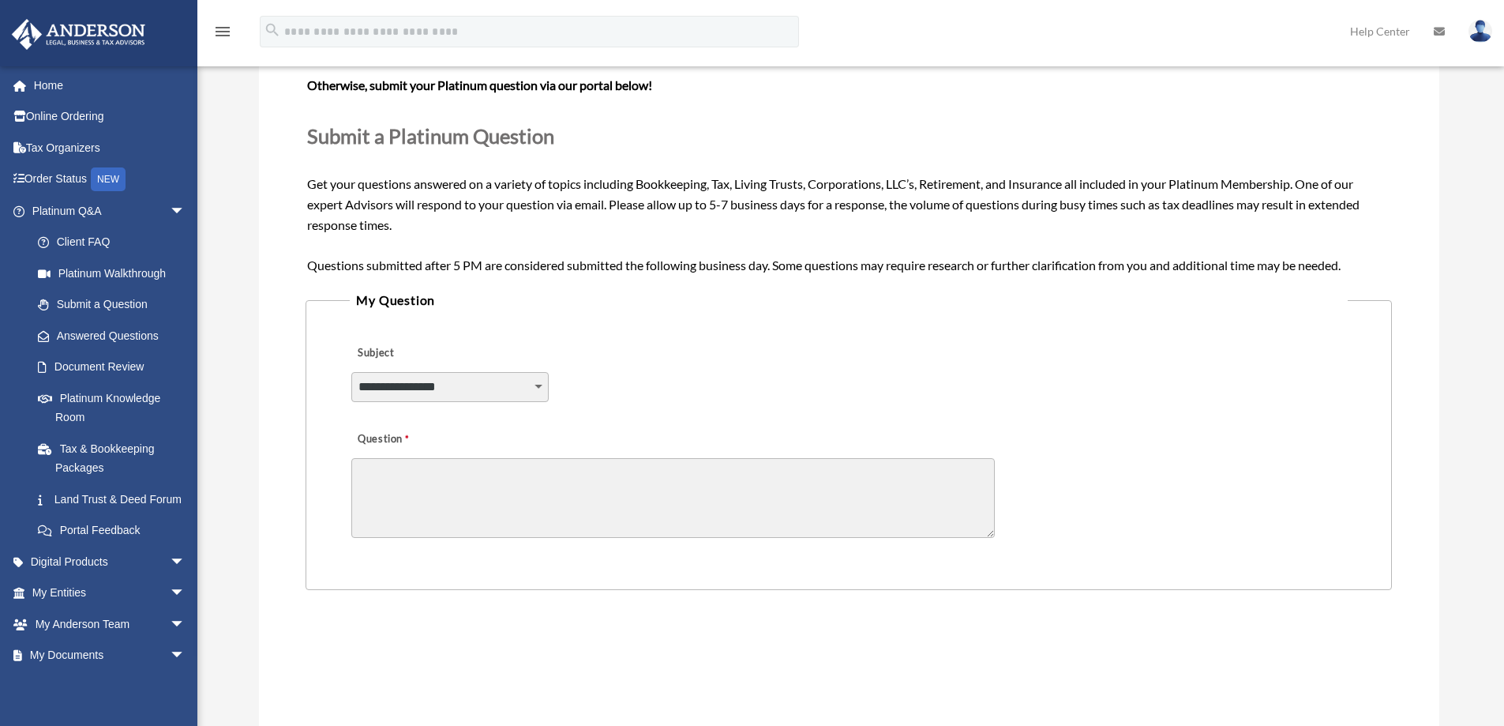
select select "******"
click at [351, 372] on select "**********" at bounding box center [449, 387] width 197 height 30
click at [476, 494] on textarea "Question" at bounding box center [673, 498] width 644 height 80
click at [529, 389] on select "**********" at bounding box center [449, 387] width 197 height 30
click at [697, 345] on div "**********" at bounding box center [848, 376] width 997 height 86
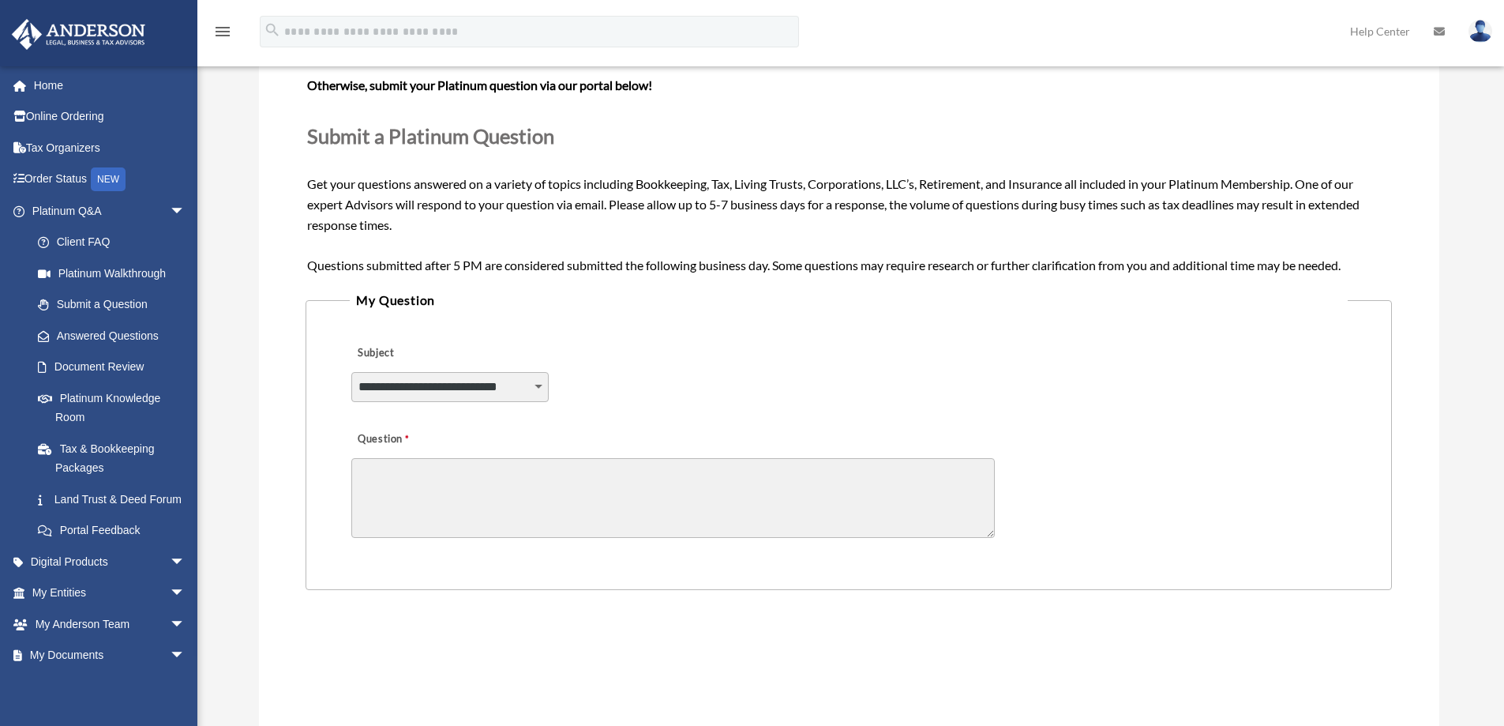
click at [542, 385] on select "**********" at bounding box center [449, 387] width 197 height 30
click at [699, 332] on fieldset "**********" at bounding box center [849, 439] width 1086 height 300
click at [532, 508] on textarea "Question" at bounding box center [673, 498] width 644 height 80
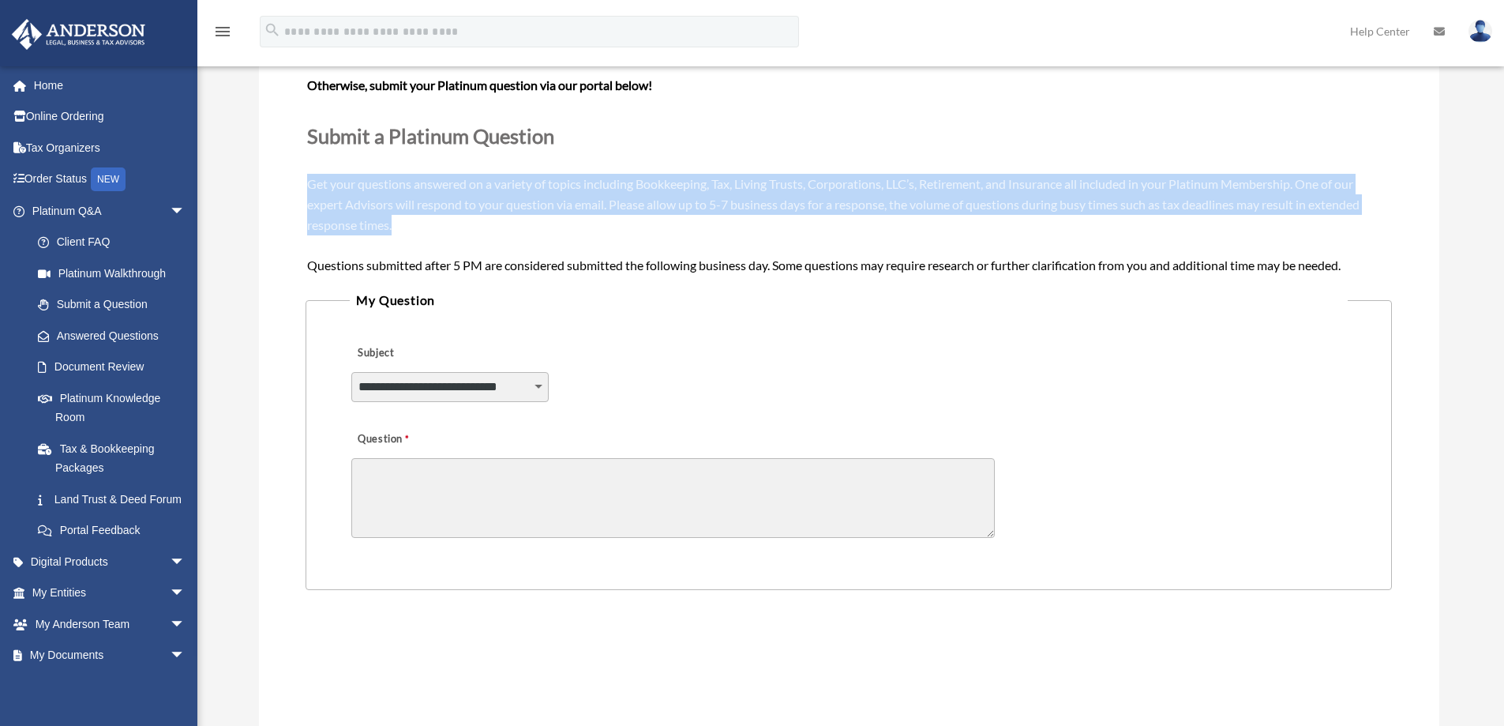
drag, startPoint x: 311, startPoint y: 186, endPoint x: 739, endPoint y: 220, distance: 429.4
click at [739, 220] on div "Need your question answered now? Chat with attorneys and tax advisors about you…" at bounding box center [848, 153] width 1083 height 243
click at [736, 232] on div "Need your question answered now? Chat with attorneys and tax advisors about you…" at bounding box center [848, 153] width 1083 height 243
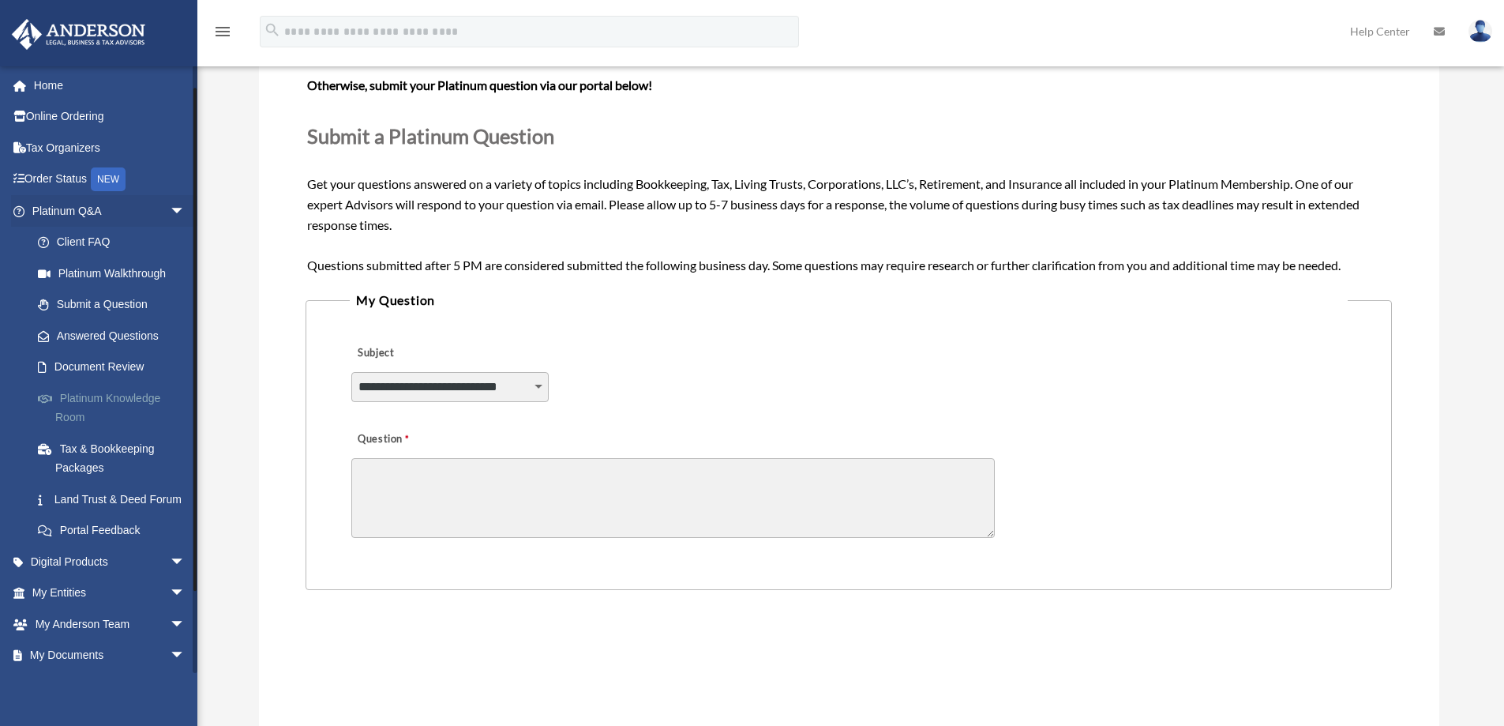
scroll to position [115, 0]
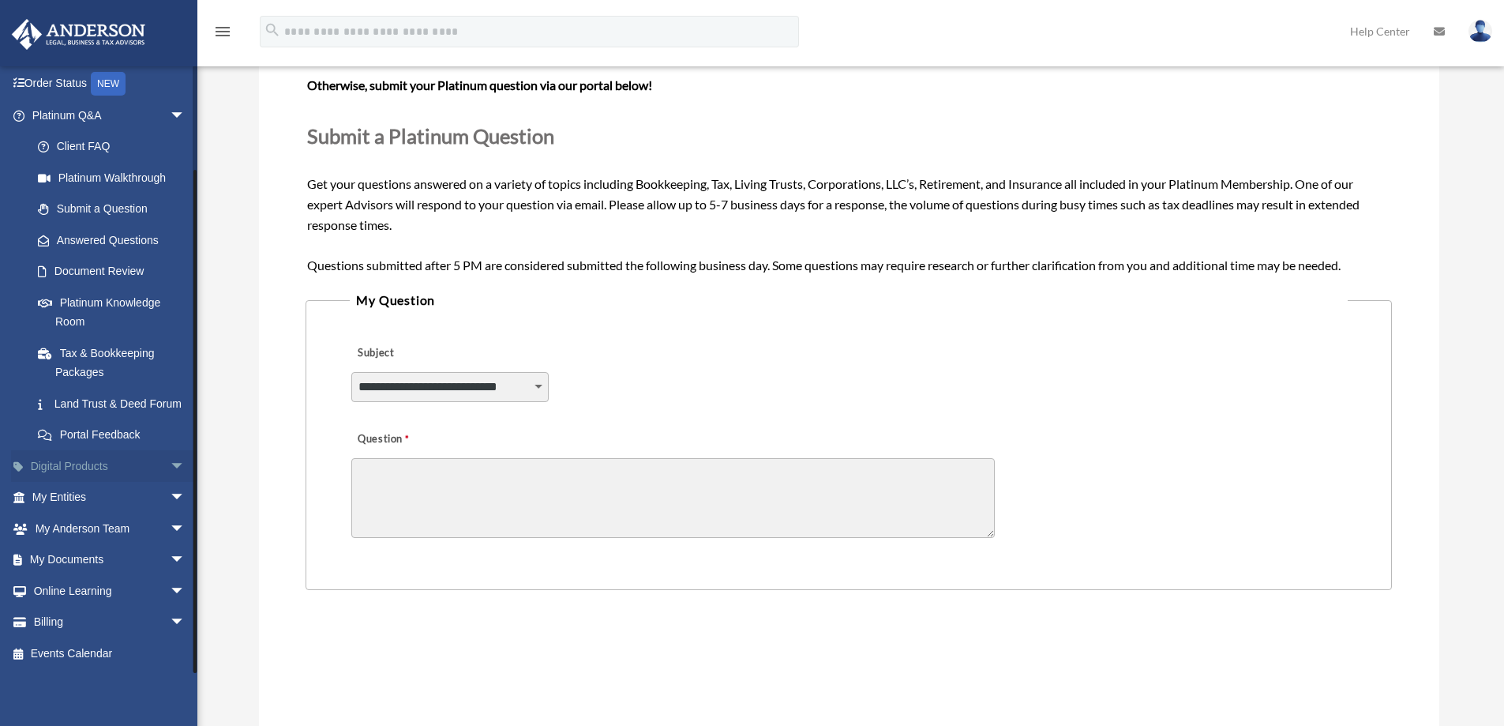
click at [170, 464] on span "arrow_drop_down" at bounding box center [186, 466] width 32 height 32
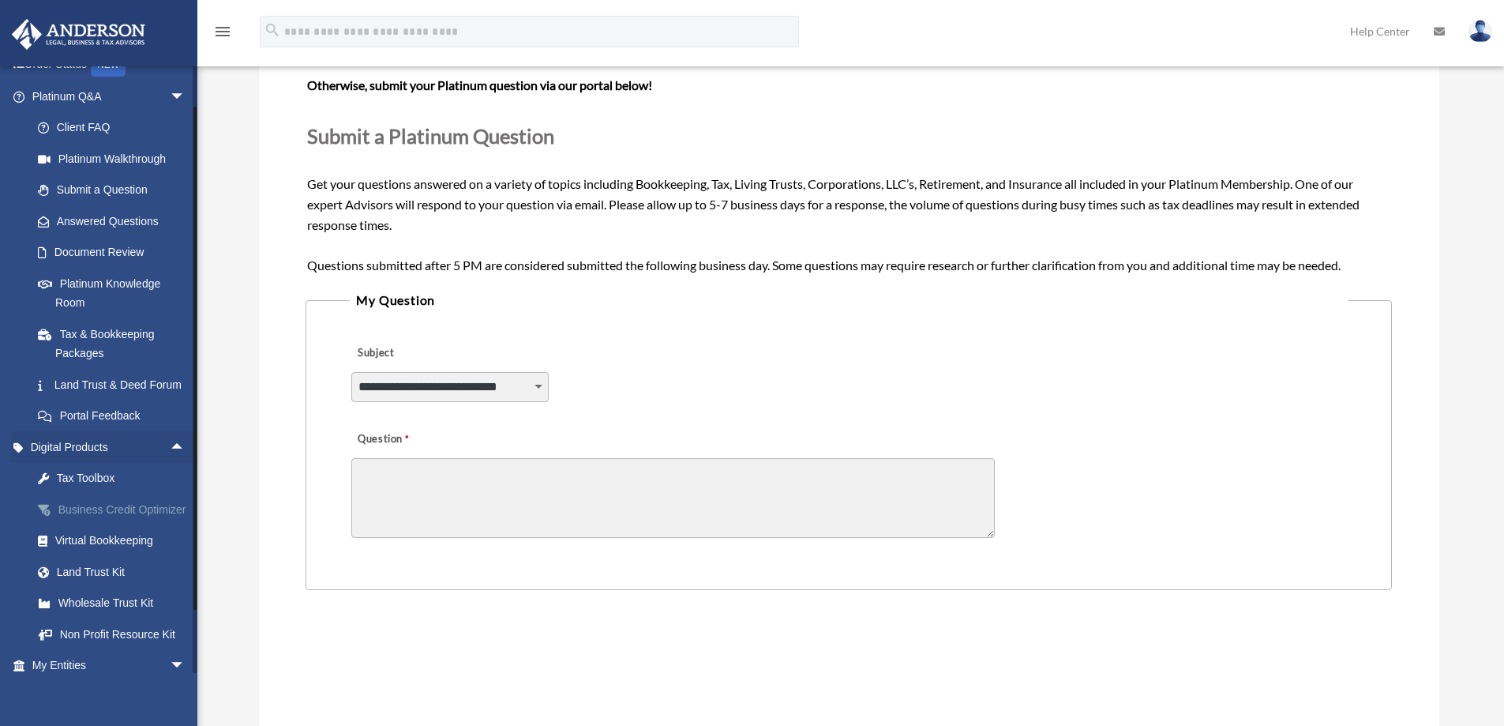
scroll to position [193, 0]
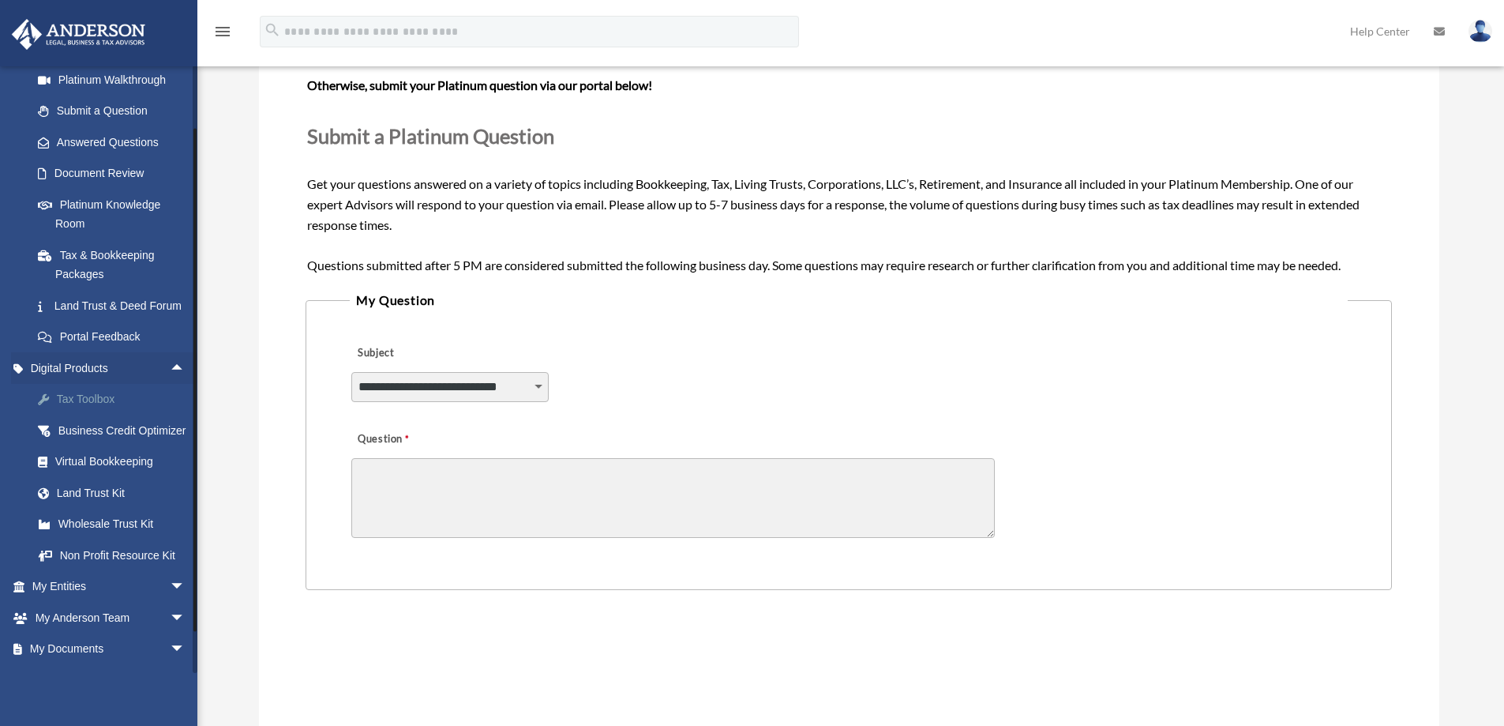
click at [92, 409] on div "Tax Toolbox" at bounding box center [122, 399] width 134 height 20
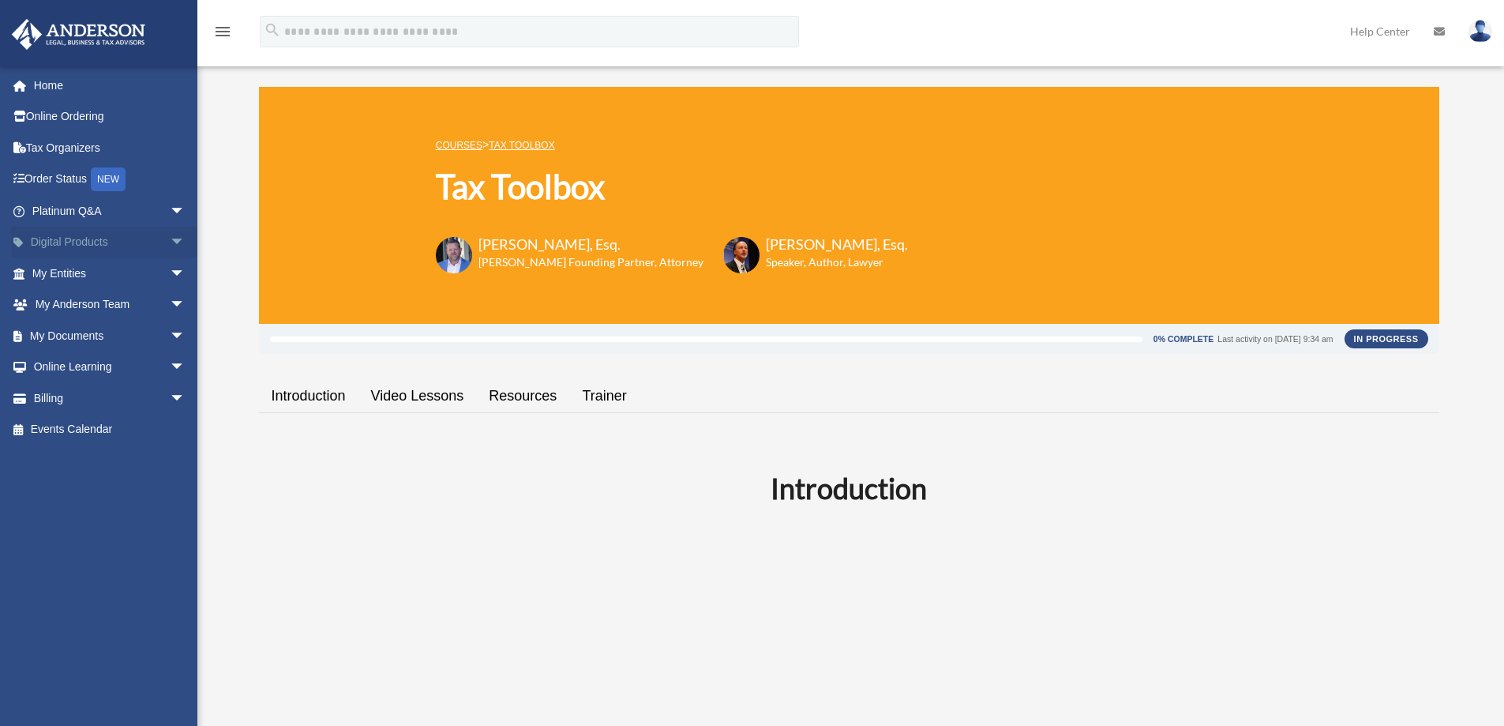
click at [170, 242] on span "arrow_drop_down" at bounding box center [186, 243] width 32 height 32
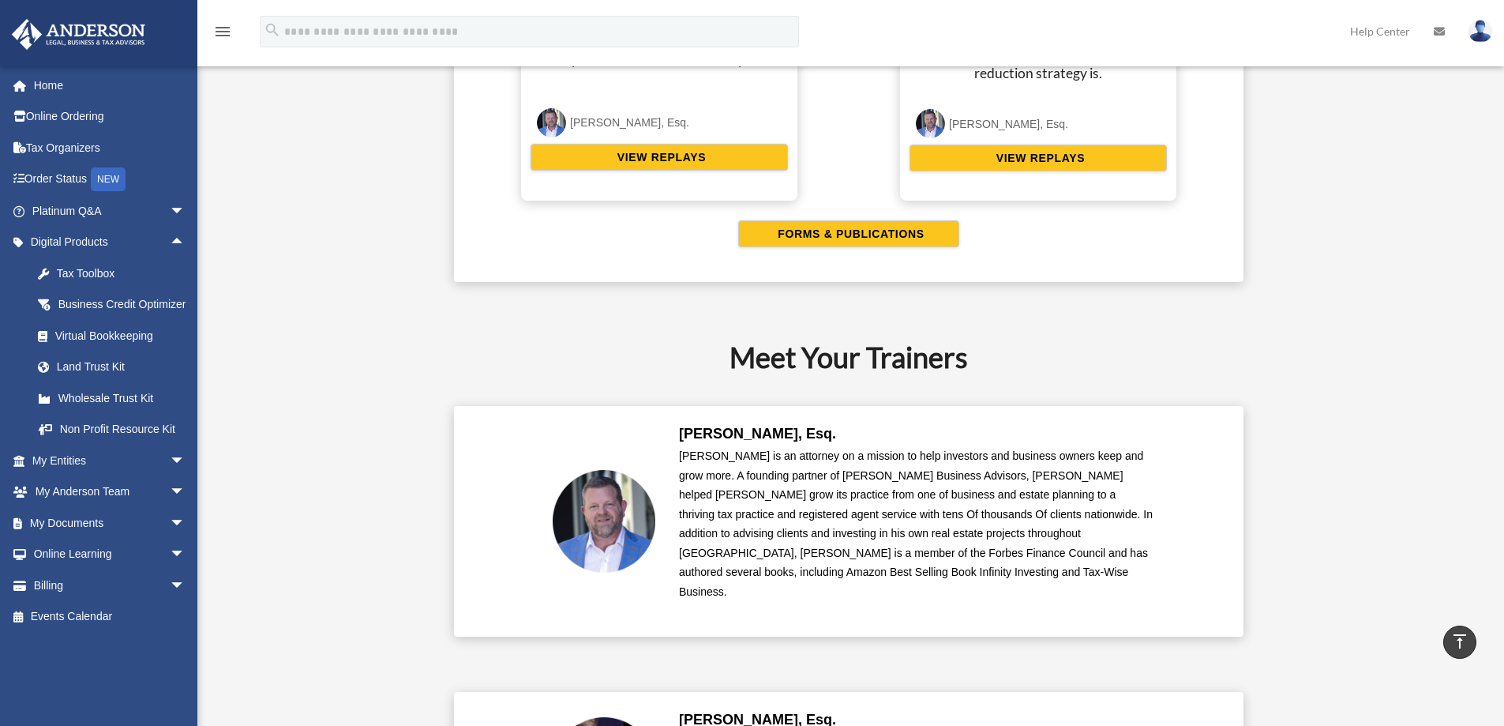
scroll to position [3396, 0]
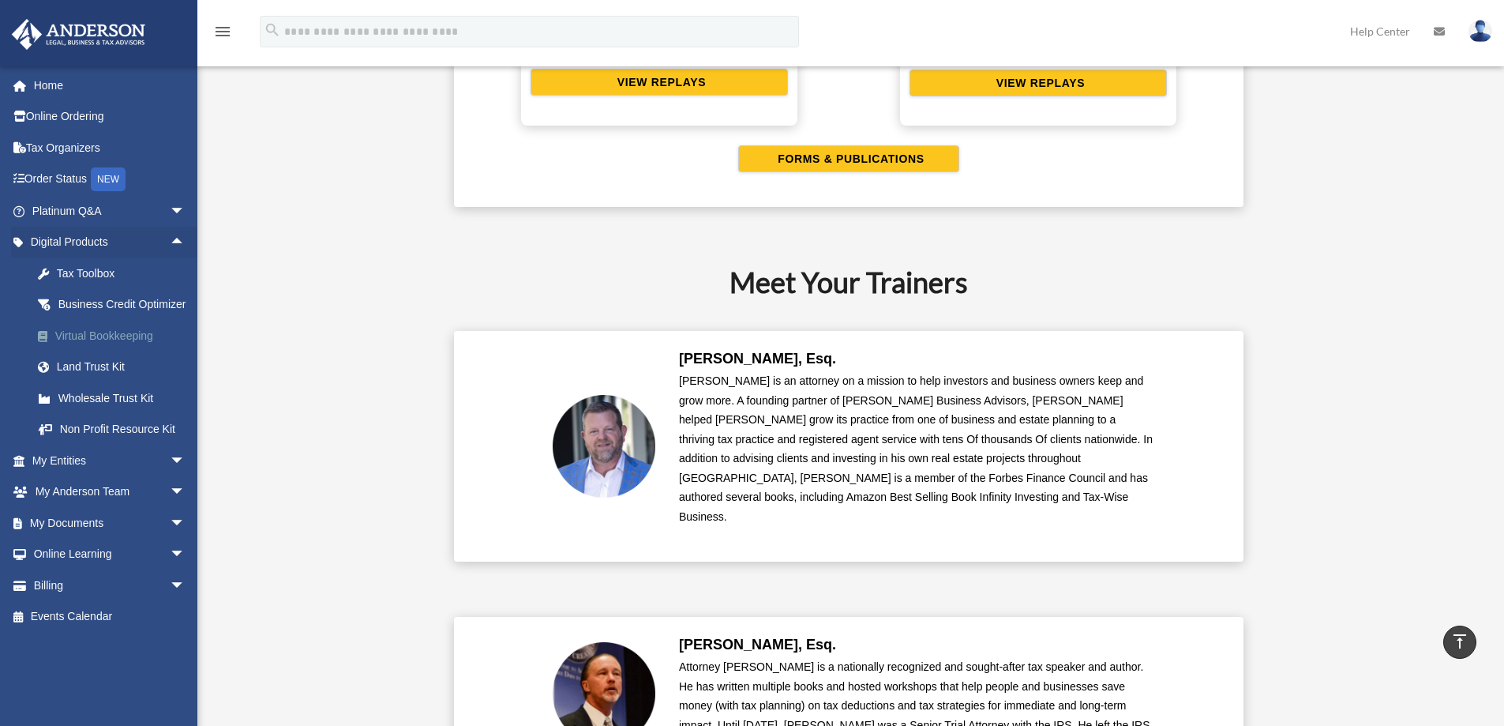
click at [98, 346] on div "Virtual Bookkeeping" at bounding box center [122, 336] width 134 height 20
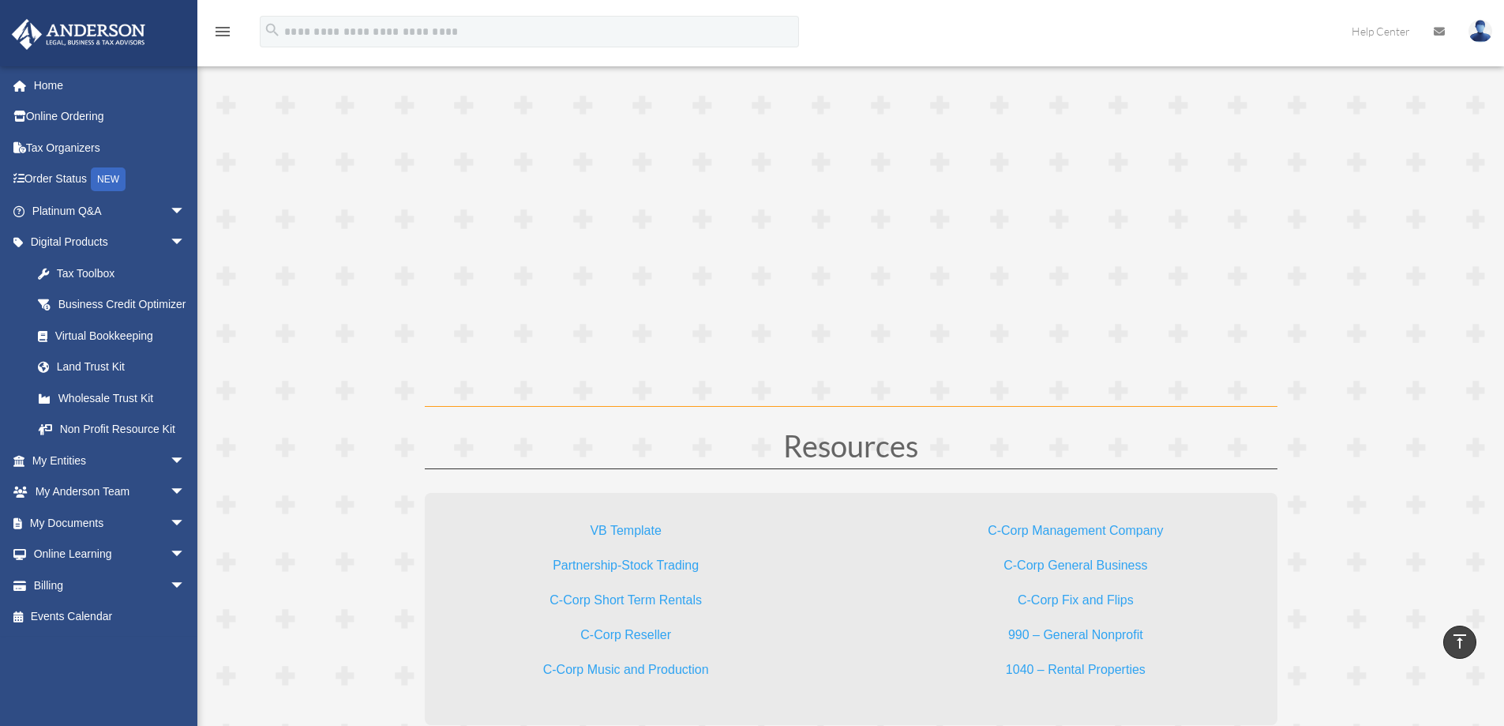
scroll to position [4630, 0]
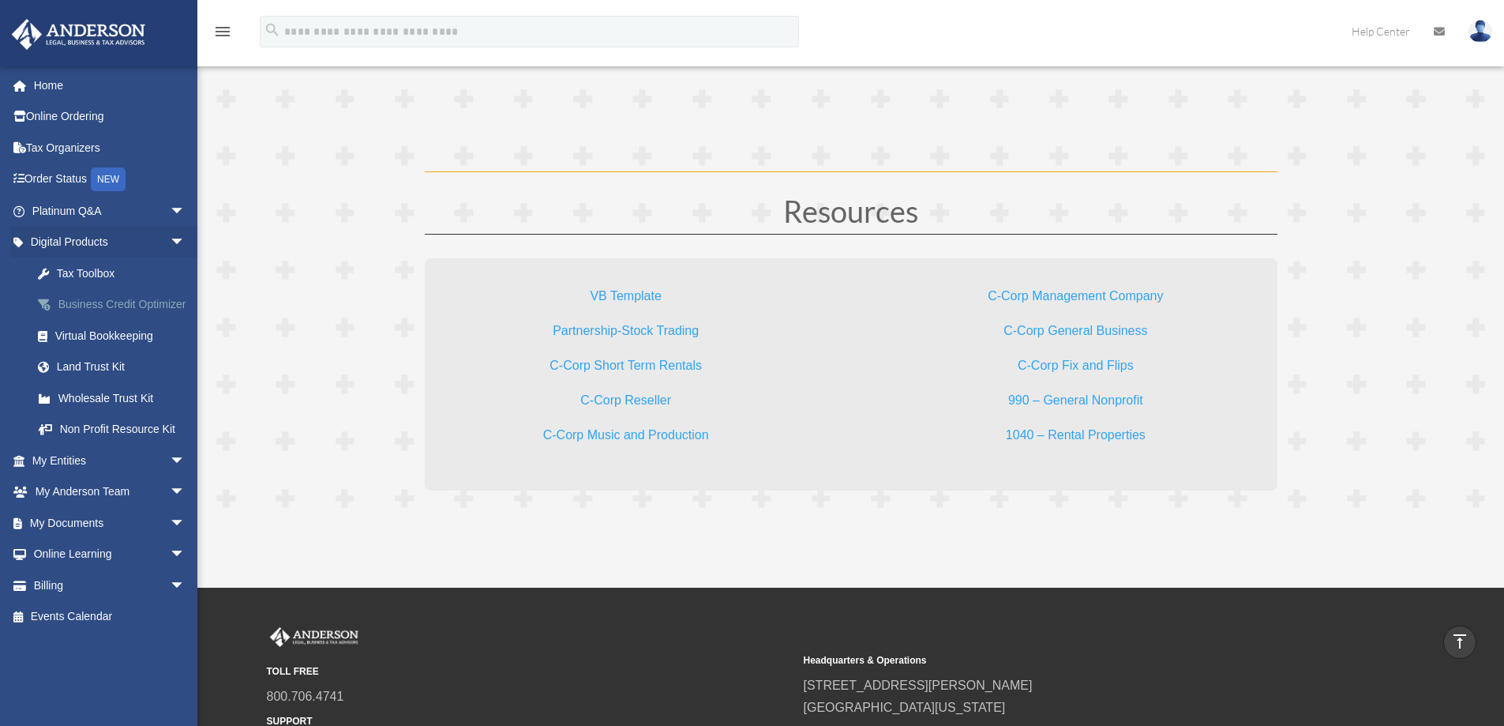
click at [69, 314] on div "Business Credit Optimizer" at bounding box center [122, 305] width 134 height 20
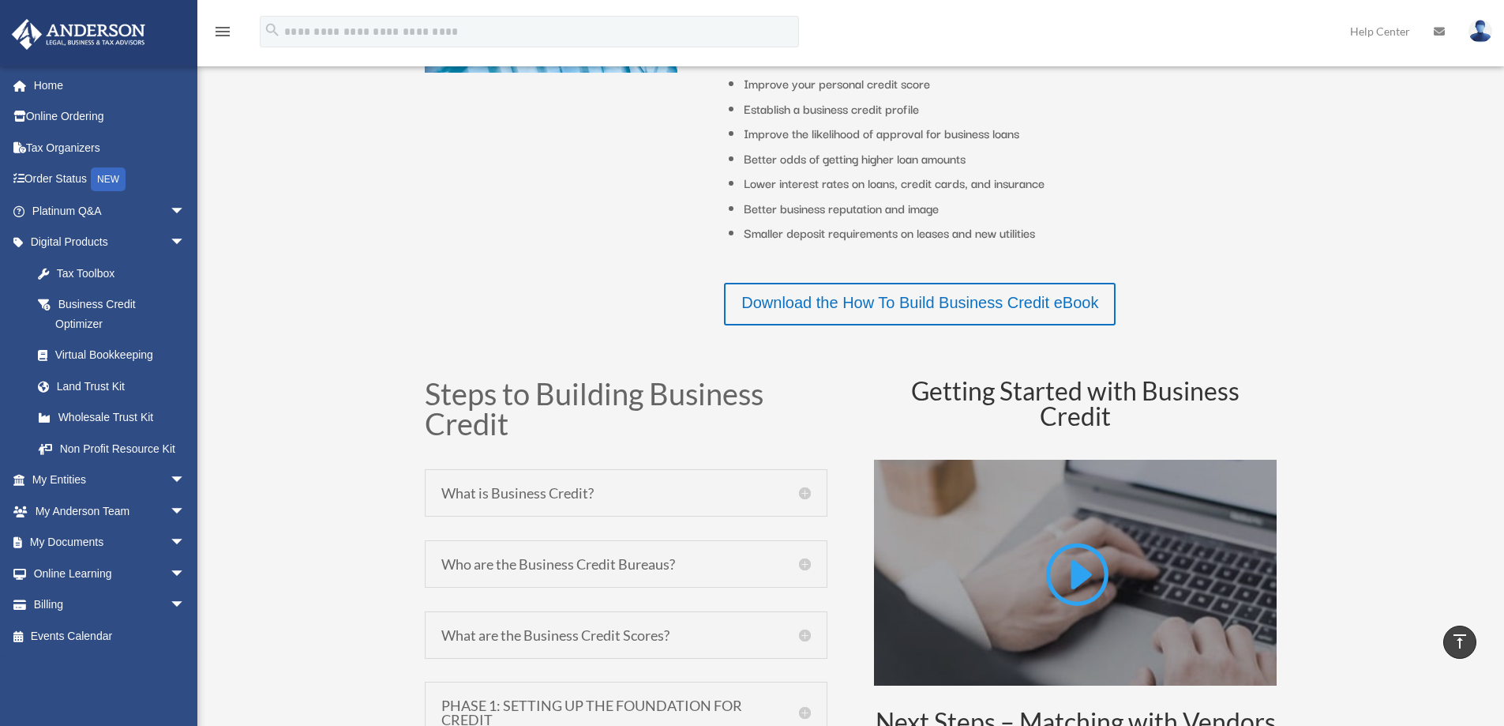
scroll to position [869, 0]
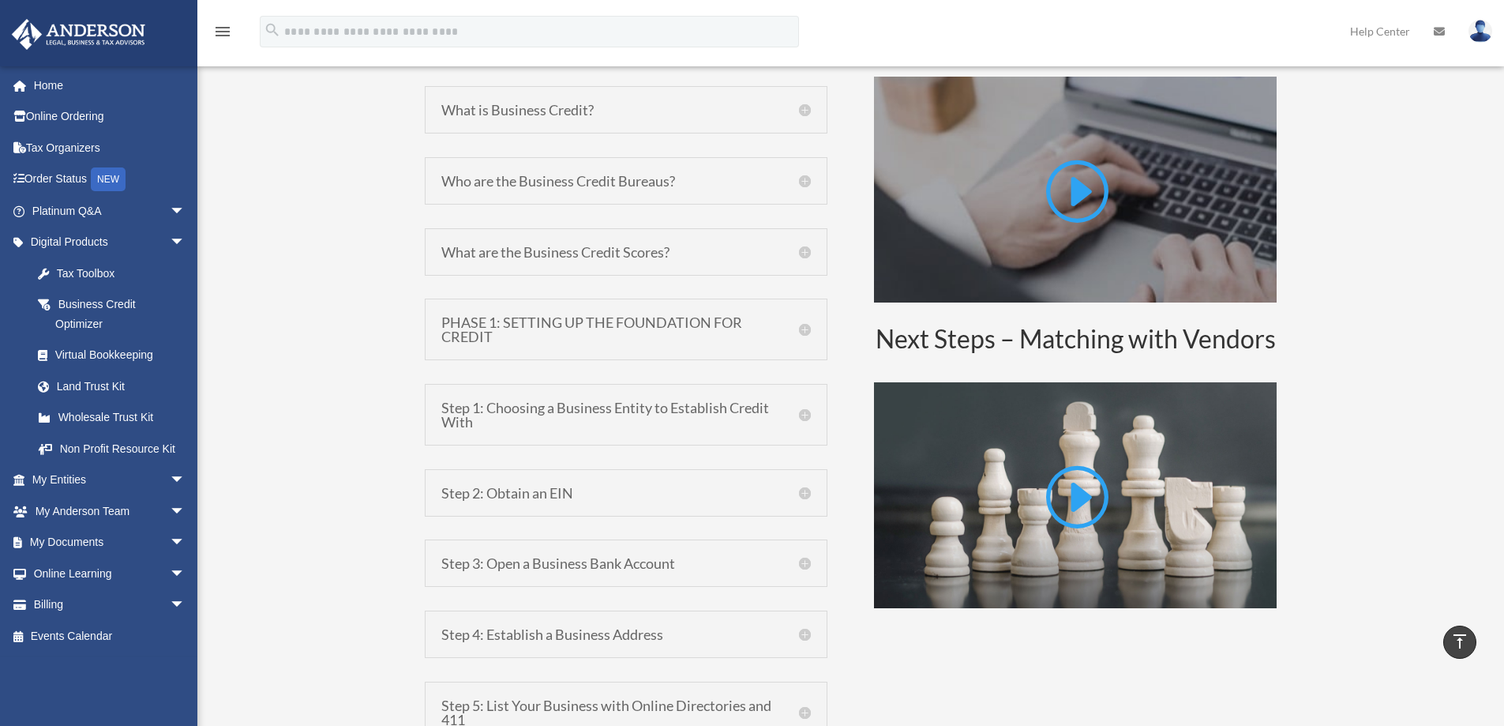
drag, startPoint x: 634, startPoint y: 486, endPoint x: 630, endPoint y: 411, distance: 75.9
click at [634, 483] on div "Step 2: Obtain an EIN Obtain an Employer Identification Number (EIN) from the I…" at bounding box center [626, 492] width 403 height 47
drag, startPoint x: 622, startPoint y: 400, endPoint x: 665, endPoint y: 317, distance: 93.6
click at [625, 387] on div "Step 1: Choosing a Business Entity to Establish Credit With It’s important to c…" at bounding box center [626, 415] width 403 height 62
drag, startPoint x: 698, startPoint y: 318, endPoint x: 704, endPoint y: 251, distance: 67.4
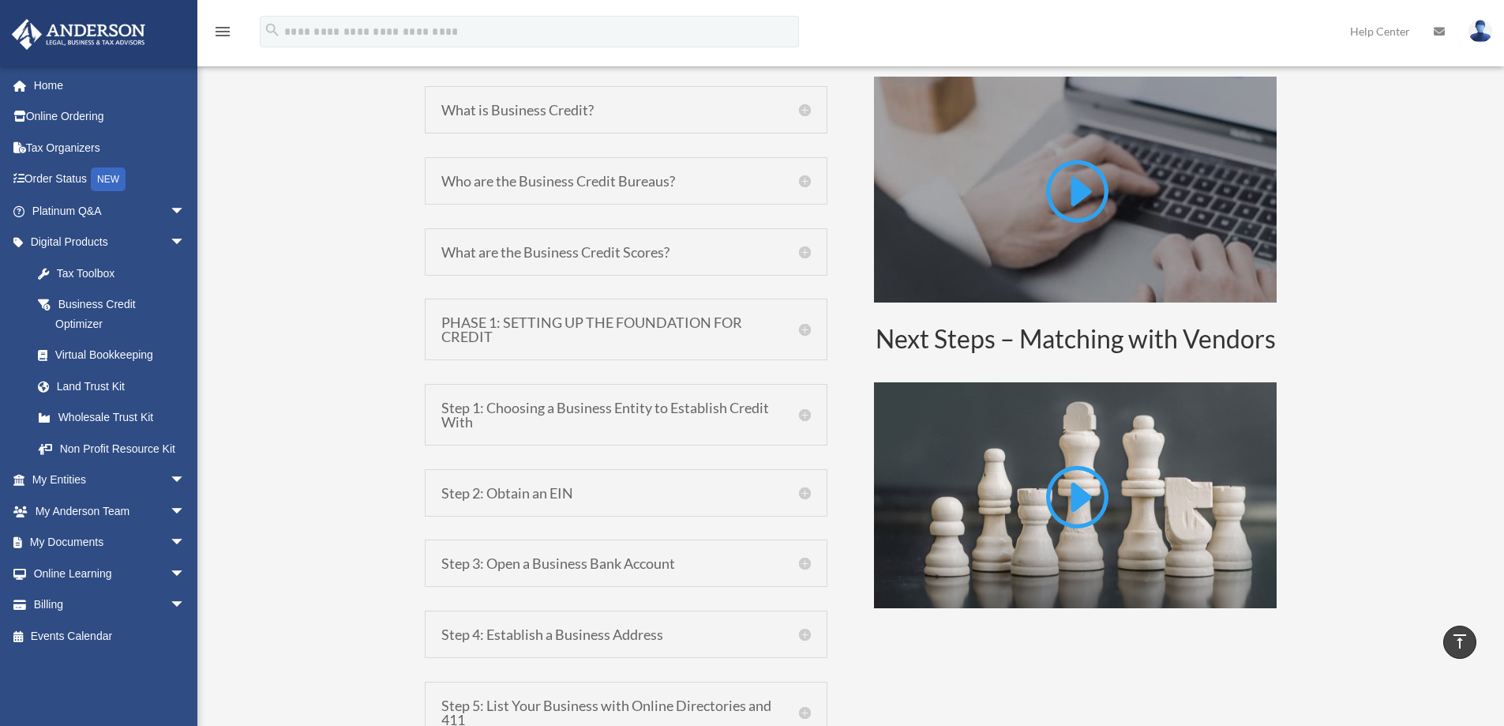
click at [697, 318] on h5 "PHASE 1: SETTING UP THE FOUNDATION FOR CREDIT" at bounding box center [626, 329] width 370 height 28
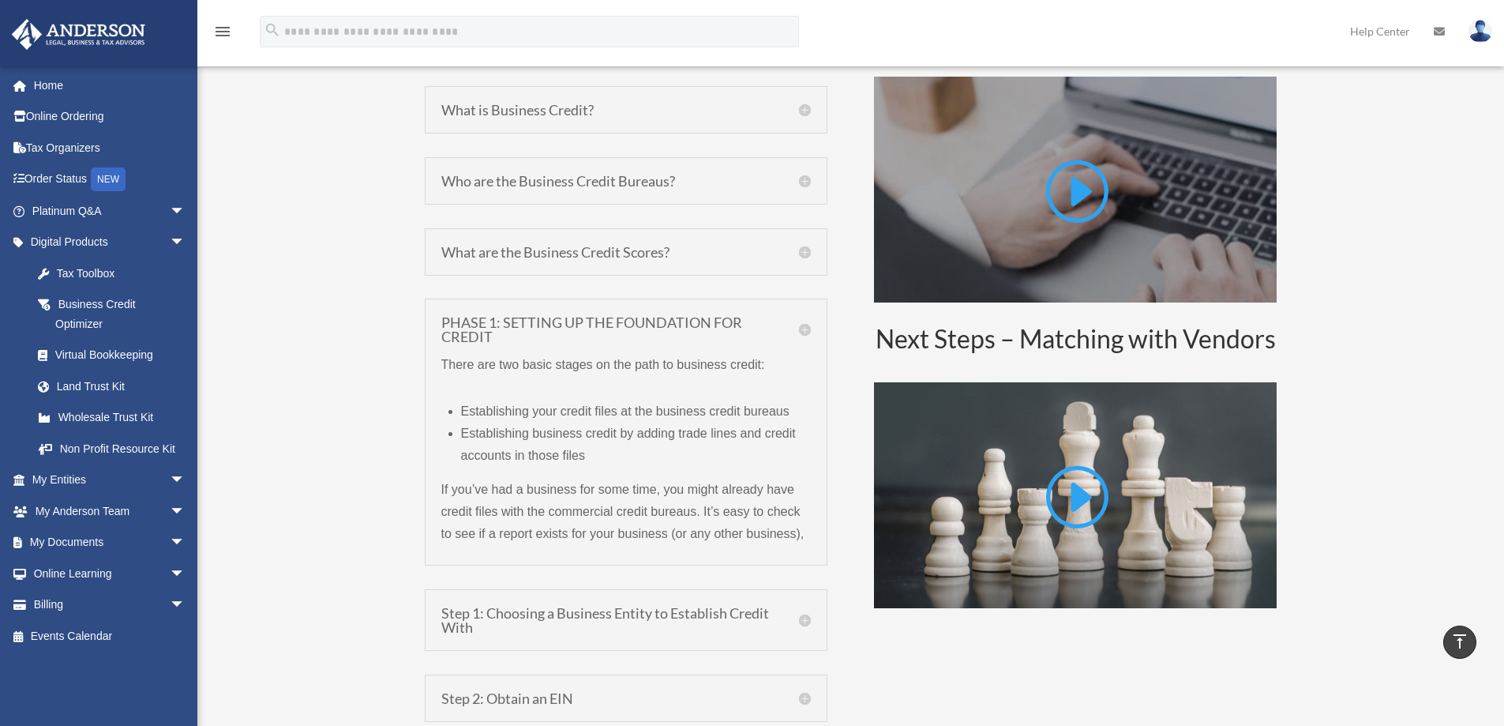
click at [681, 248] on h5 "What are the Business Credit Scores?" at bounding box center [626, 252] width 370 height 14
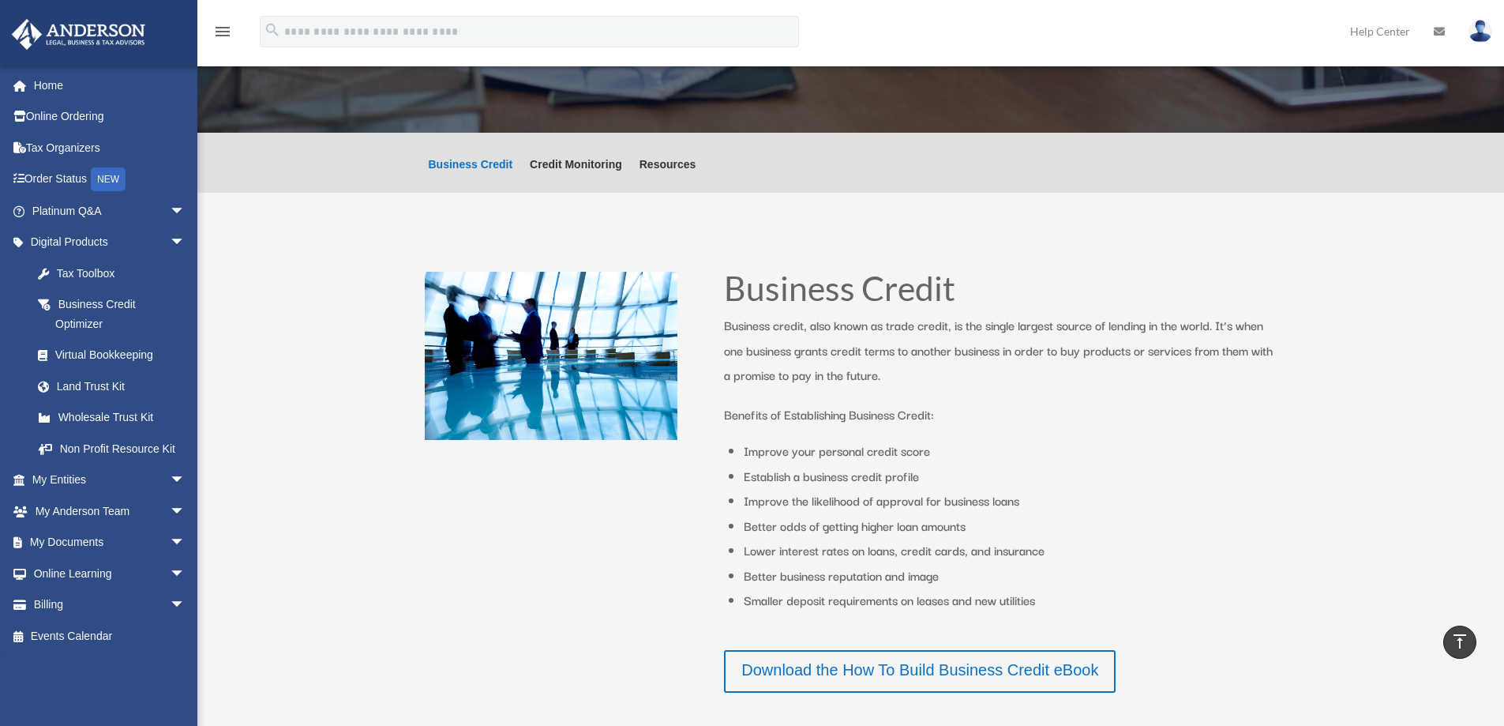
scroll to position [0, 0]
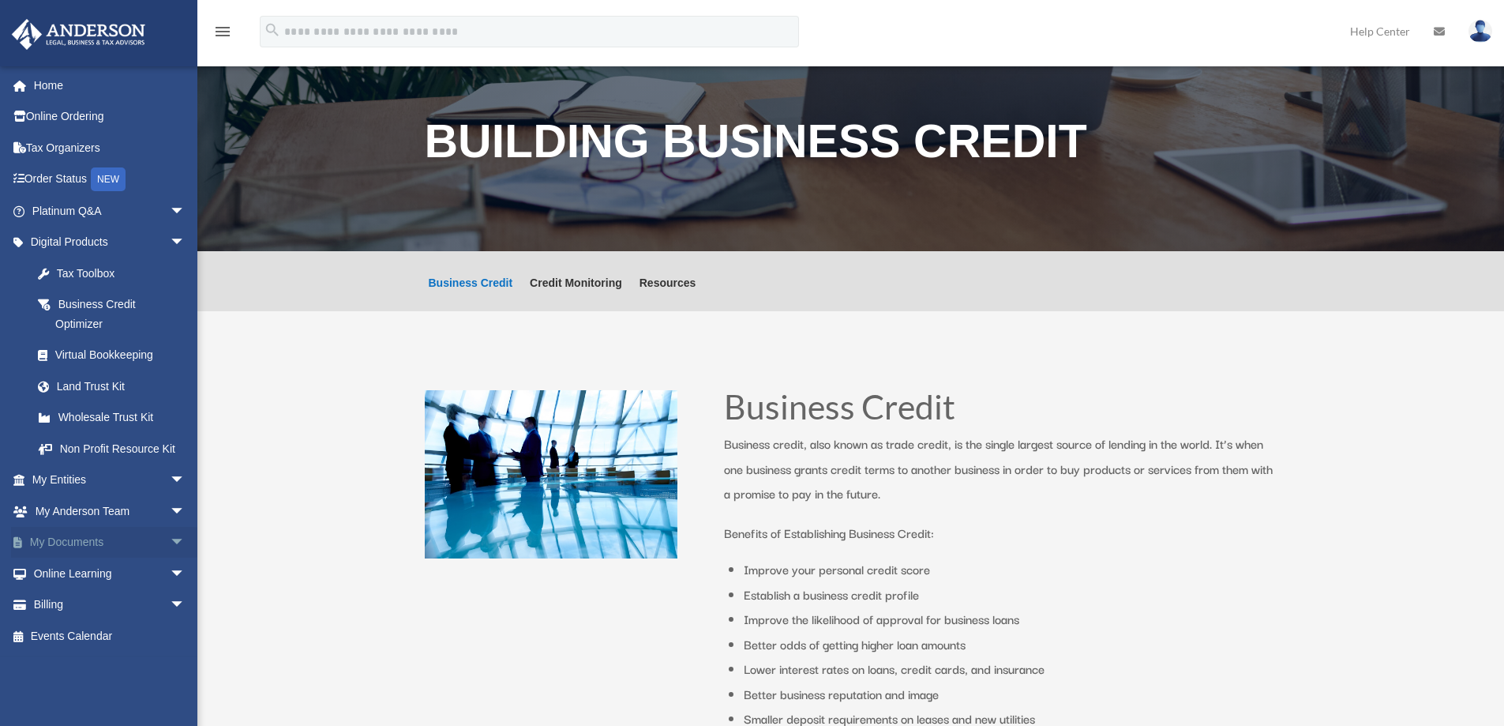
click at [170, 542] on span "arrow_drop_down" at bounding box center [186, 543] width 32 height 32
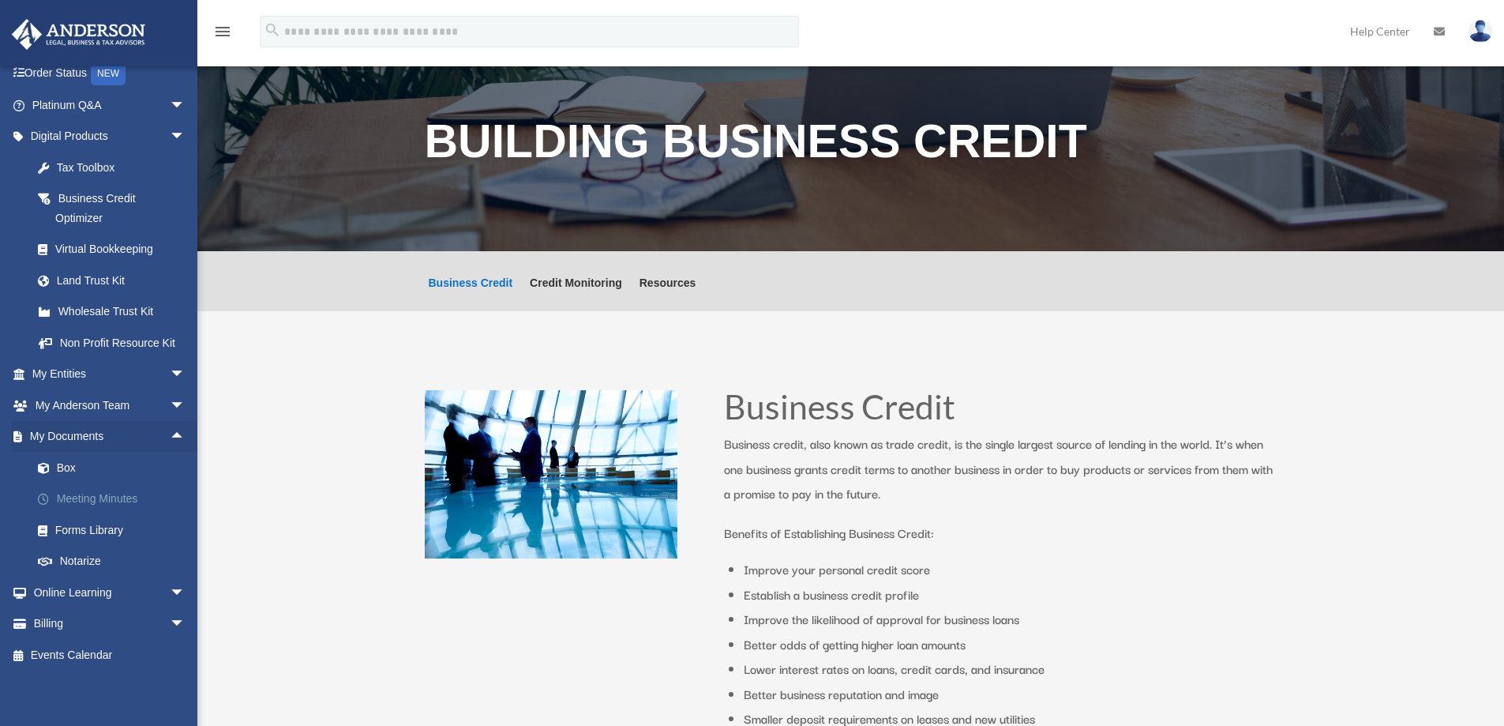
scroll to position [107, 0]
click at [64, 458] on link "Box" at bounding box center [115, 466] width 187 height 32
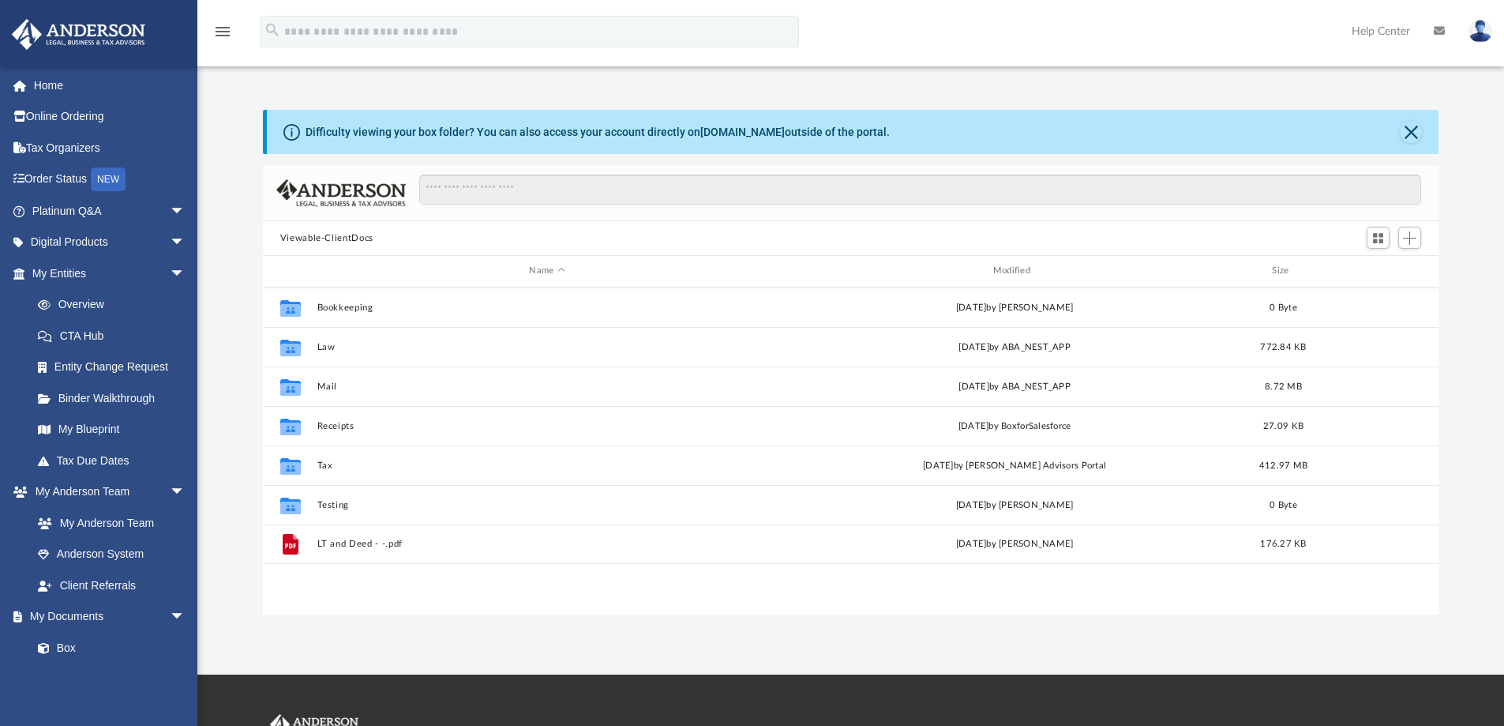
scroll to position [347, 1164]
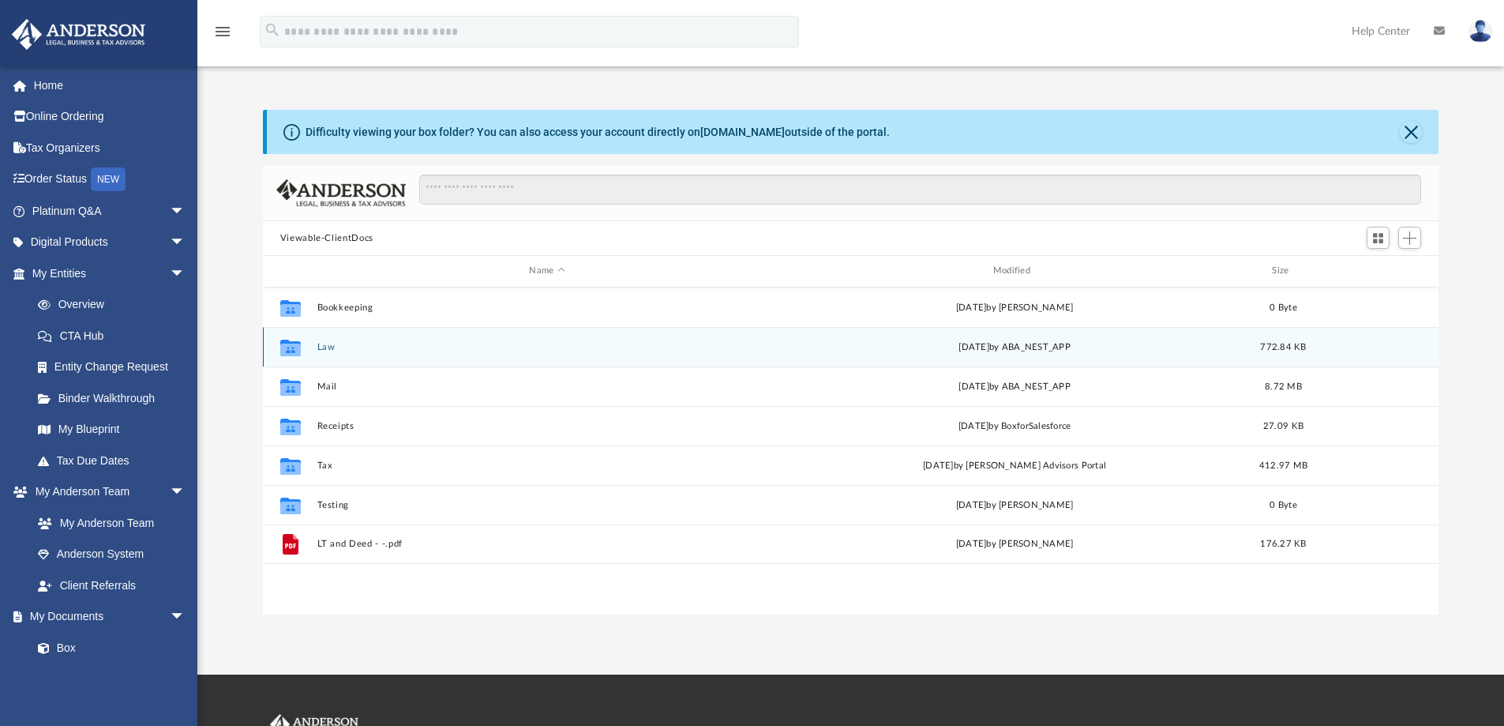
click at [325, 344] on button "Law" at bounding box center [547, 347] width 460 height 10
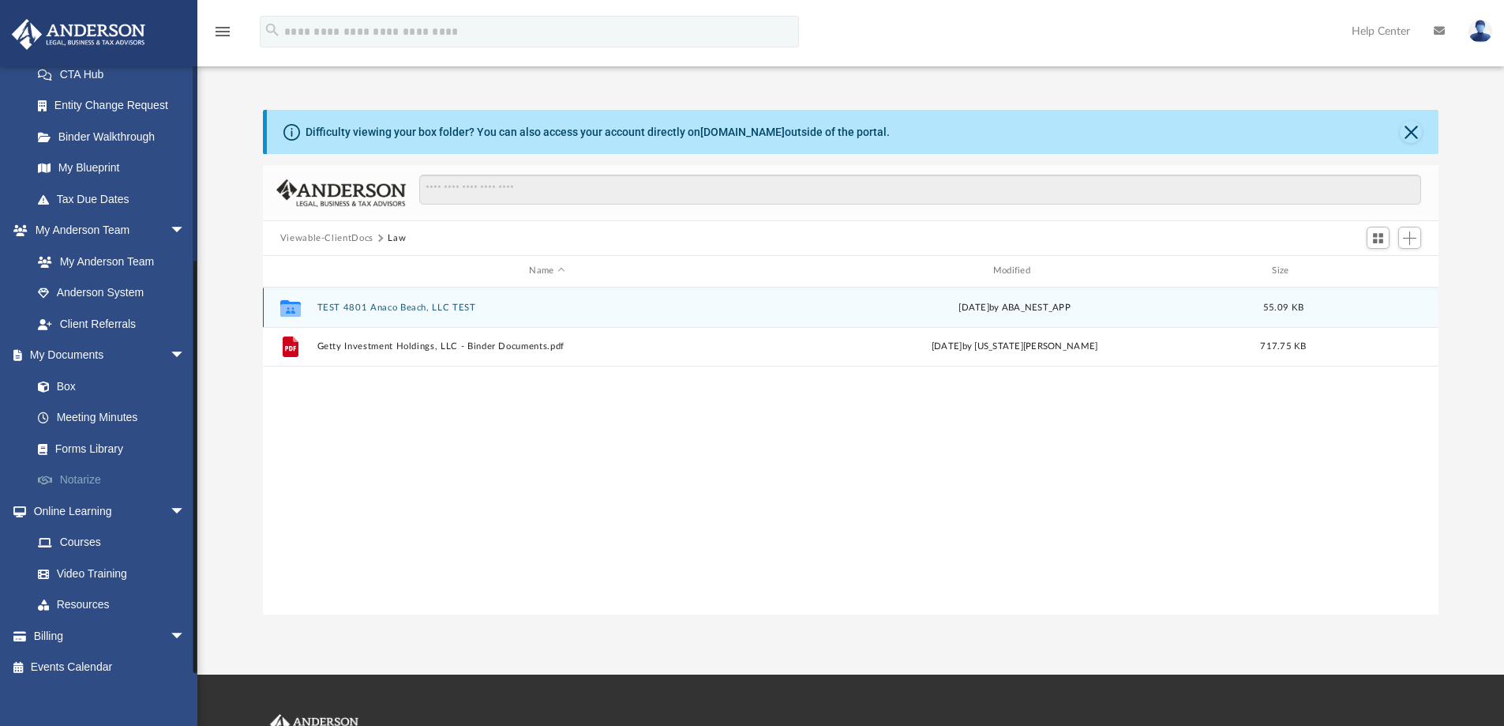
scroll to position [275, 0]
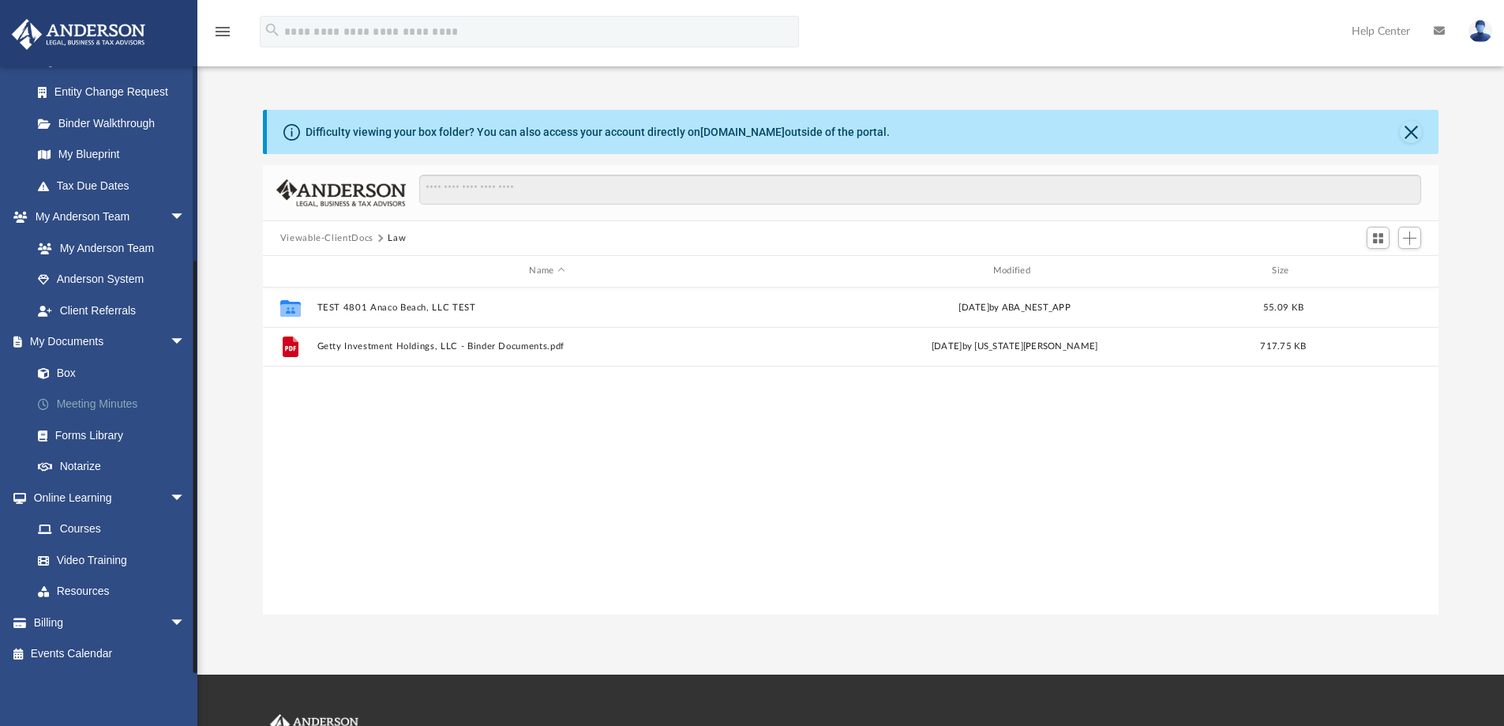
click at [92, 398] on link "Meeting Minutes" at bounding box center [115, 405] width 187 height 32
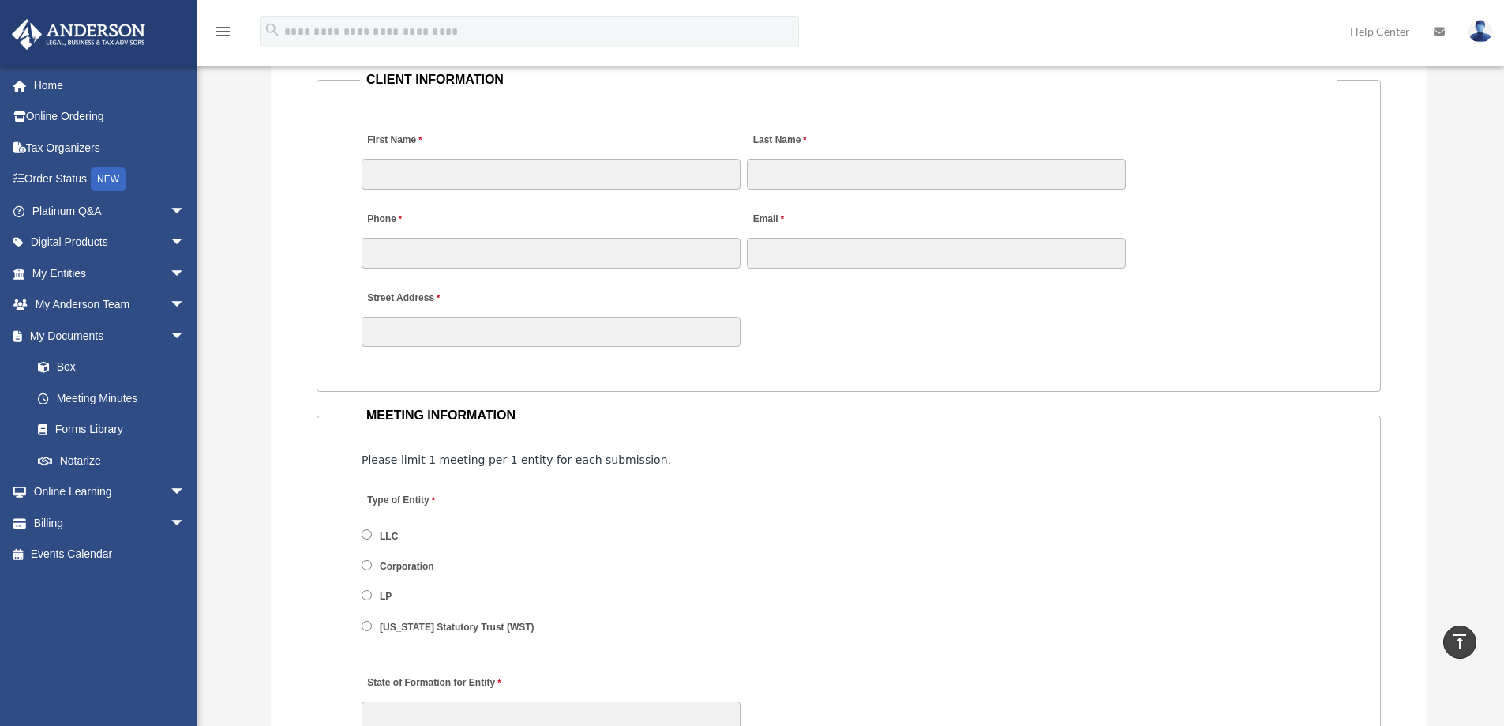
scroll to position [1737, 0]
